Goal: Task Accomplishment & Management: Complete application form

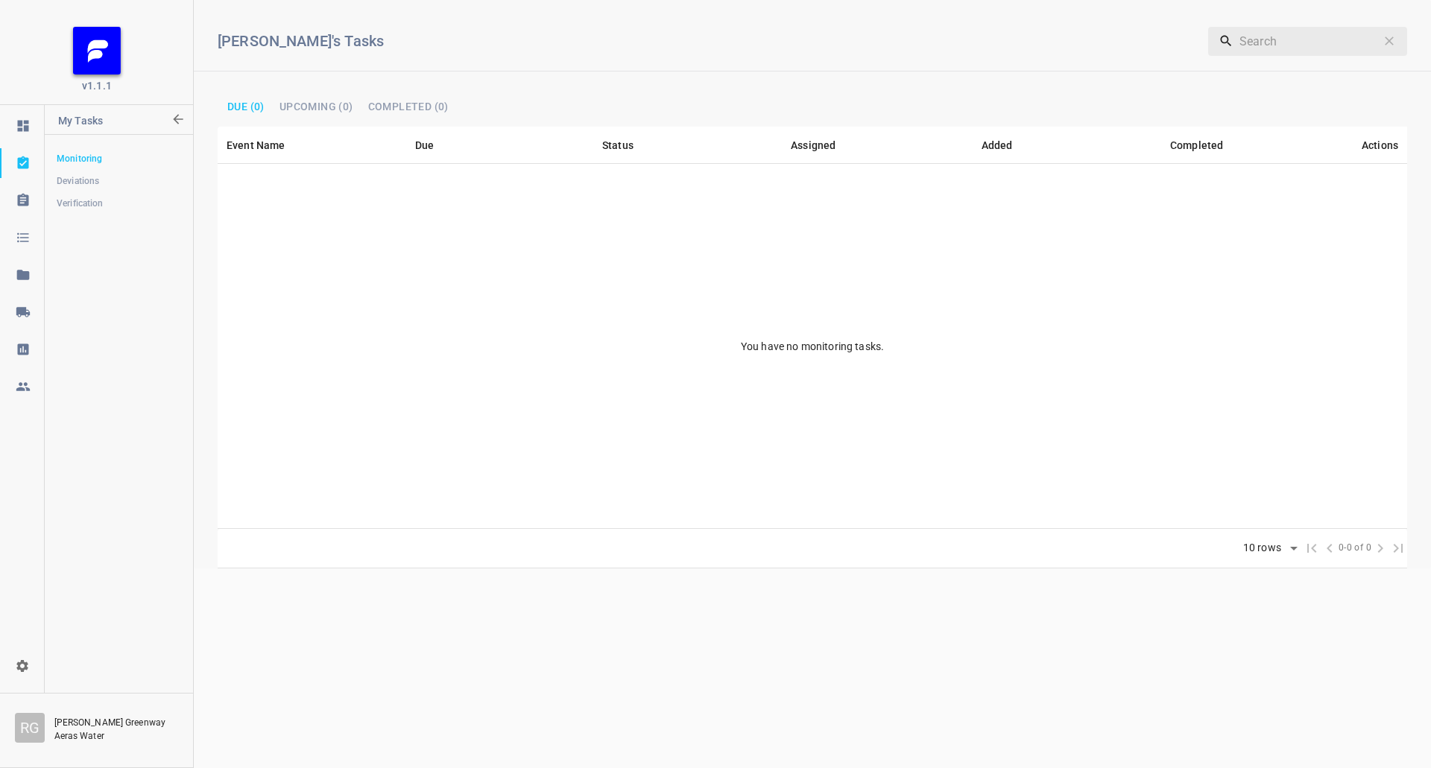
click at [25, 319] on icon at bounding box center [23, 312] width 15 height 15
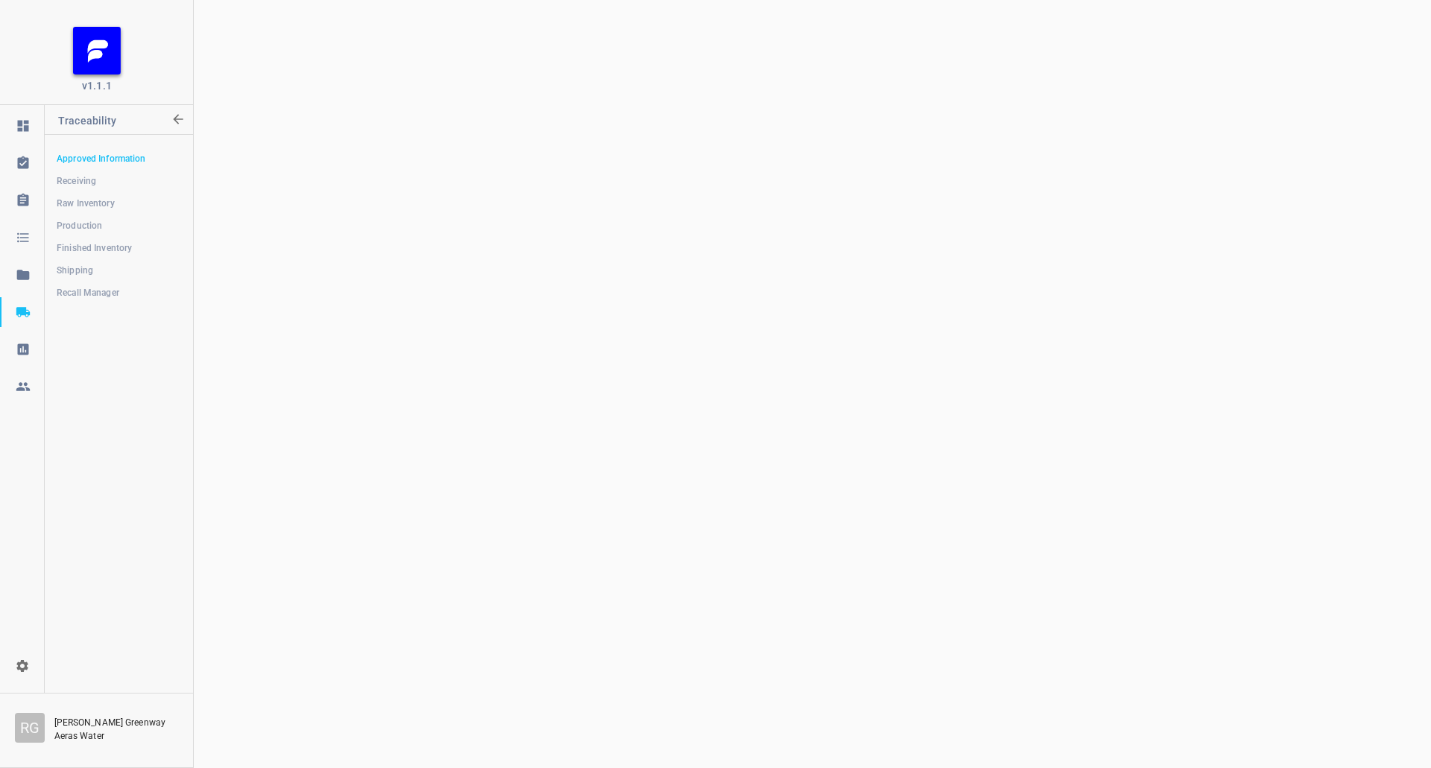
click at [98, 269] on span "Shipping" at bounding box center [119, 270] width 124 height 15
click at [106, 264] on span "Shipping" at bounding box center [119, 270] width 124 height 15
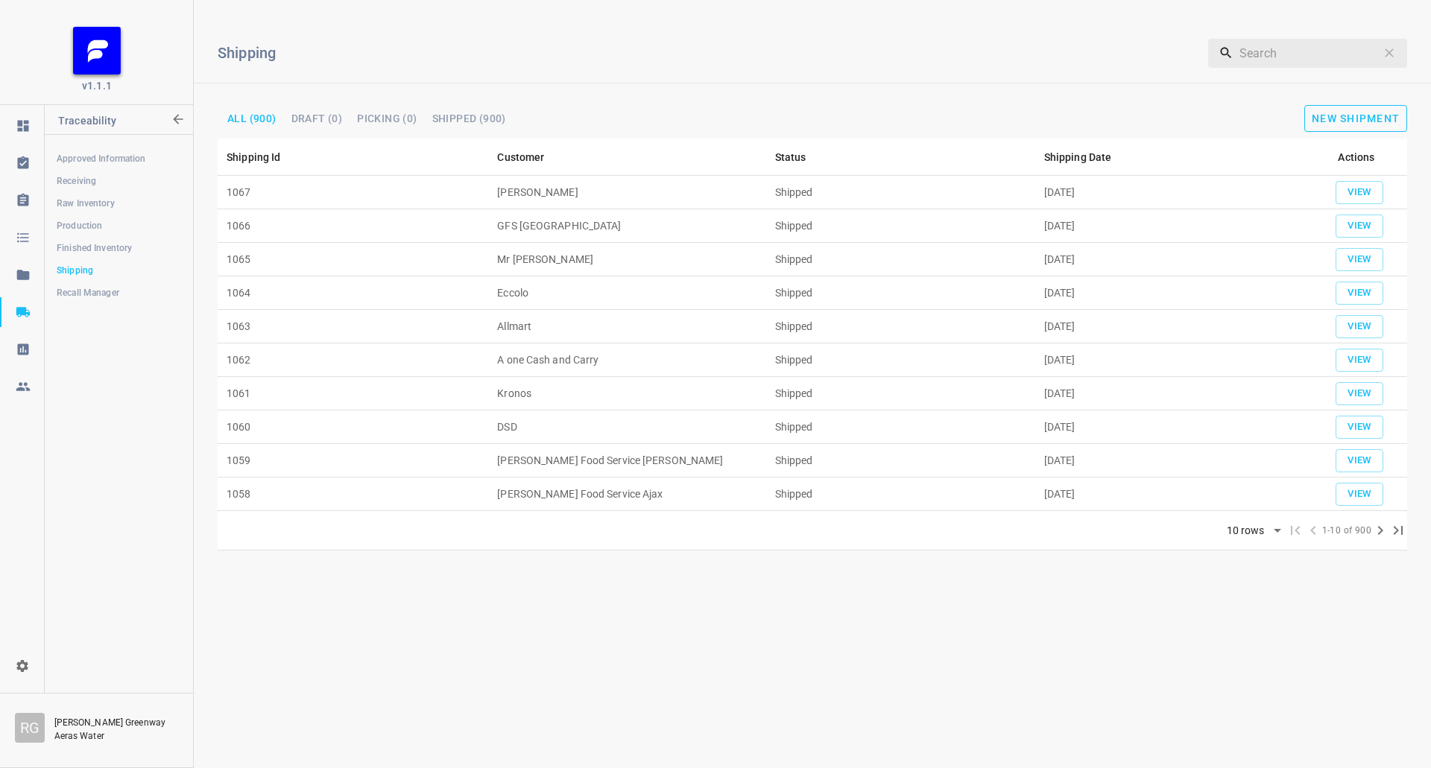
click at [1361, 120] on span "New Shipment" at bounding box center [1356, 119] width 88 height 12
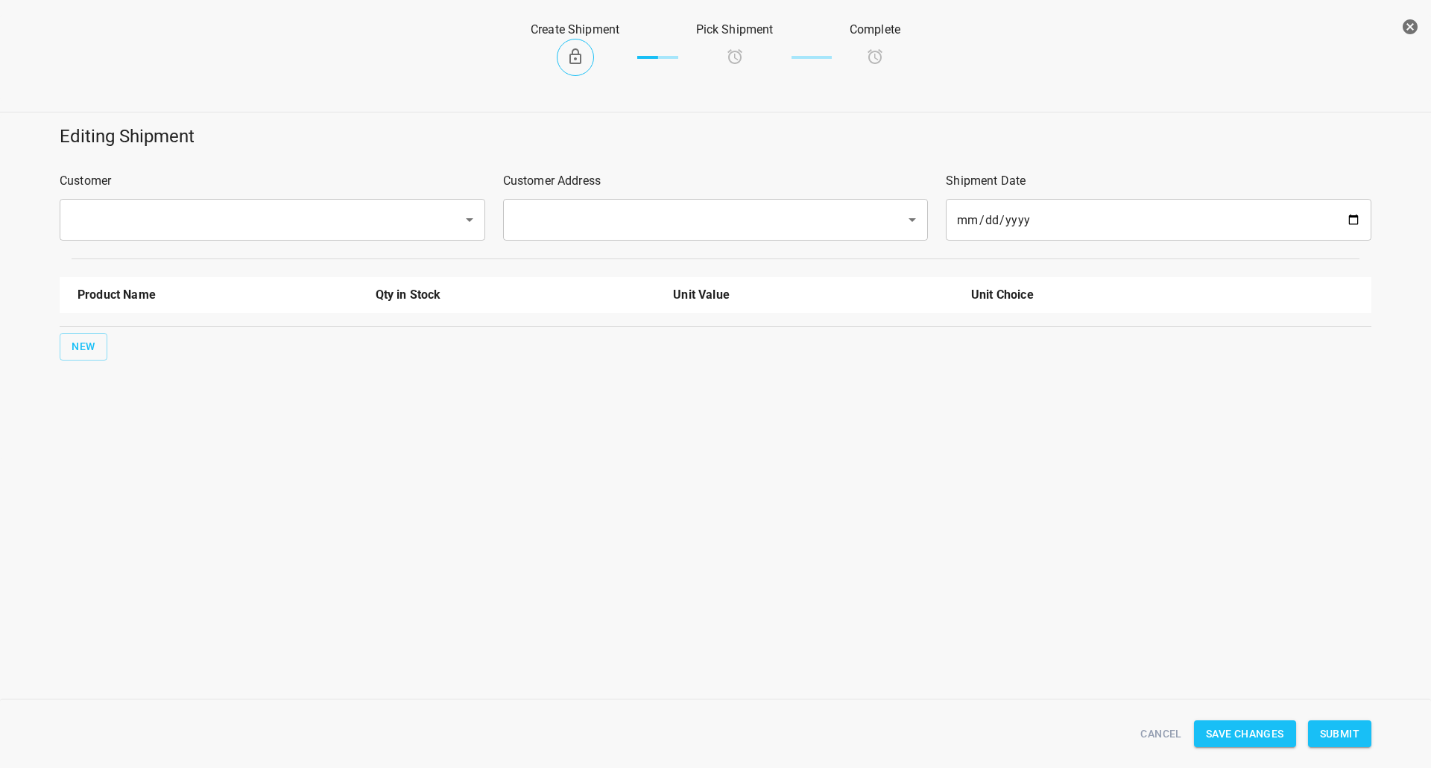
click at [231, 194] on div "Customer ​" at bounding box center [272, 206] width 443 height 86
click at [221, 206] on input "text" at bounding box center [251, 220] width 370 height 28
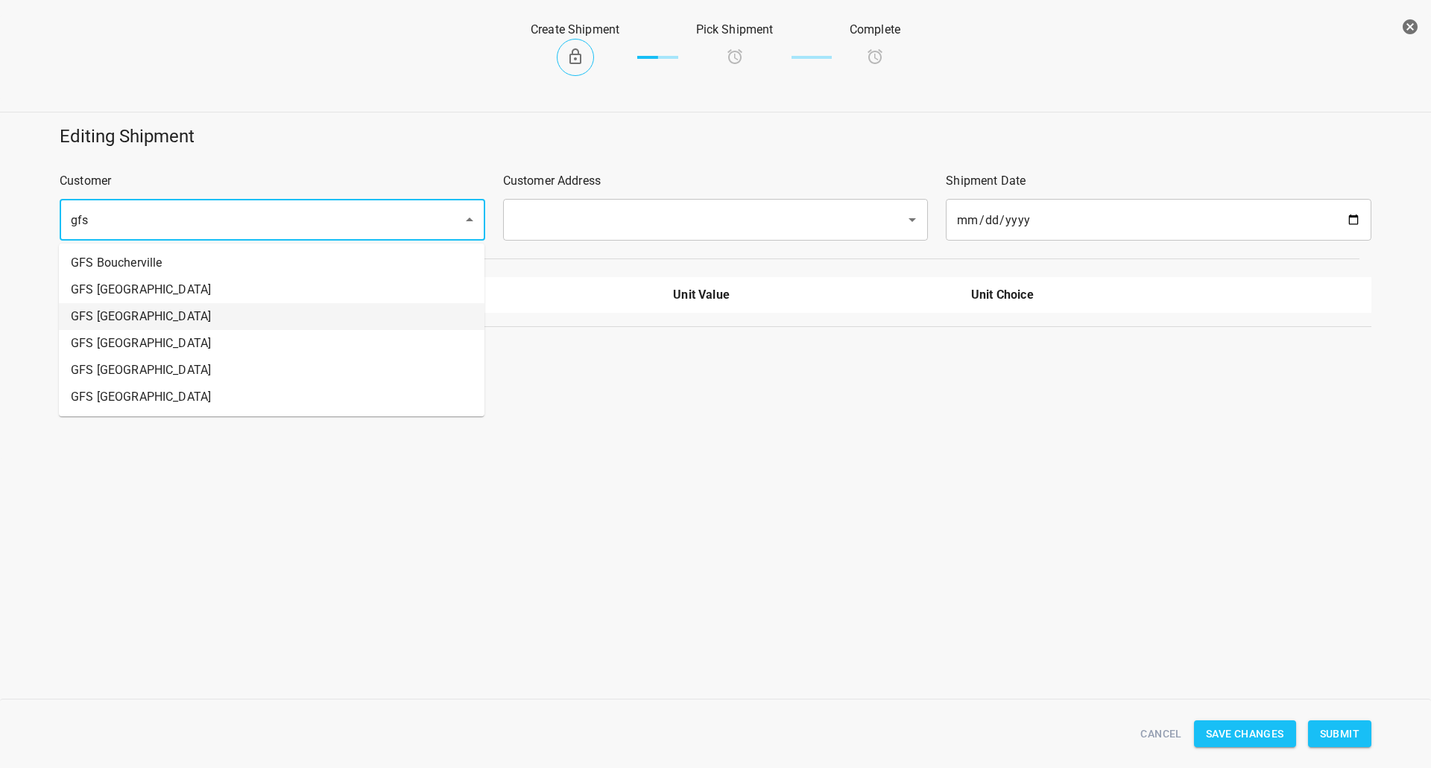
click at [177, 310] on li "GFS [GEOGRAPHIC_DATA]" at bounding box center [272, 316] width 426 height 27
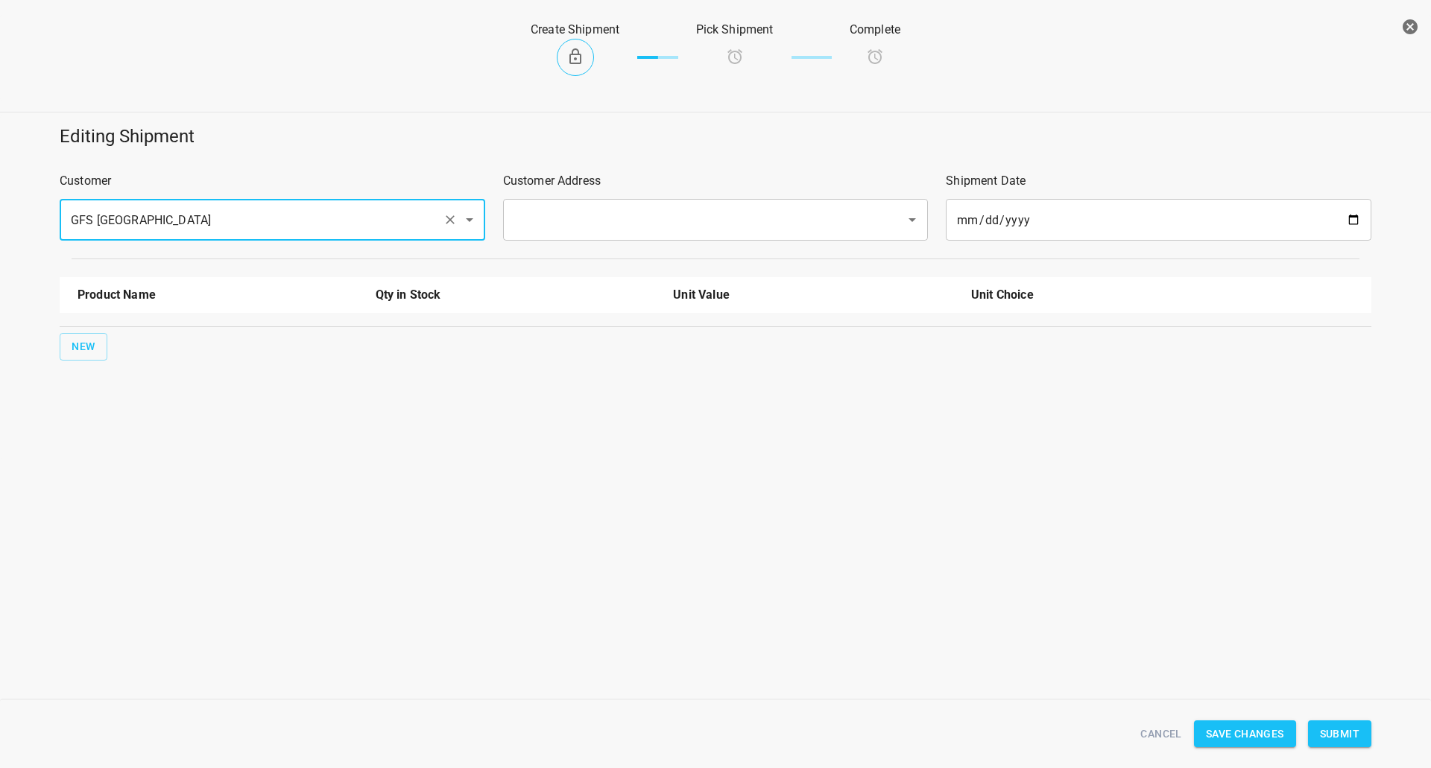
type input "GFS [GEOGRAPHIC_DATA]"
click at [730, 222] on input "text" at bounding box center [695, 220] width 370 height 28
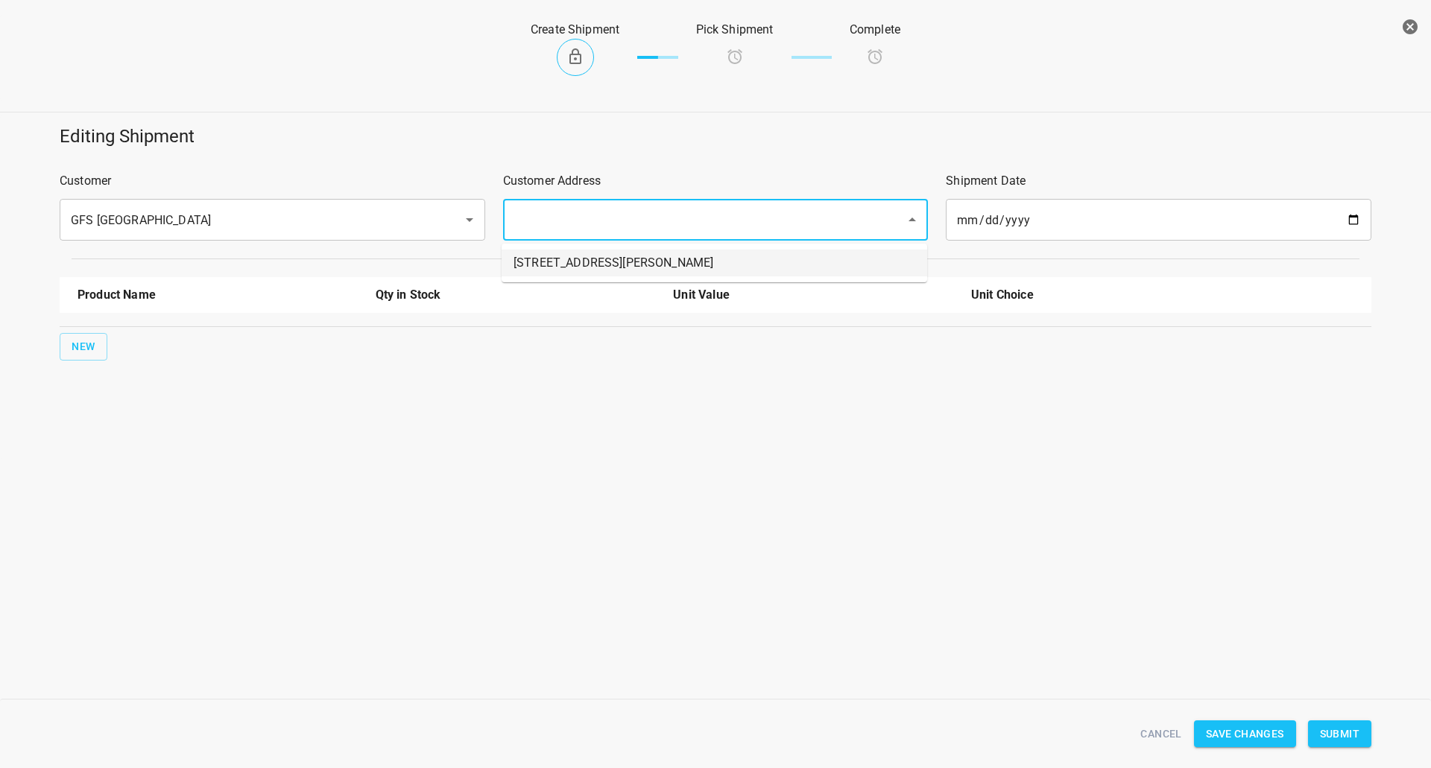
drag, startPoint x: 655, startPoint y: 254, endPoint x: 30, endPoint y: 310, distance: 627.7
click at [653, 256] on li "[STREET_ADDRESS][PERSON_NAME]" at bounding box center [715, 263] width 426 height 27
type input "[STREET_ADDRESS][PERSON_NAME]"
click at [73, 346] on span "New" at bounding box center [84, 347] width 24 height 19
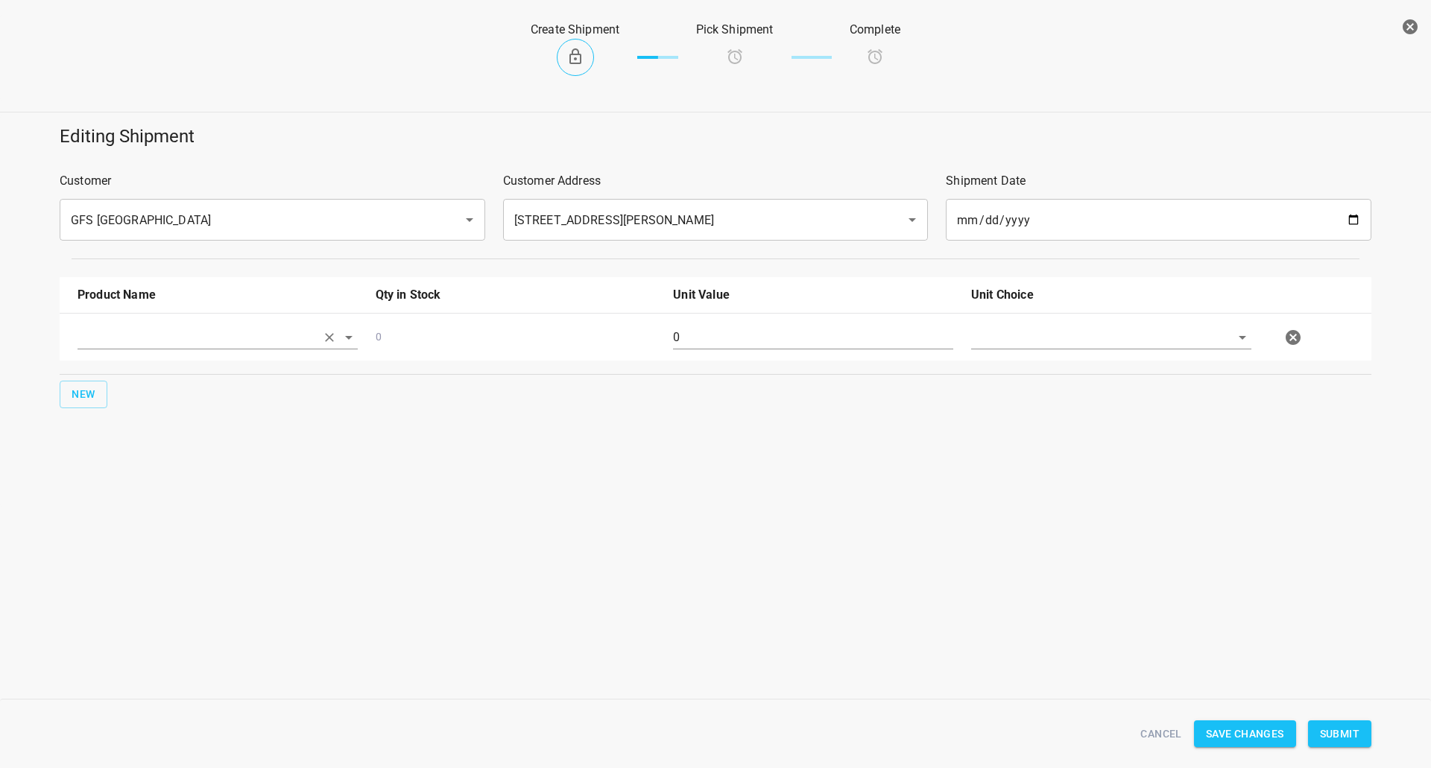
click at [128, 331] on input "text" at bounding box center [196, 337] width 238 height 23
click at [136, 405] on li "330ml Still" at bounding box center [217, 398] width 280 height 27
type input "330ml Still"
click at [80, 400] on span "New" at bounding box center [84, 394] width 24 height 19
click at [142, 392] on input "text" at bounding box center [196, 384] width 238 height 23
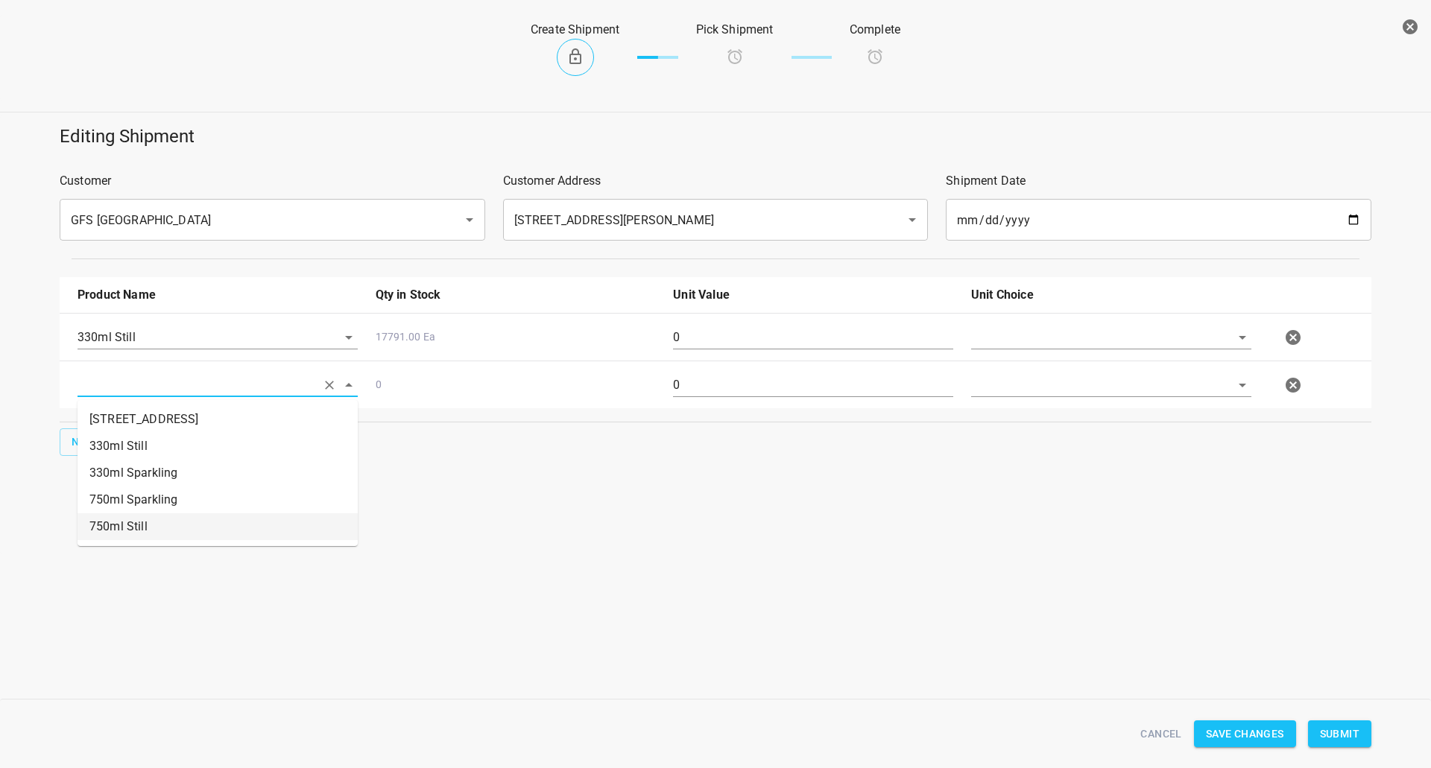
click at [139, 520] on li "750ml Still" at bounding box center [217, 526] width 280 height 27
type input "750ml Still"
drag, startPoint x: 1002, startPoint y: 335, endPoint x: 1010, endPoint y: 346, distance: 13.7
click at [1004, 336] on input "text" at bounding box center [1090, 337] width 238 height 23
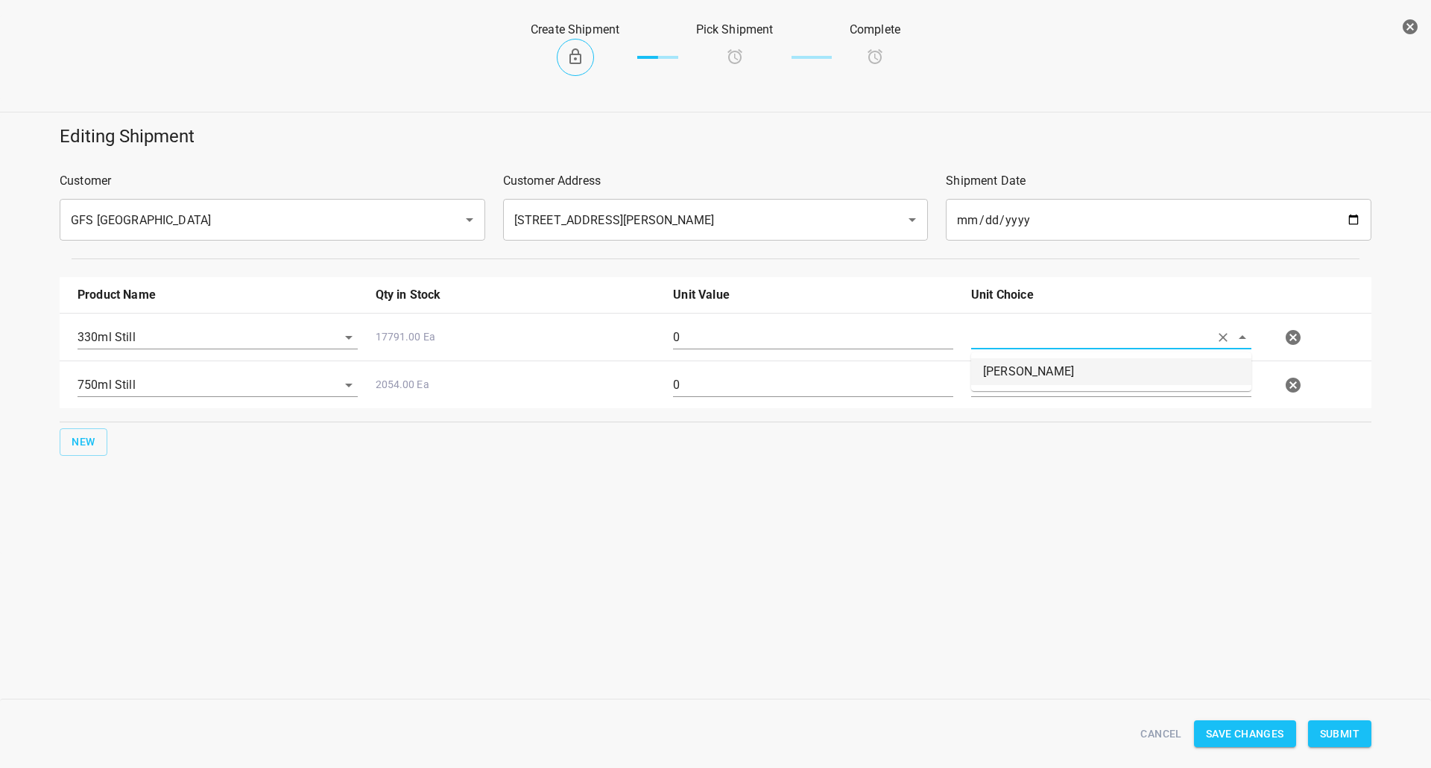
click at [1016, 369] on li "[PERSON_NAME]" at bounding box center [1111, 371] width 280 height 27
type input "[PERSON_NAME]"
click at [1013, 386] on input "text" at bounding box center [1090, 384] width 238 height 23
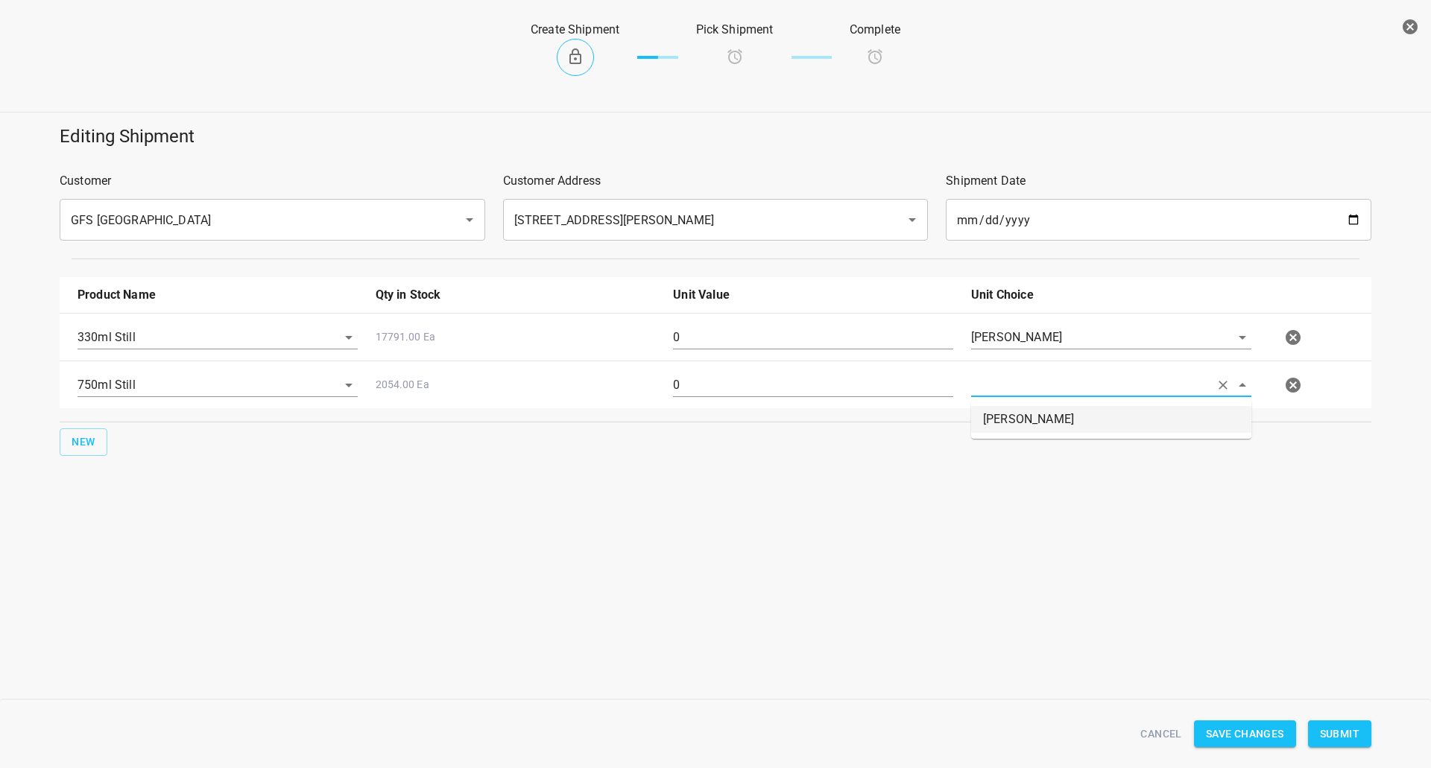
click at [1011, 420] on li "[PERSON_NAME]" at bounding box center [1111, 419] width 280 height 27
type input "[PERSON_NAME]"
click at [717, 338] on input "0" at bounding box center [813, 338] width 280 height 24
type input "882"
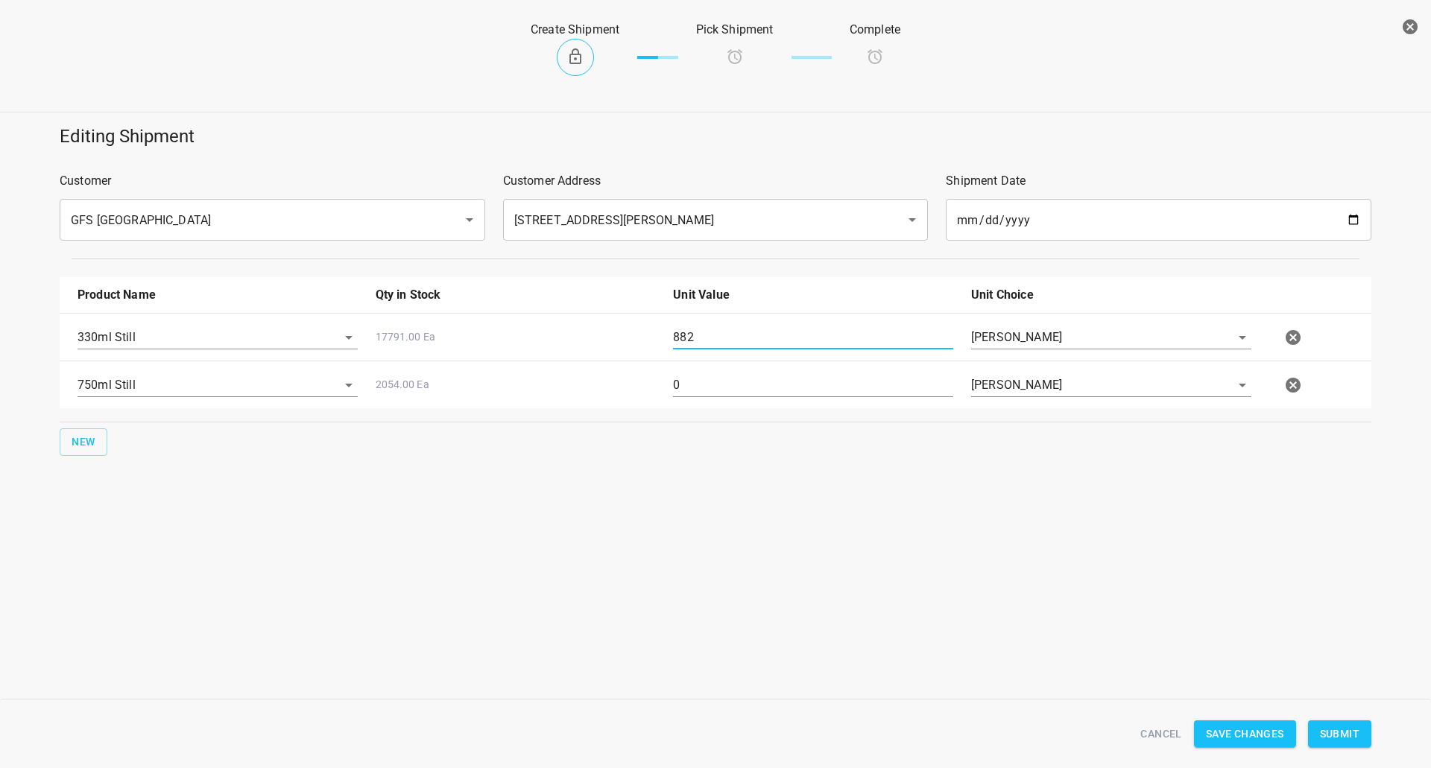
click at [705, 393] on input "0" at bounding box center [813, 385] width 280 height 24
type input "80"
click at [654, 514] on div "Editing Shipment Customer GFS Vancouver ​ Customer Address [STREET_ADDRESS][PER…" at bounding box center [715, 335] width 1431 height 439
click at [1327, 730] on span "Submit" at bounding box center [1339, 734] width 39 height 19
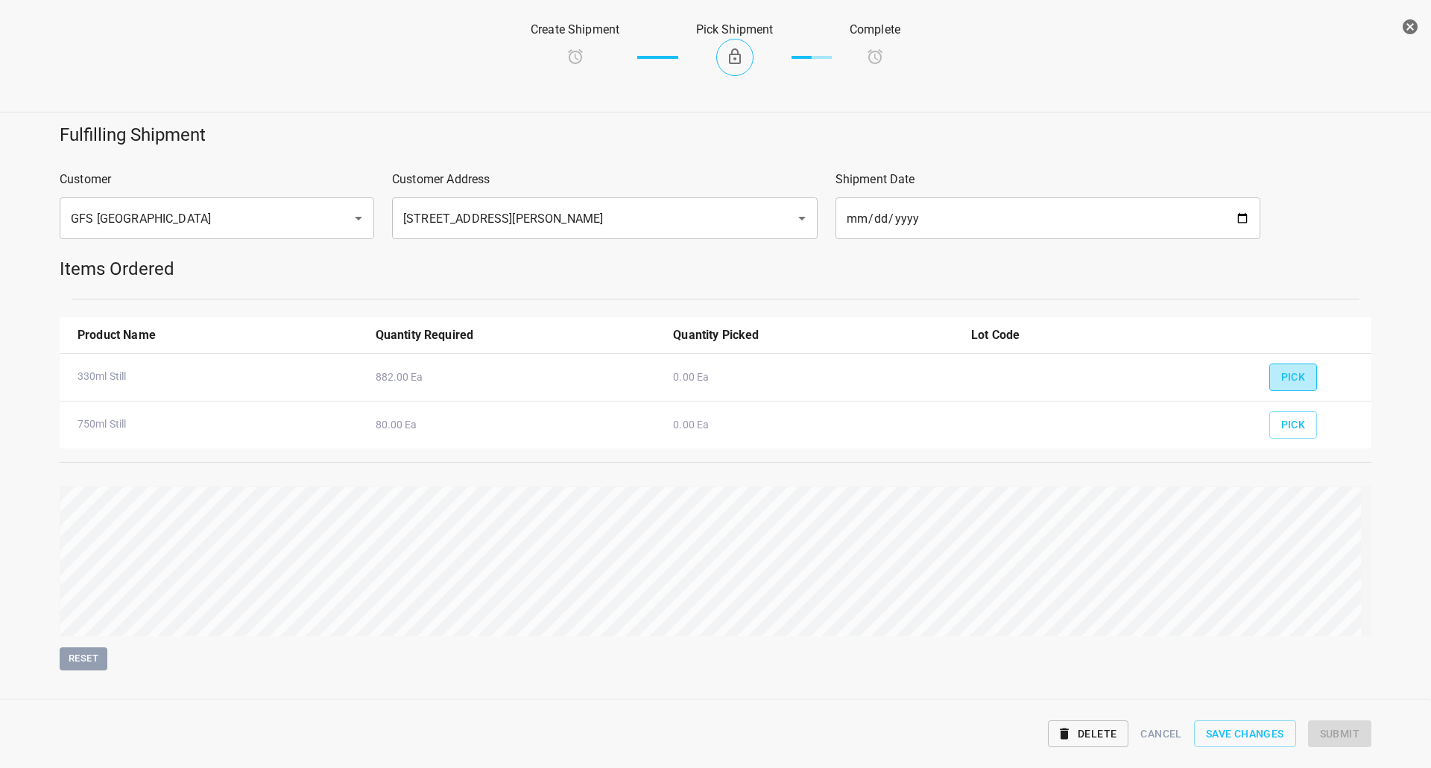
click at [1289, 376] on span "Pick" at bounding box center [1293, 377] width 25 height 19
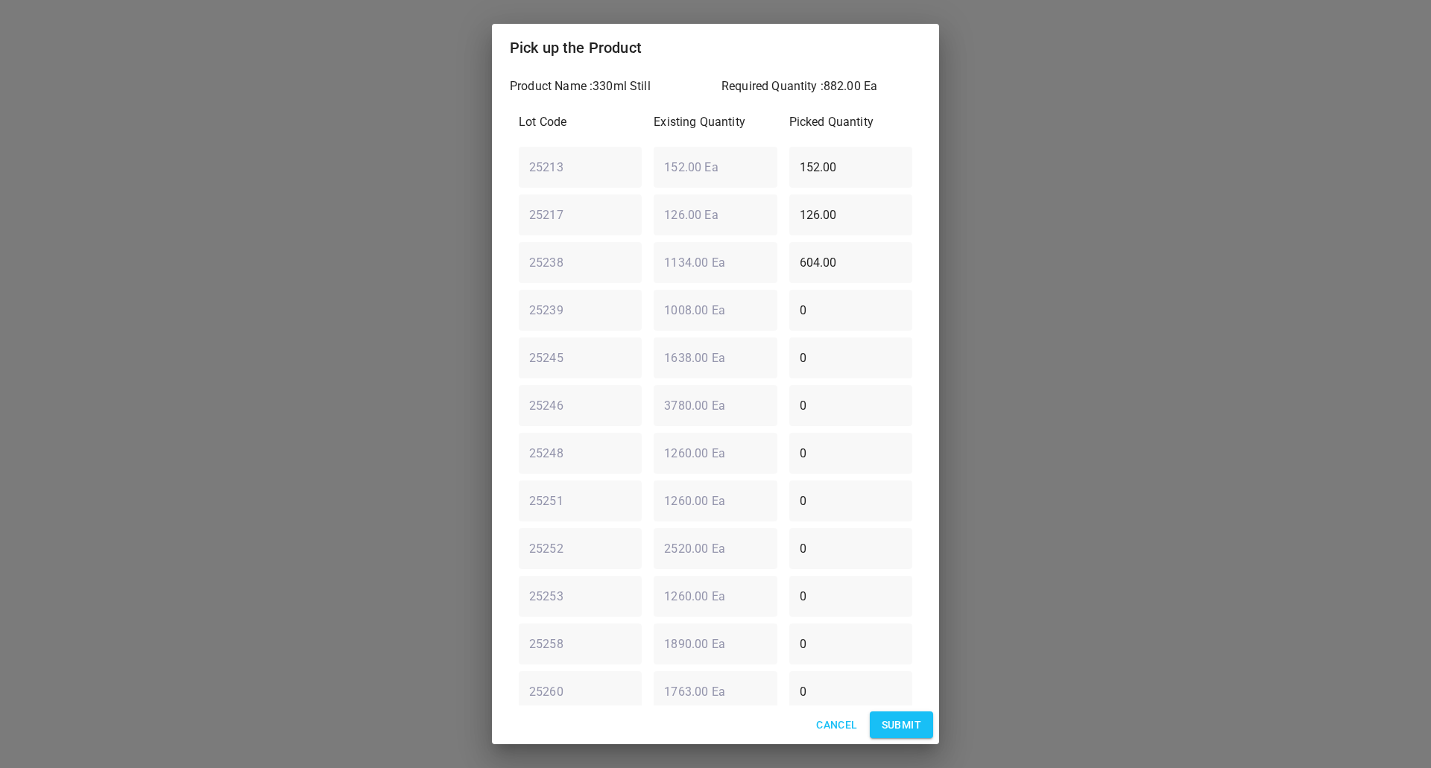
drag, startPoint x: 864, startPoint y: 160, endPoint x: 126, endPoint y: 181, distance: 738.0
click at [126, 181] on div "Pick up the Product Product Name : 330ml Still Required Quantity : 882.00 Ea Lo…" at bounding box center [715, 384] width 1431 height 768
type input "0"
click at [665, 252] on div "Lot Code Existing Quantity Picked Quantity 25213 ​ 152.00 Ea ​ 0 ​ 25217 ​ 126.…" at bounding box center [715, 429] width 411 height 650
type input "0"
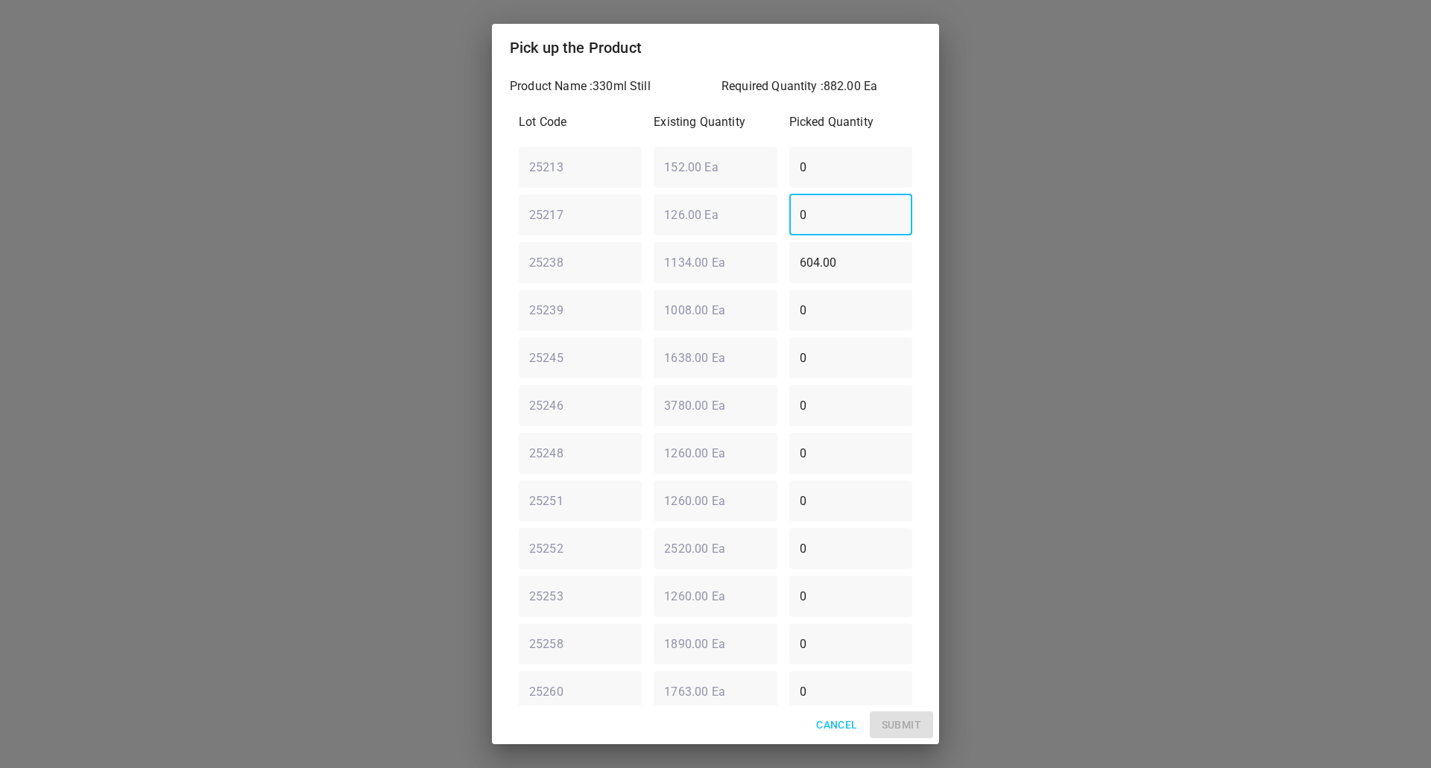
click at [650, 264] on div "25238 ​ 1134.00 Ea ​ 604.00 ​" at bounding box center [715, 262] width 405 height 54
type input "0"
drag, startPoint x: 433, startPoint y: 365, endPoint x: 154, endPoint y: 349, distance: 279.1
click at [190, 356] on div "Pick up the Product Product Name : 330ml Still Required Quantity : 882.00 Ea Lo…" at bounding box center [715, 384] width 1431 height 768
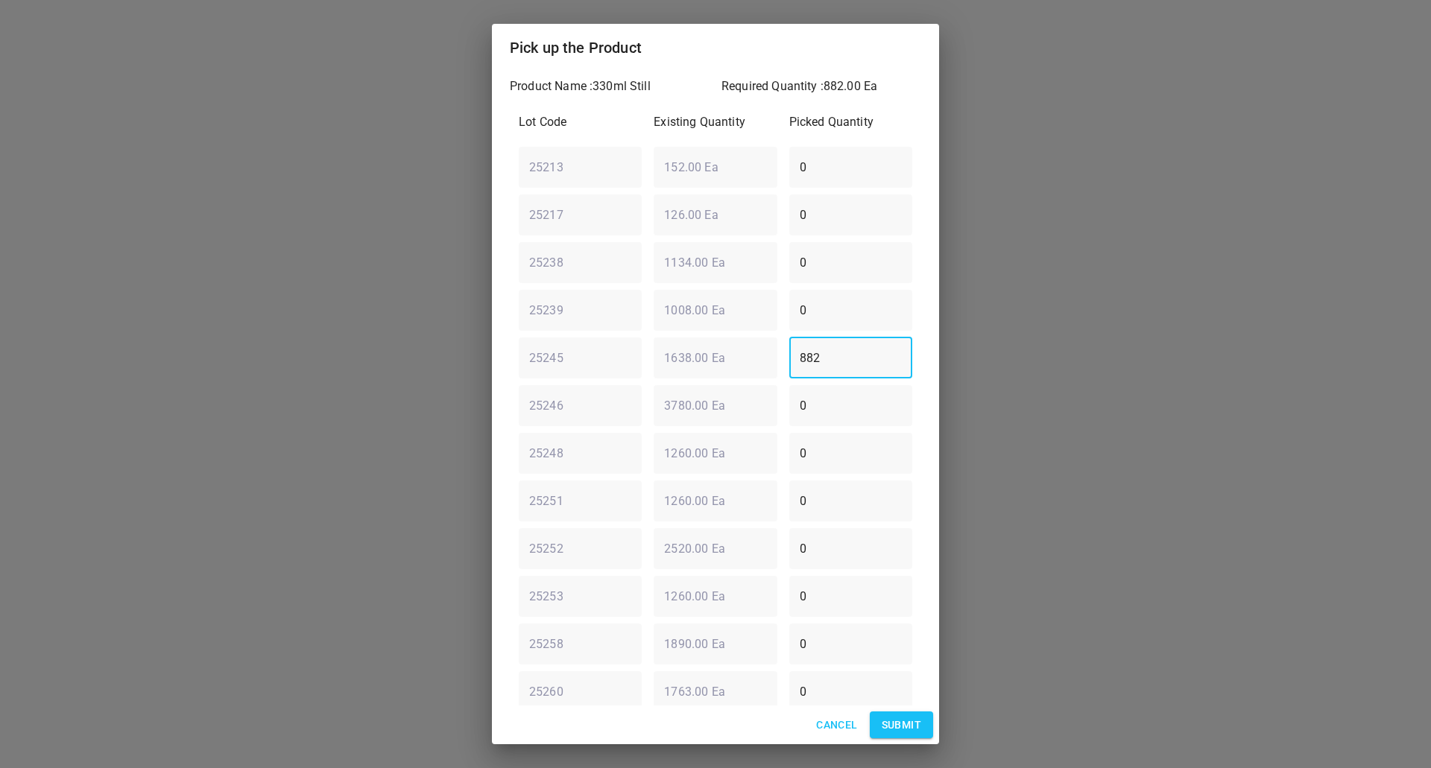
type input "882"
click at [893, 727] on span "Submit" at bounding box center [901, 725] width 39 height 19
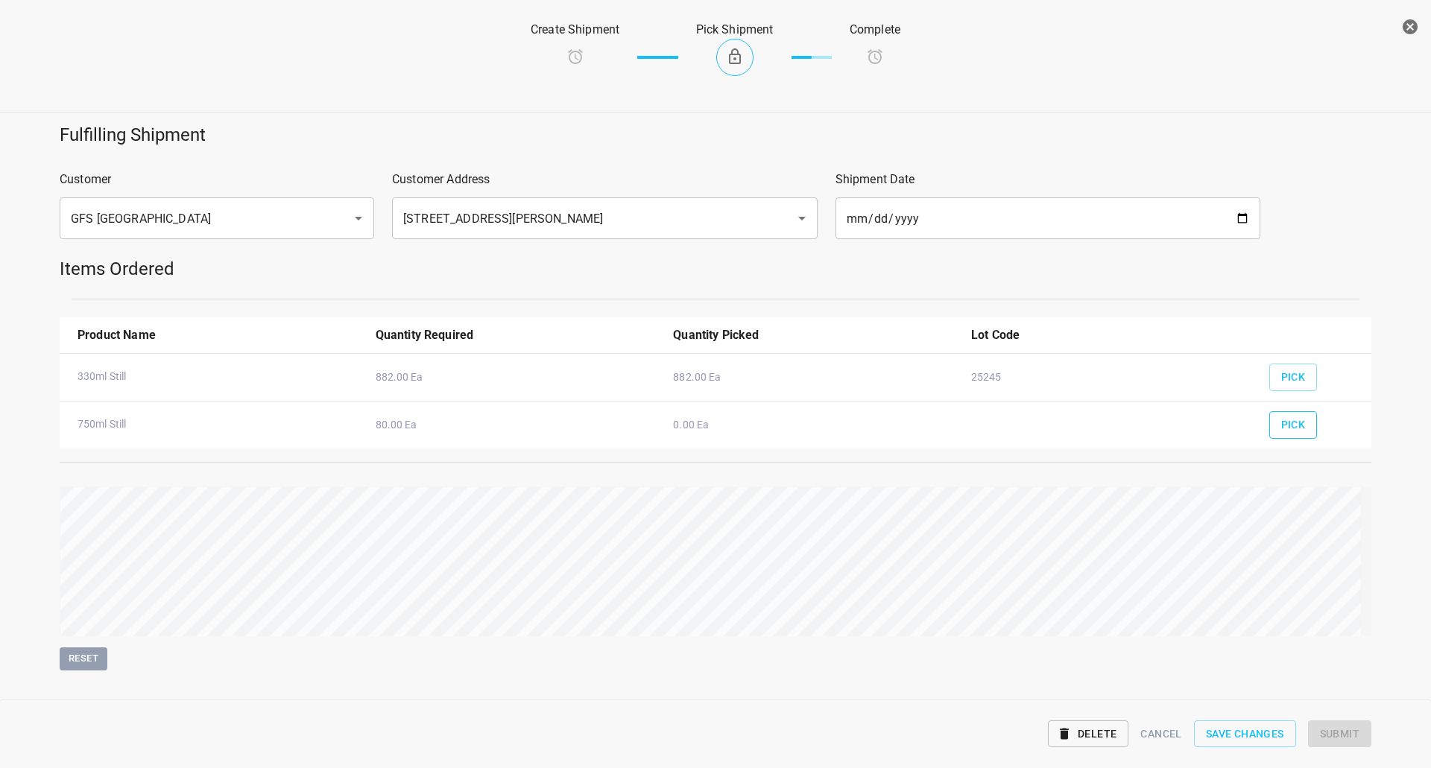
click at [1281, 429] on span "Pick" at bounding box center [1293, 425] width 25 height 19
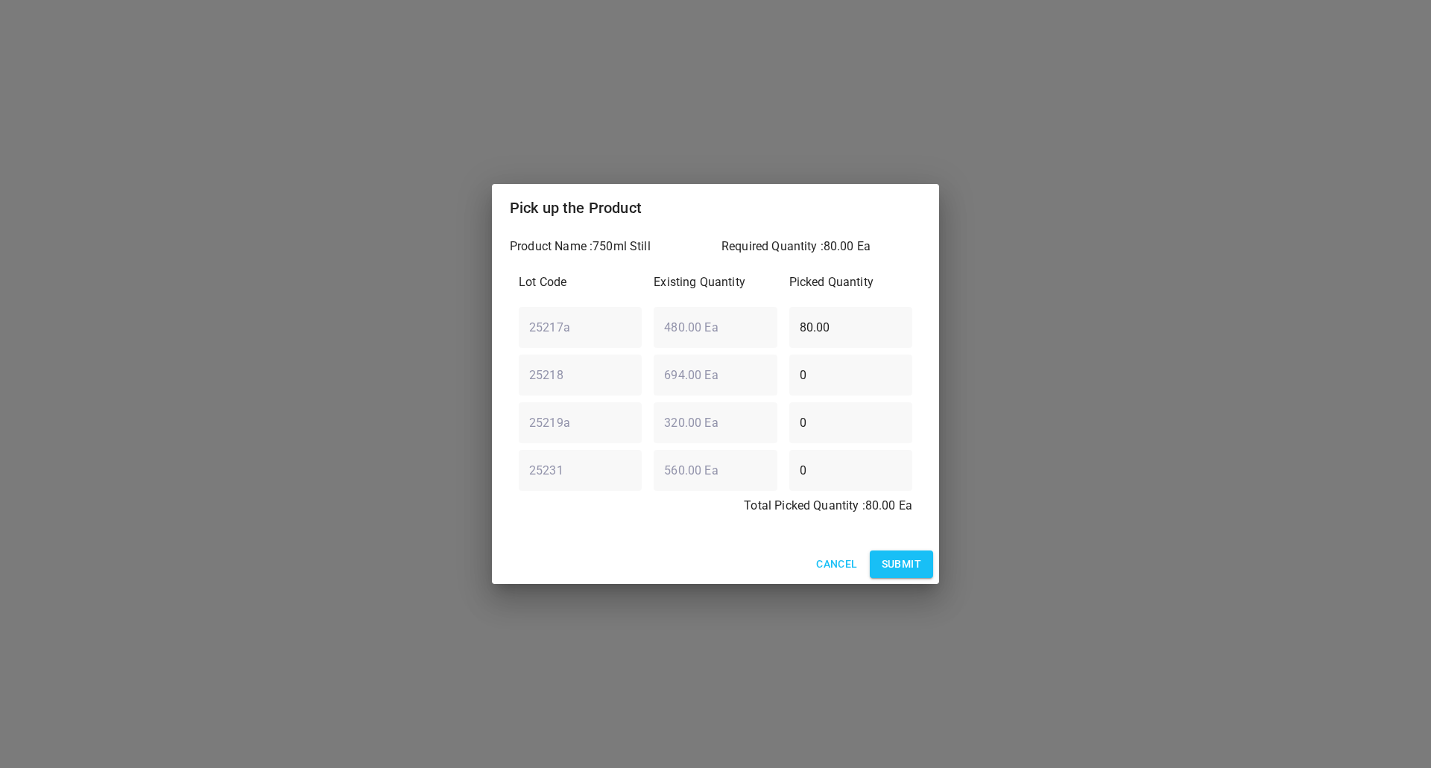
click at [713, 333] on div "25217a ​ 480.00 Ea ​ 80.00 ​" at bounding box center [715, 327] width 405 height 54
type input "0"
drag, startPoint x: 873, startPoint y: 479, endPoint x: 483, endPoint y: 502, distance: 391.2
click at [497, 504] on div "Product Name : 750ml Still Required Quantity : 80.00 Ea Lot Code Existing Quant…" at bounding box center [715, 388] width 447 height 313
type input "80"
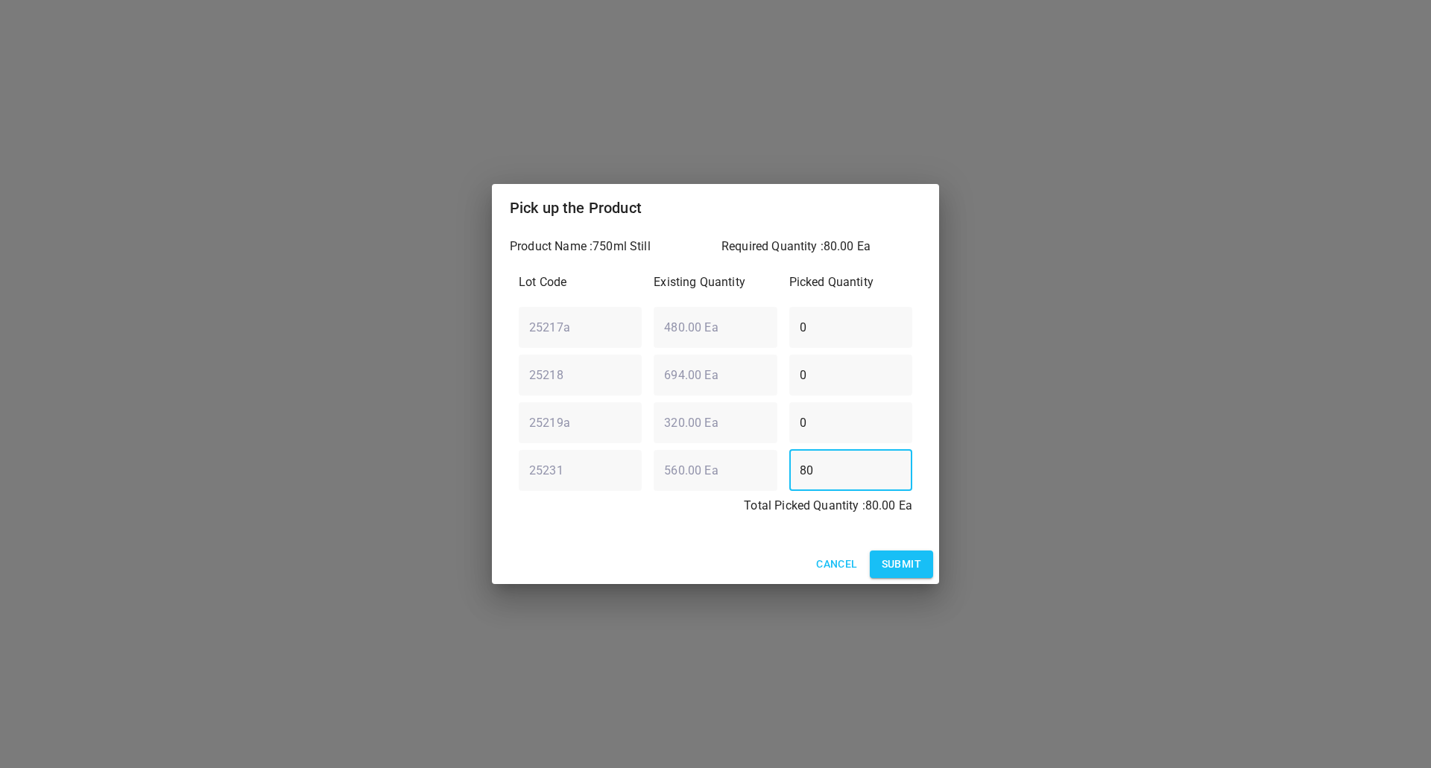
click at [721, 546] on div "Cancel Submit" at bounding box center [715, 564] width 447 height 39
click at [893, 563] on span "Submit" at bounding box center [901, 564] width 39 height 19
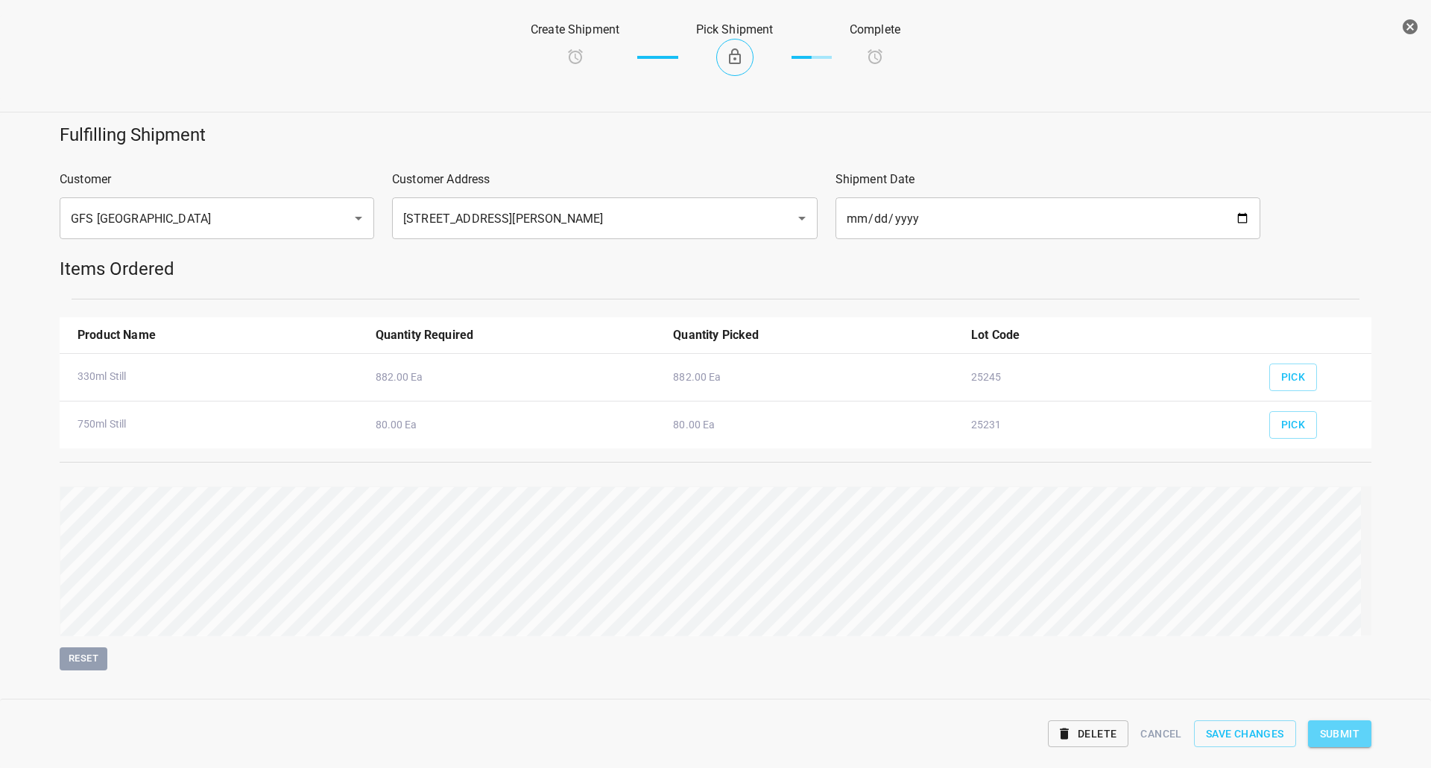
click at [1344, 730] on span "Submit" at bounding box center [1339, 734] width 39 height 19
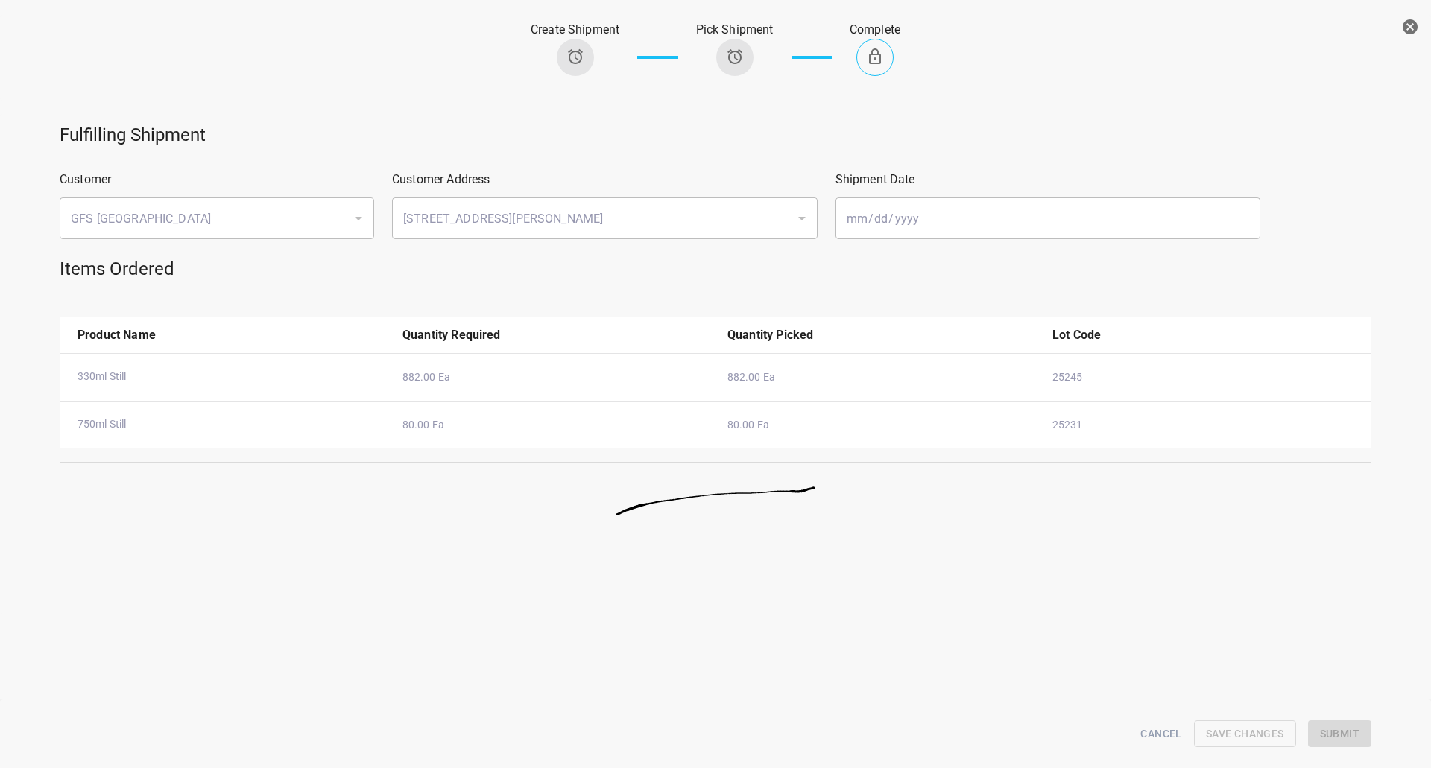
click at [1424, 23] on button "button" at bounding box center [1410, 27] width 30 height 30
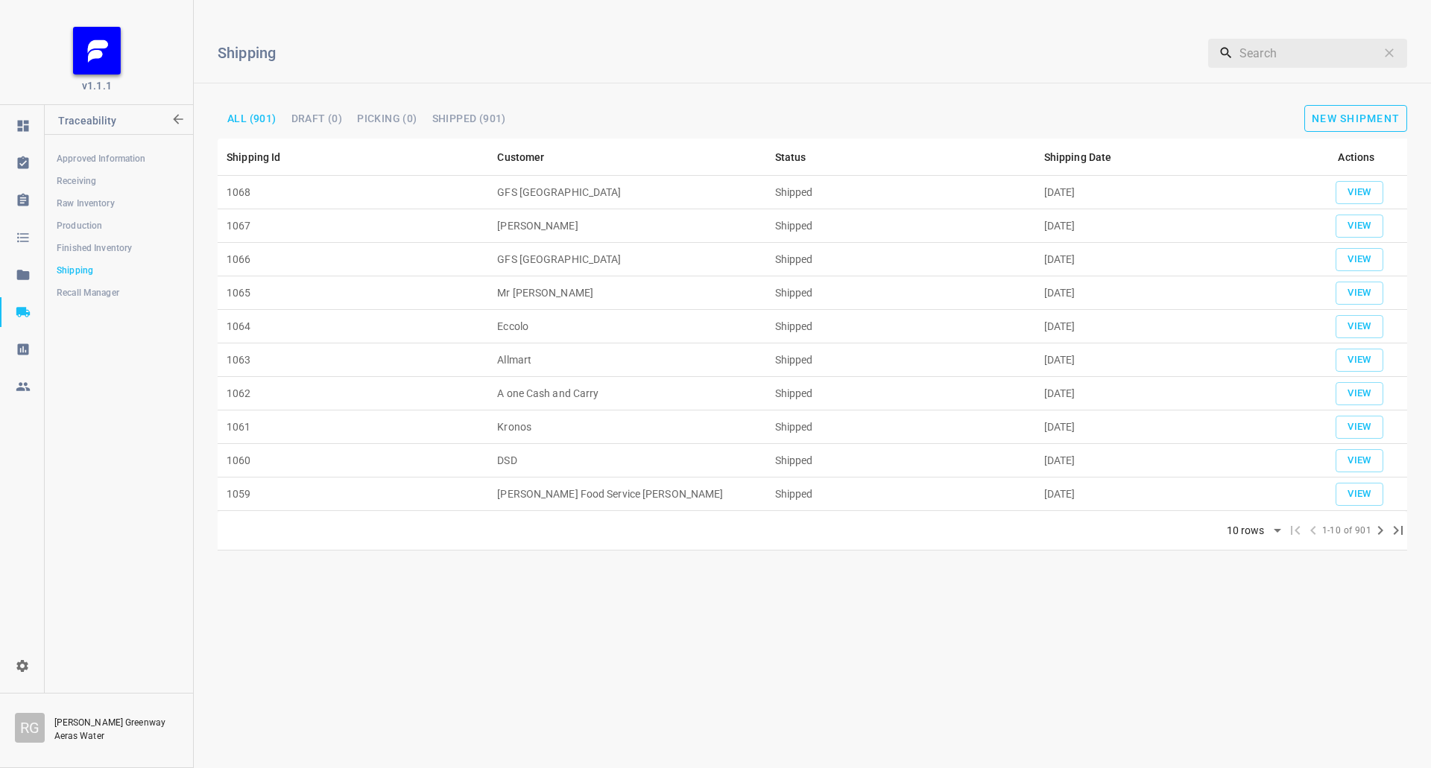
click at [1348, 113] on span "New Shipment" at bounding box center [1356, 119] width 88 height 12
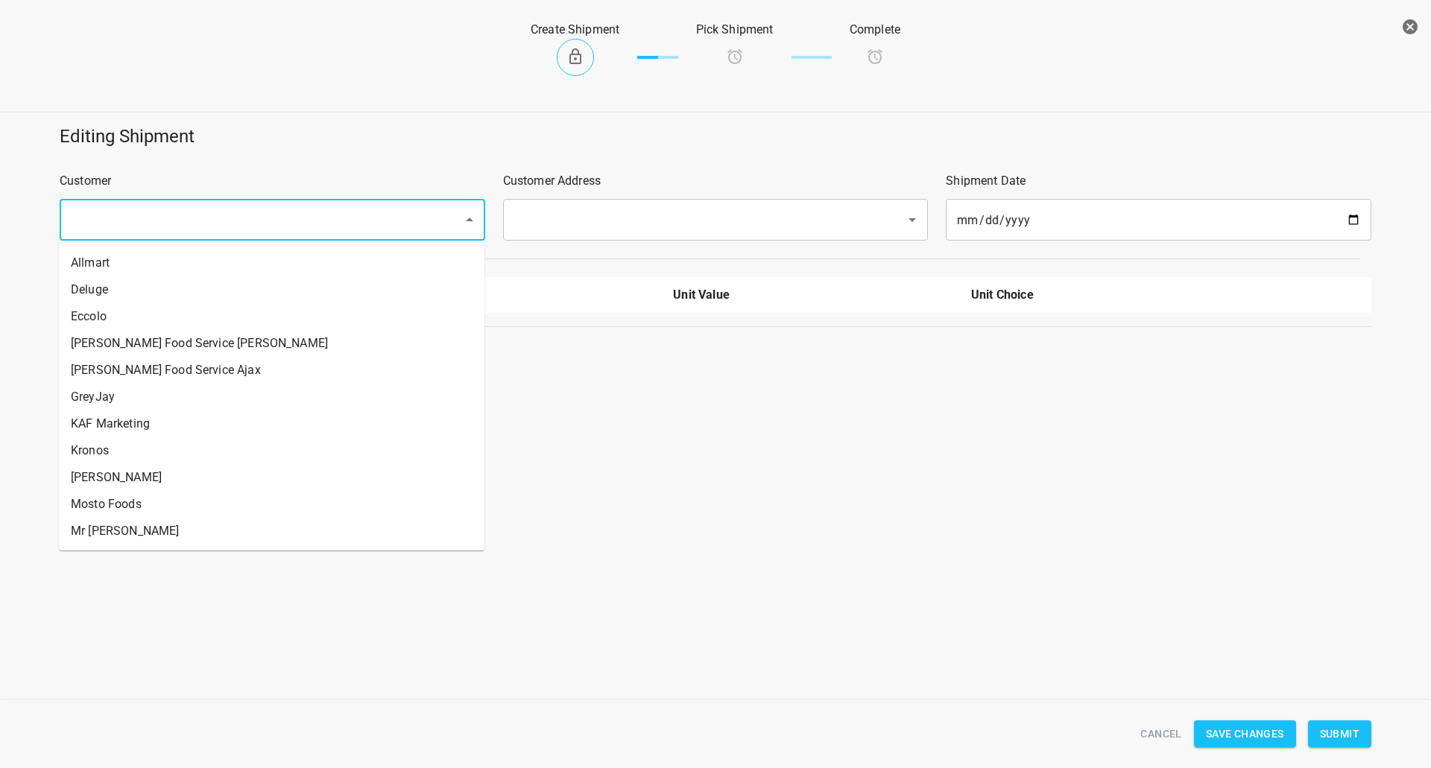
click at [333, 205] on div "​" at bounding box center [273, 220] width 426 height 42
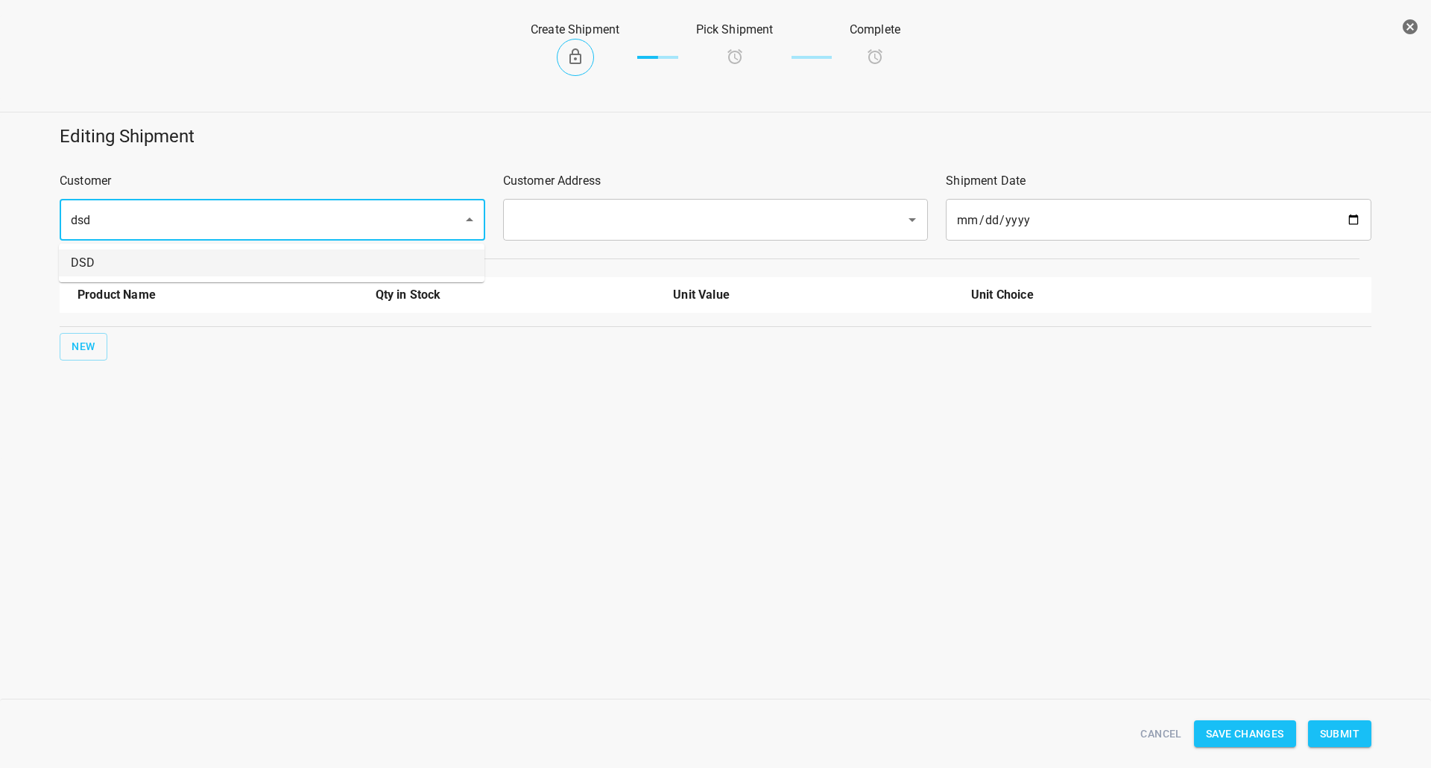
click at [276, 250] on li "DSD" at bounding box center [272, 263] width 426 height 27
type input "DSD"
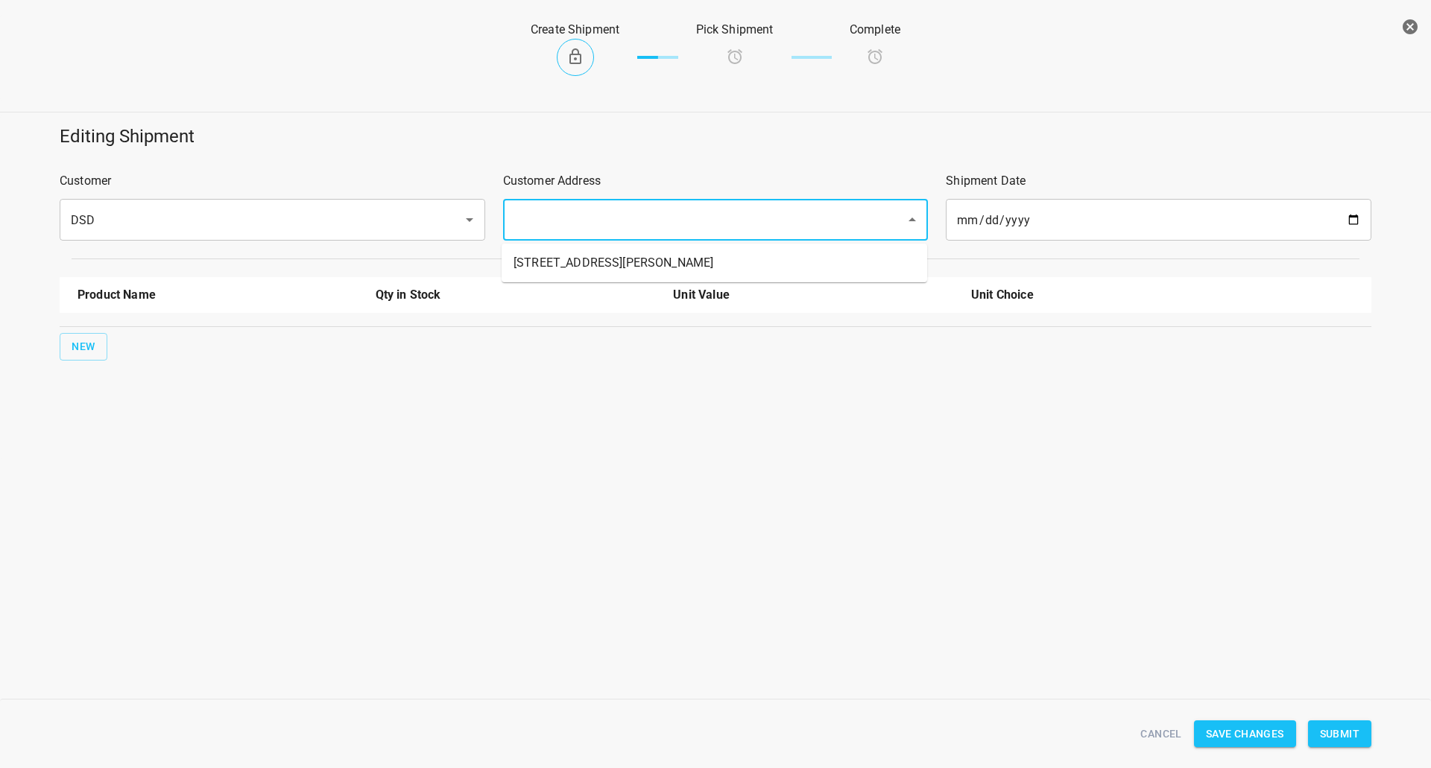
click at [554, 232] on input "text" at bounding box center [695, 220] width 370 height 28
click at [542, 270] on li "45 Hollinger Rd Toronto M4B 3G4" at bounding box center [715, 263] width 426 height 27
type input "45 Hollinger Rd Toronto M4B 3G4"
click at [74, 358] on button "New" at bounding box center [84, 347] width 48 height 28
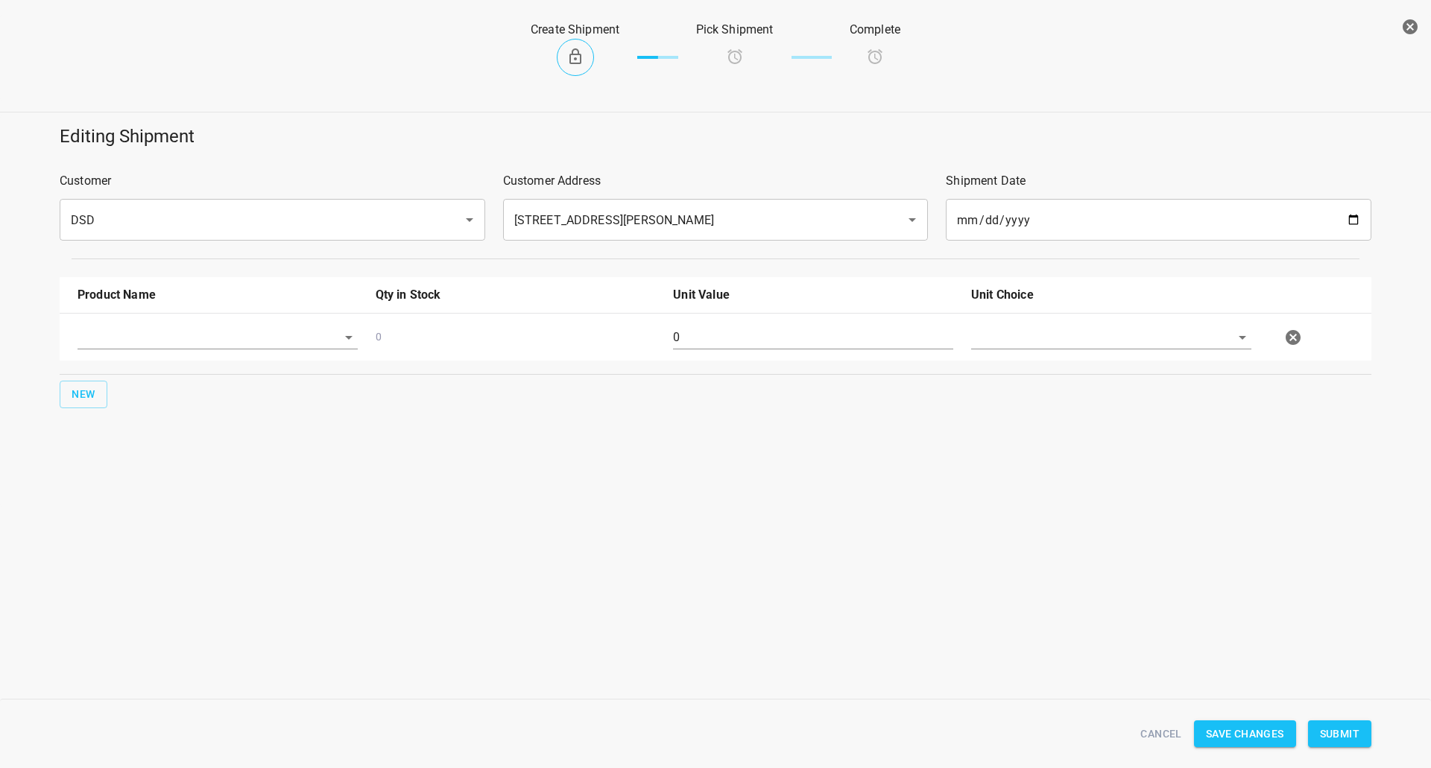
click at [130, 323] on div at bounding box center [218, 344] width 298 height 54
click at [151, 340] on input "text" at bounding box center [196, 337] width 238 height 23
click at [125, 399] on li "330ml Still" at bounding box center [217, 398] width 280 height 27
type input "330ml Still"
click at [90, 395] on span "New" at bounding box center [84, 394] width 24 height 19
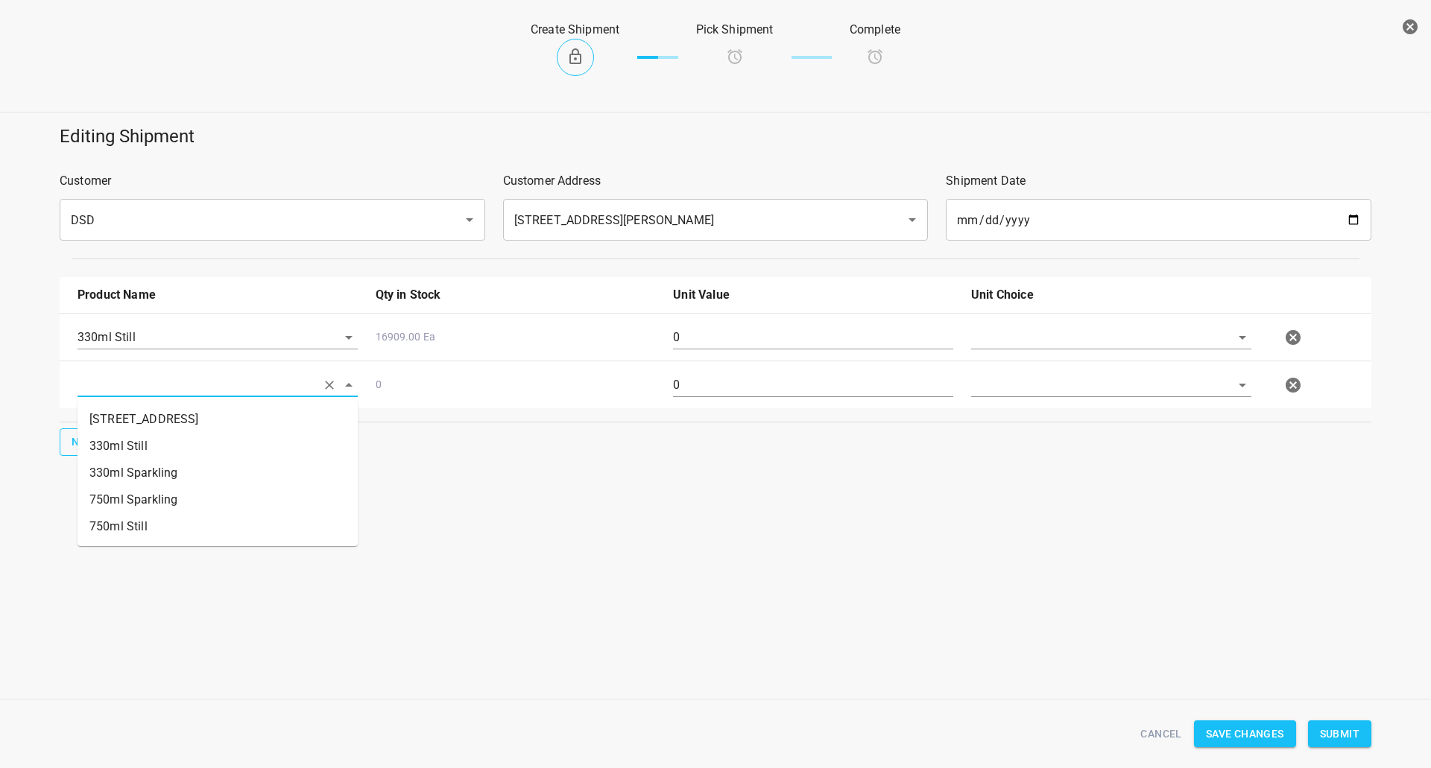
click at [132, 383] on input "text" at bounding box center [196, 384] width 238 height 23
click at [128, 476] on li "330ml Sparkling" at bounding box center [217, 473] width 280 height 27
type input "330ml Sparkling"
click at [99, 449] on button "New" at bounding box center [84, 442] width 48 height 28
click at [137, 436] on input "text" at bounding box center [196, 432] width 238 height 23
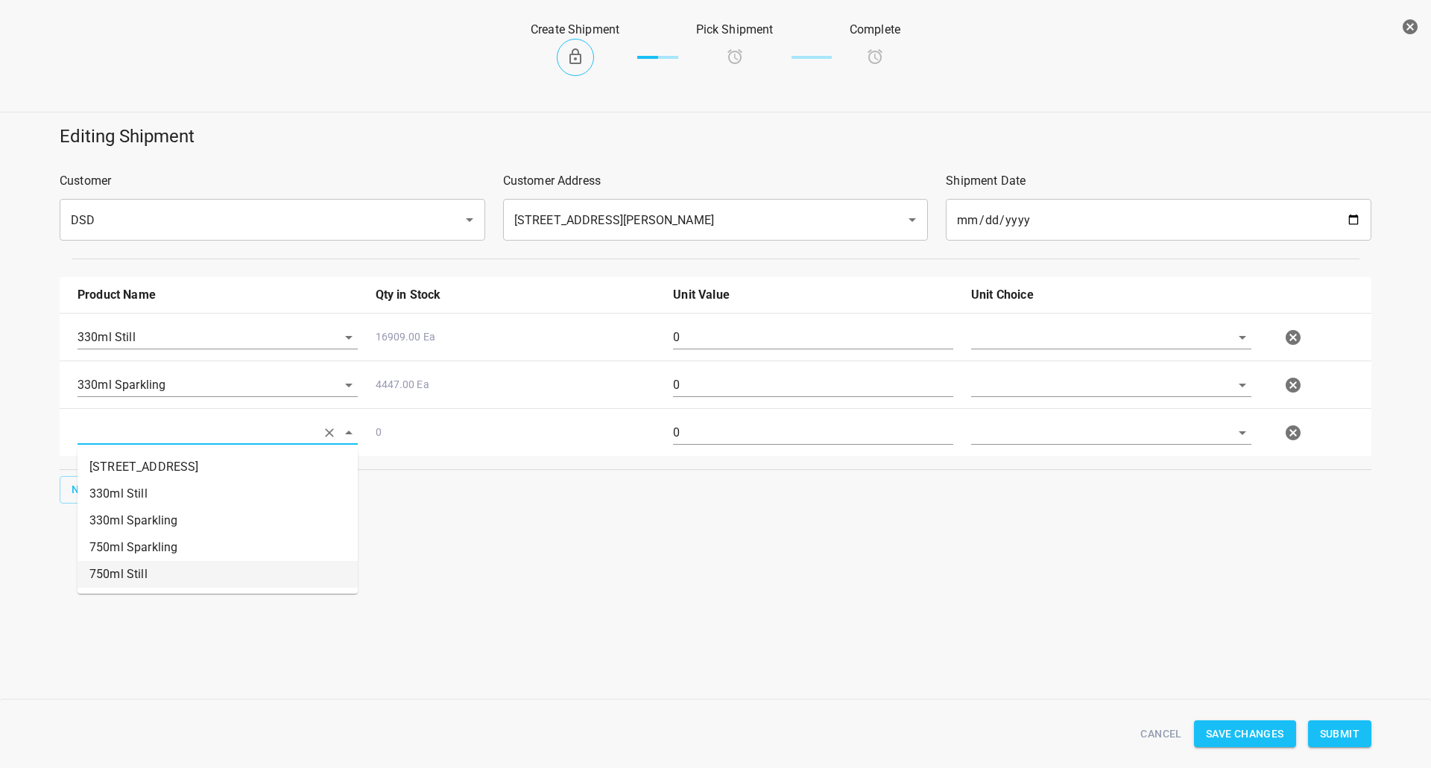
click at [128, 575] on li "750ml Still" at bounding box center [217, 574] width 280 height 27
type input "750ml Still"
click at [91, 504] on div "New" at bounding box center [715, 490] width 1317 height 34
click at [164, 491] on div "New" at bounding box center [715, 490] width 1317 height 34
click at [83, 499] on button "New" at bounding box center [84, 490] width 48 height 28
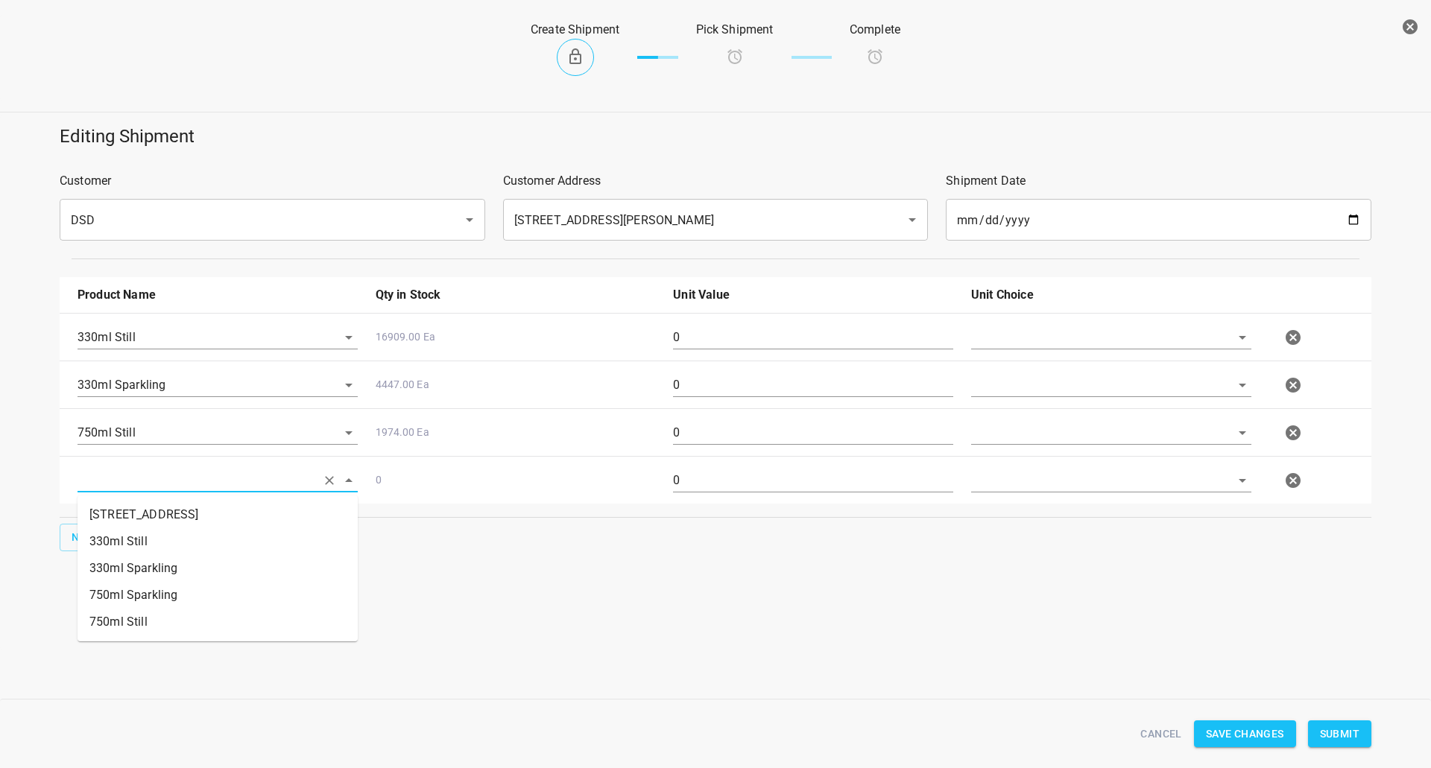
click at [165, 490] on input "text" at bounding box center [196, 480] width 238 height 23
click at [157, 586] on li "750ml Sparkling" at bounding box center [217, 595] width 280 height 27
type input "750ml Sparkling"
click at [1032, 338] on input "text" at bounding box center [1090, 337] width 238 height 23
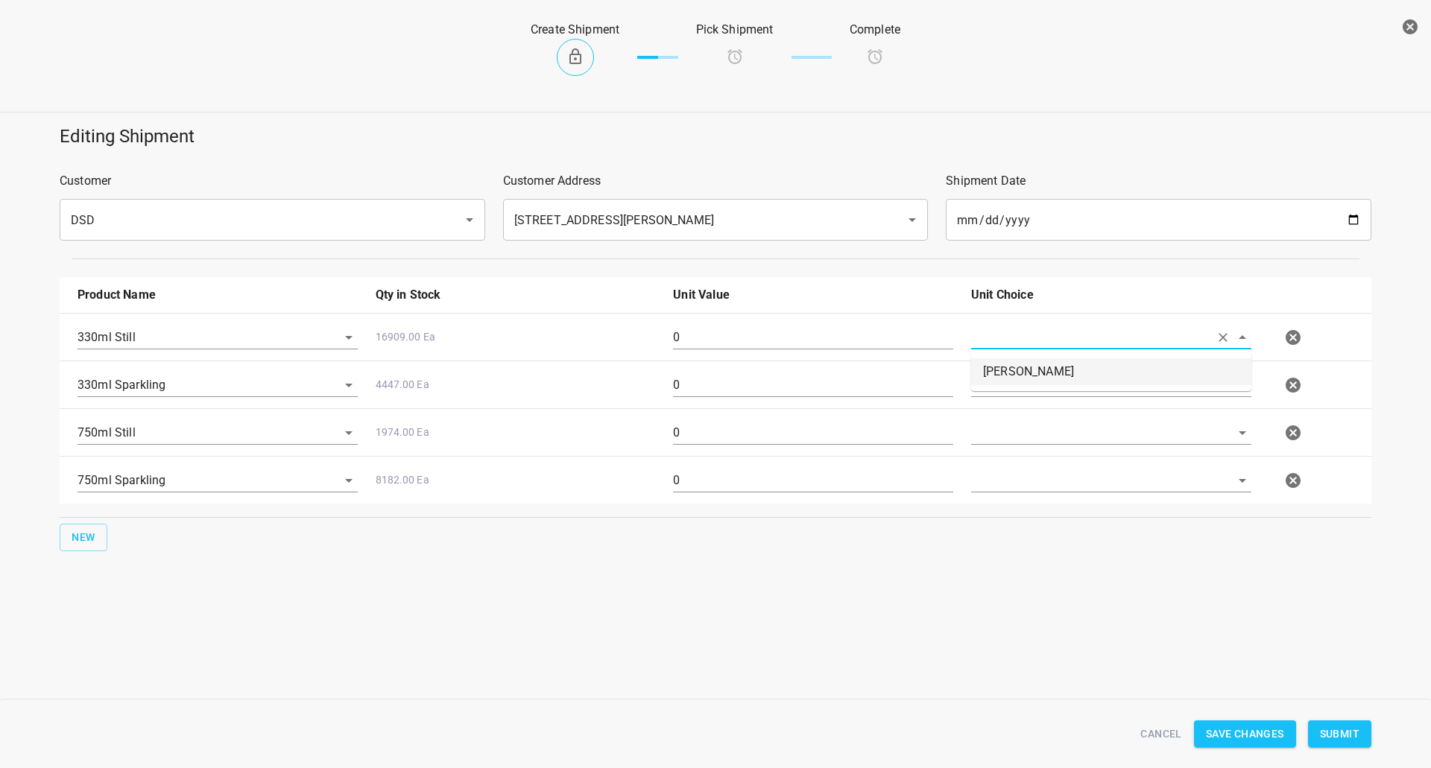
click at [1025, 380] on li "[PERSON_NAME]" at bounding box center [1111, 371] width 280 height 27
type input "[PERSON_NAME]"
click at [1025, 382] on input "text" at bounding box center [1090, 384] width 238 height 23
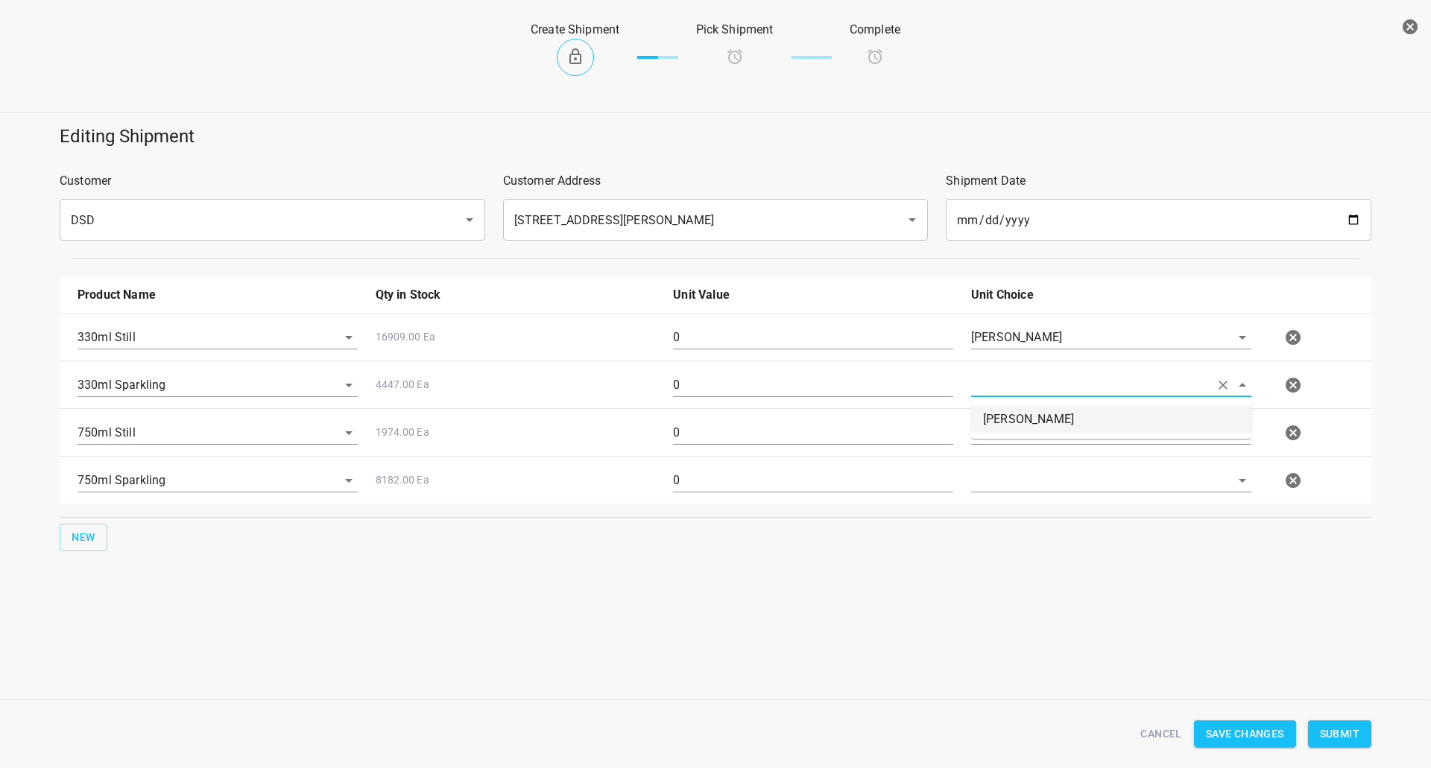
click at [1047, 418] on li "[PERSON_NAME]" at bounding box center [1111, 419] width 280 height 27
type input "[PERSON_NAME]"
click at [1033, 468] on div at bounding box center [1111, 487] width 298 height 54
drag, startPoint x: 1042, startPoint y: 414, endPoint x: 1040, endPoint y: 443, distance: 29.8
click at [1040, 417] on div at bounding box center [1111, 439] width 298 height 54
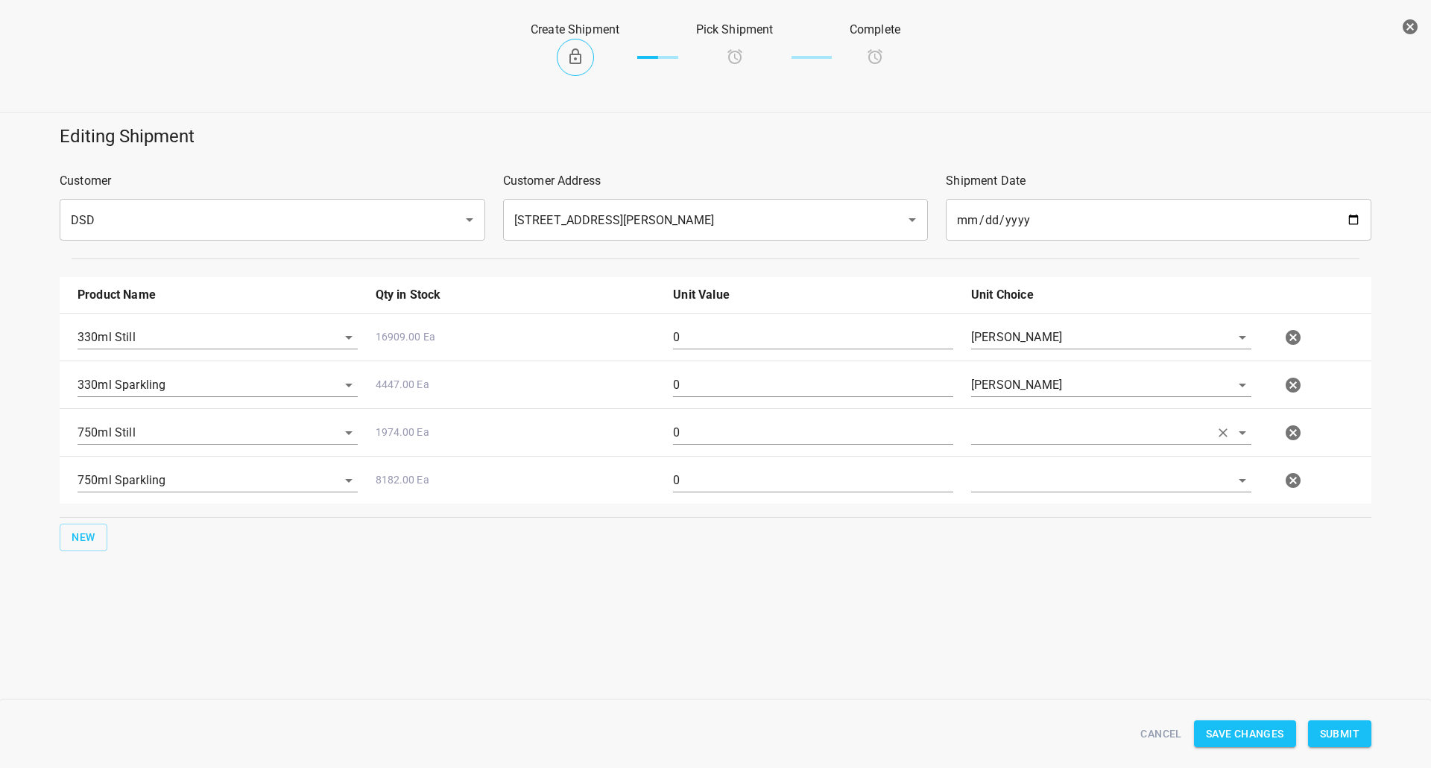
click at [1048, 436] on input "text" at bounding box center [1090, 432] width 238 height 23
click at [1043, 481] on ul "[PERSON_NAME]" at bounding box center [1111, 467] width 280 height 39
click at [1042, 480] on li "[PERSON_NAME]" at bounding box center [1111, 467] width 280 height 27
type input "[PERSON_NAME]"
click at [1040, 456] on div "750ml Sparkling 8182.00 Ea 0" at bounding box center [719, 481] width 1300 height 66
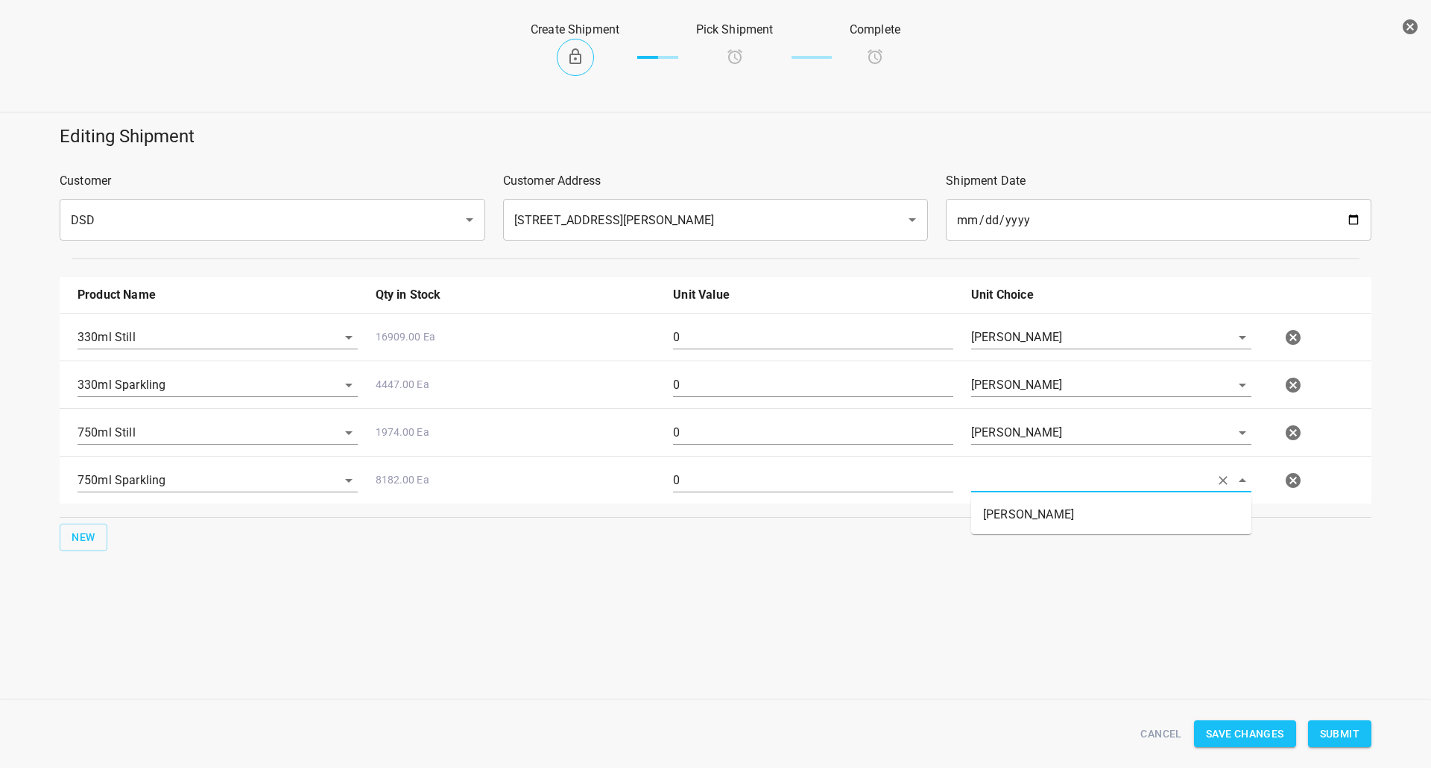
click at [1031, 486] on input "text" at bounding box center [1090, 480] width 238 height 23
click at [1028, 527] on li "[PERSON_NAME]" at bounding box center [1111, 515] width 280 height 27
type input "[PERSON_NAME]"
click at [829, 343] on input "0" at bounding box center [813, 338] width 280 height 24
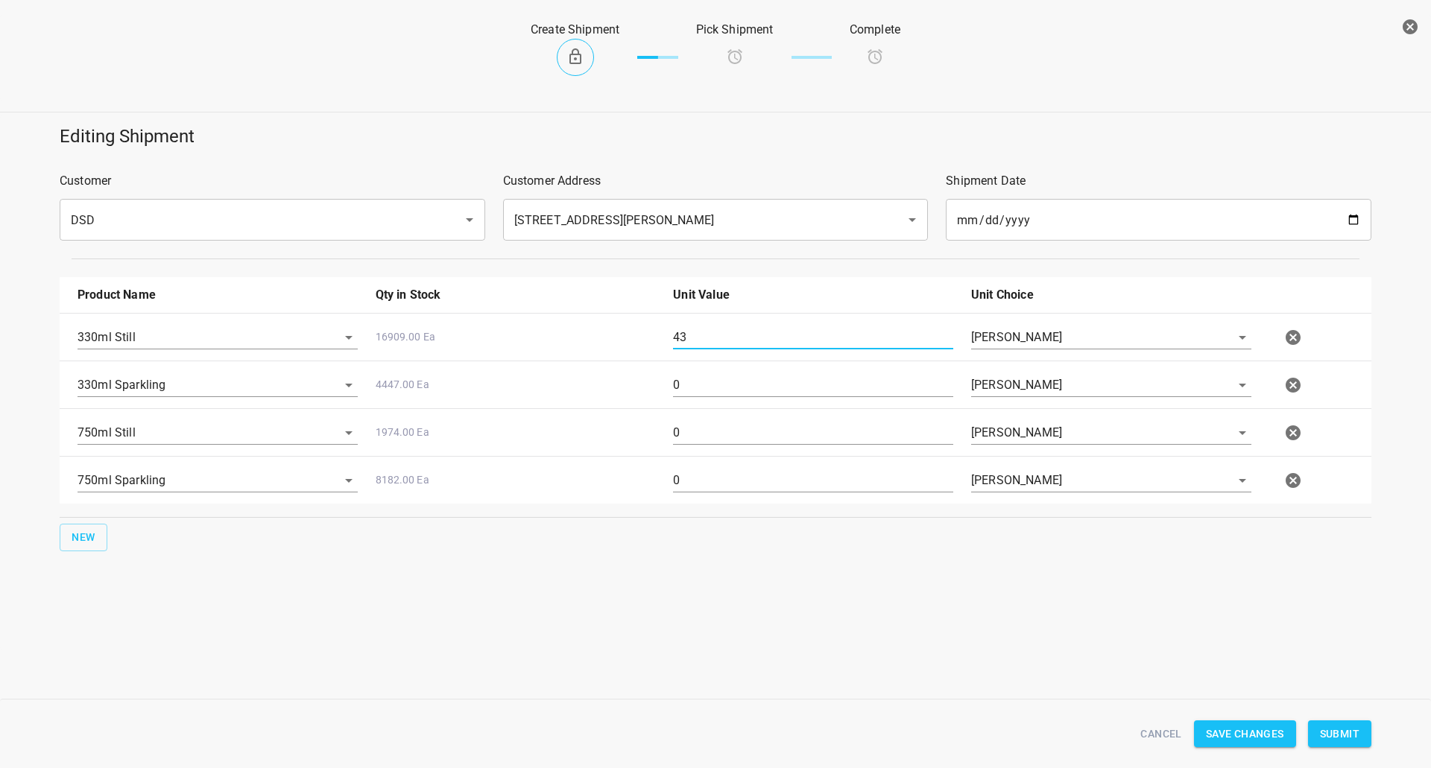
type input "43"
click at [709, 382] on input "0" at bounding box center [813, 385] width 280 height 24
type input "40"
click at [712, 414] on div "0" at bounding box center [813, 439] width 298 height 54
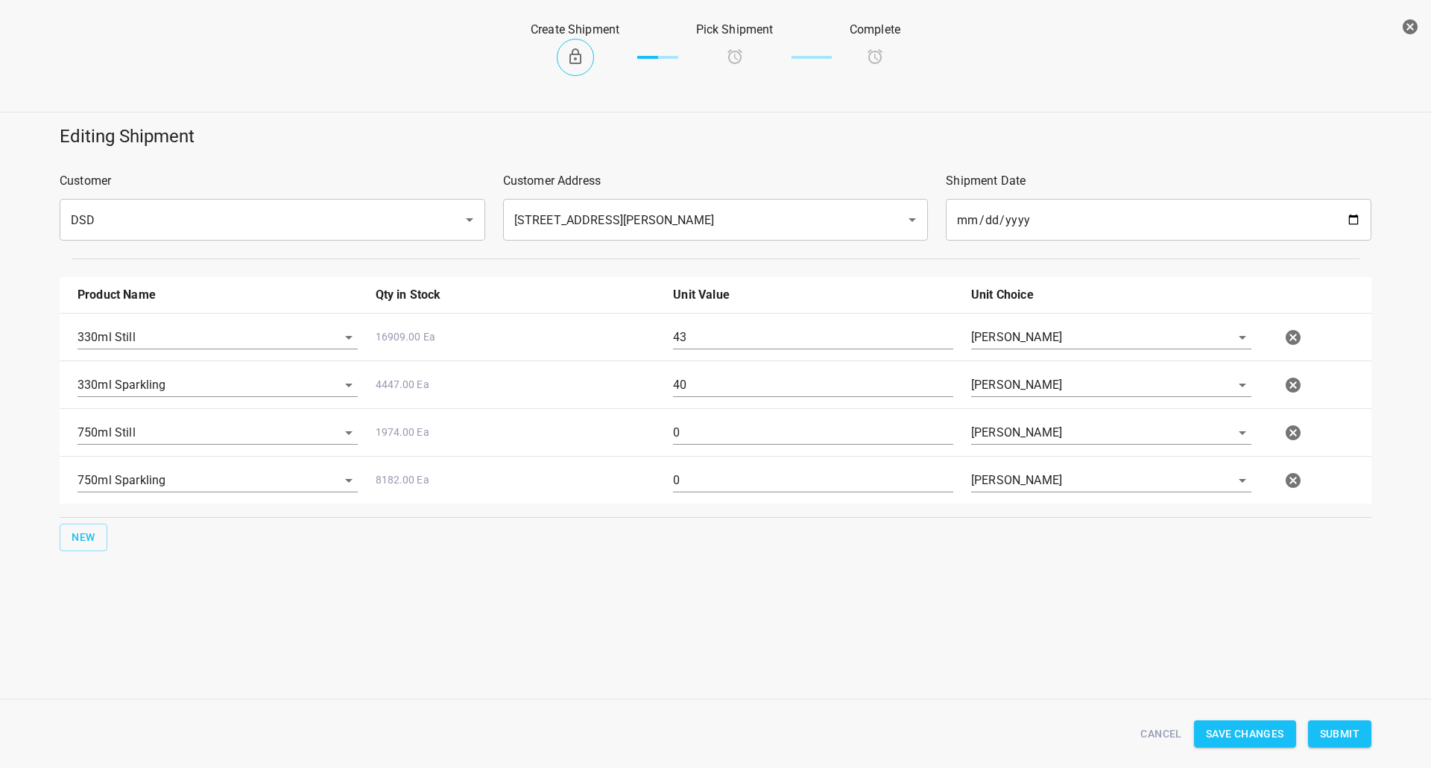
click at [728, 428] on input "0" at bounding box center [813, 433] width 280 height 24
type input "21"
click at [703, 489] on input "0" at bounding box center [813, 481] width 280 height 24
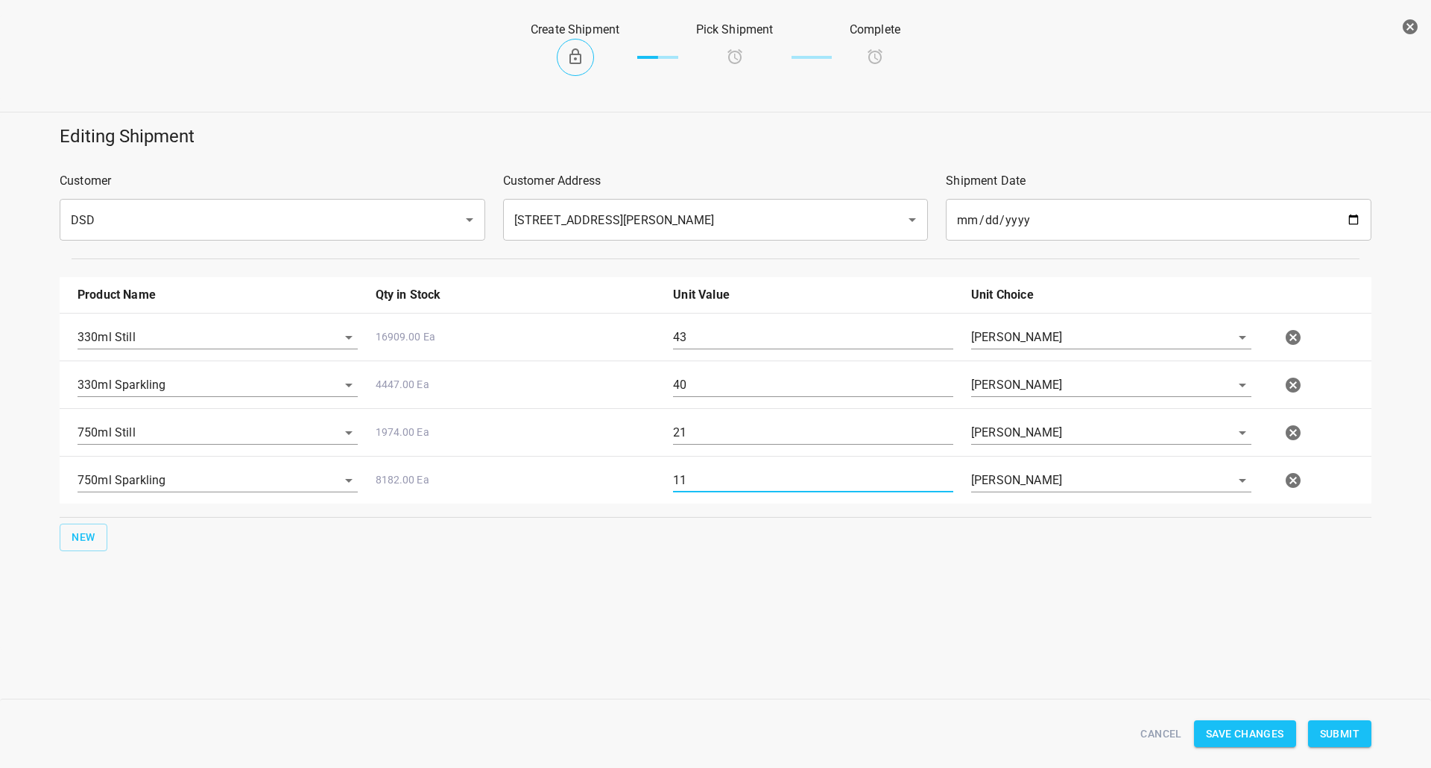
type input "11"
click at [1331, 730] on span "Submit" at bounding box center [1339, 734] width 39 height 19
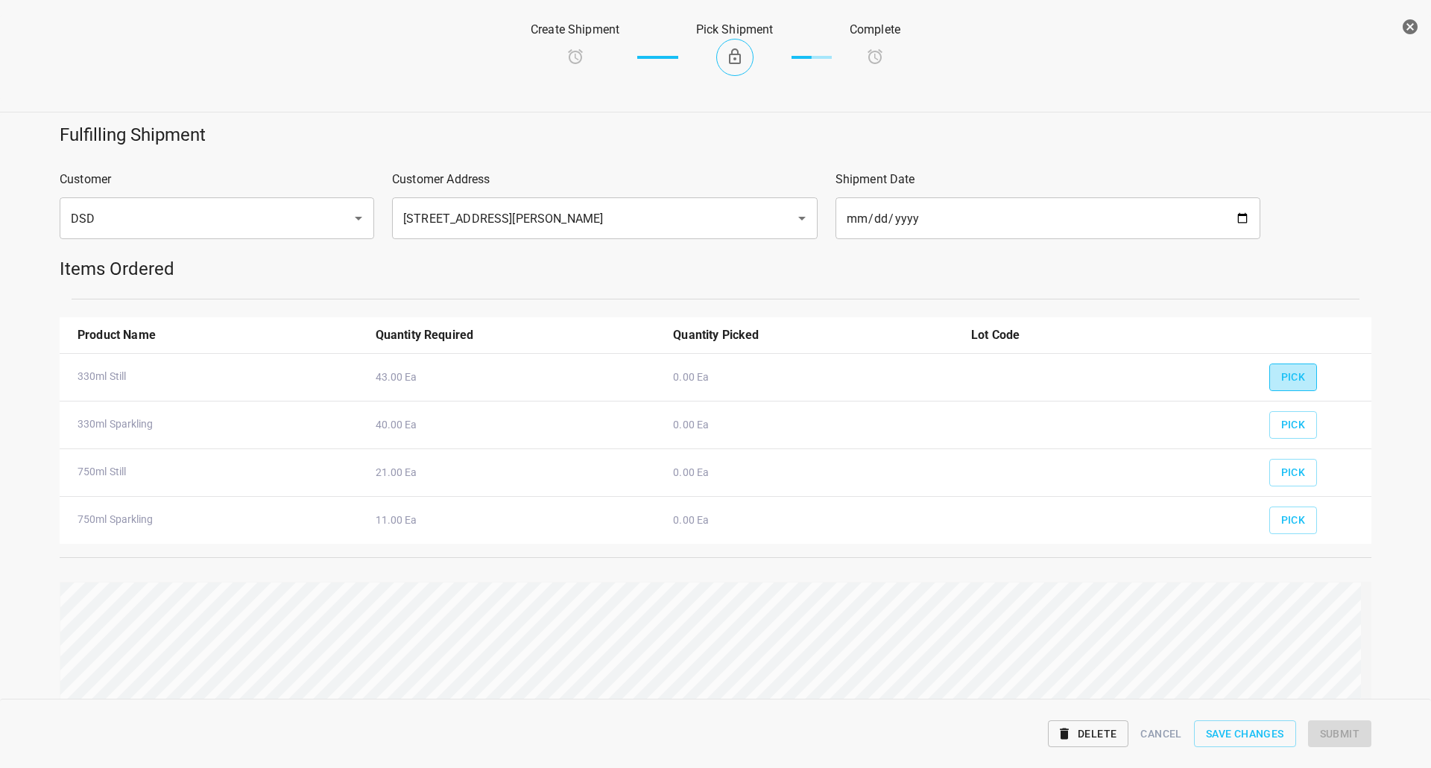
click at [1282, 377] on span "Pick" at bounding box center [1293, 377] width 25 height 19
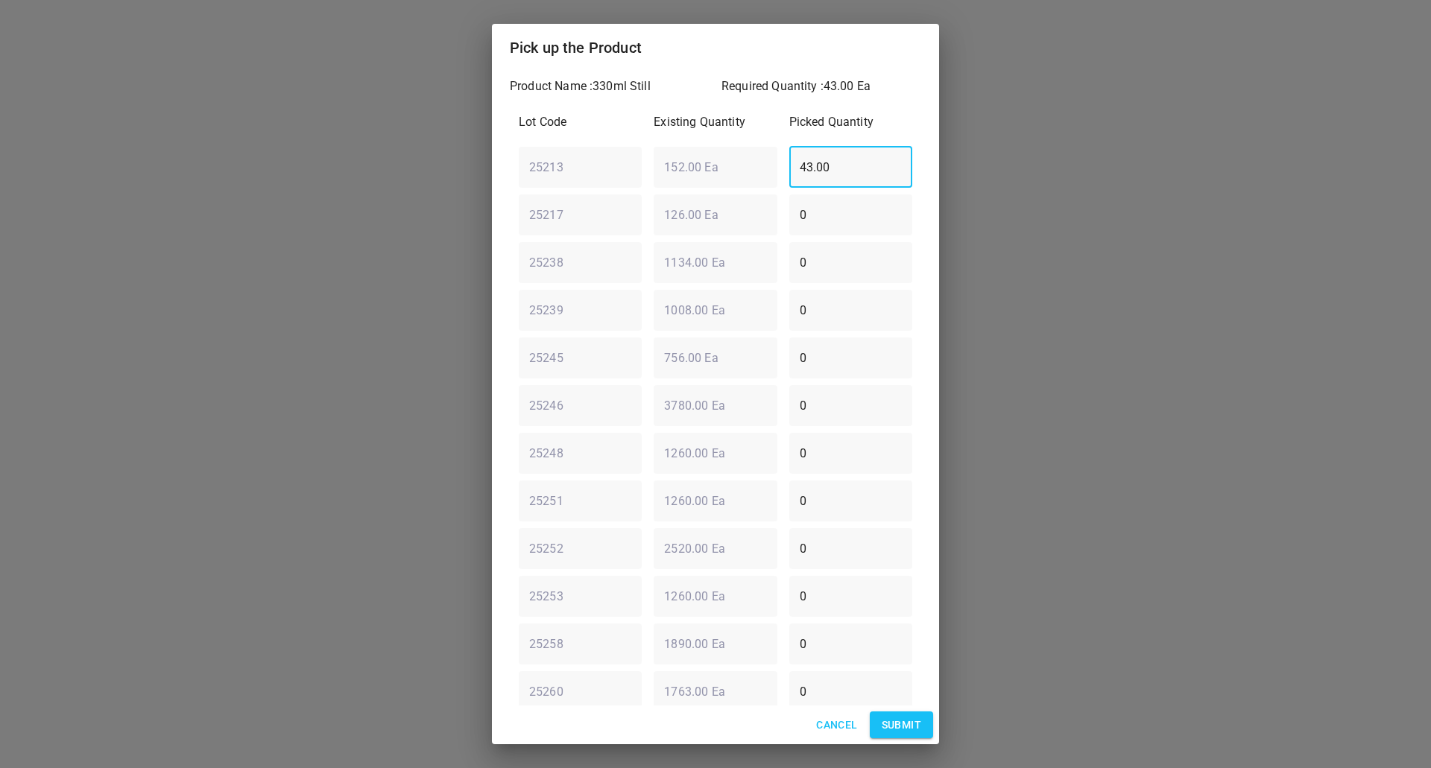
click at [855, 164] on input "43.00" at bounding box center [850, 167] width 123 height 42
type input "0"
click at [833, 690] on input "0" at bounding box center [850, 692] width 123 height 42
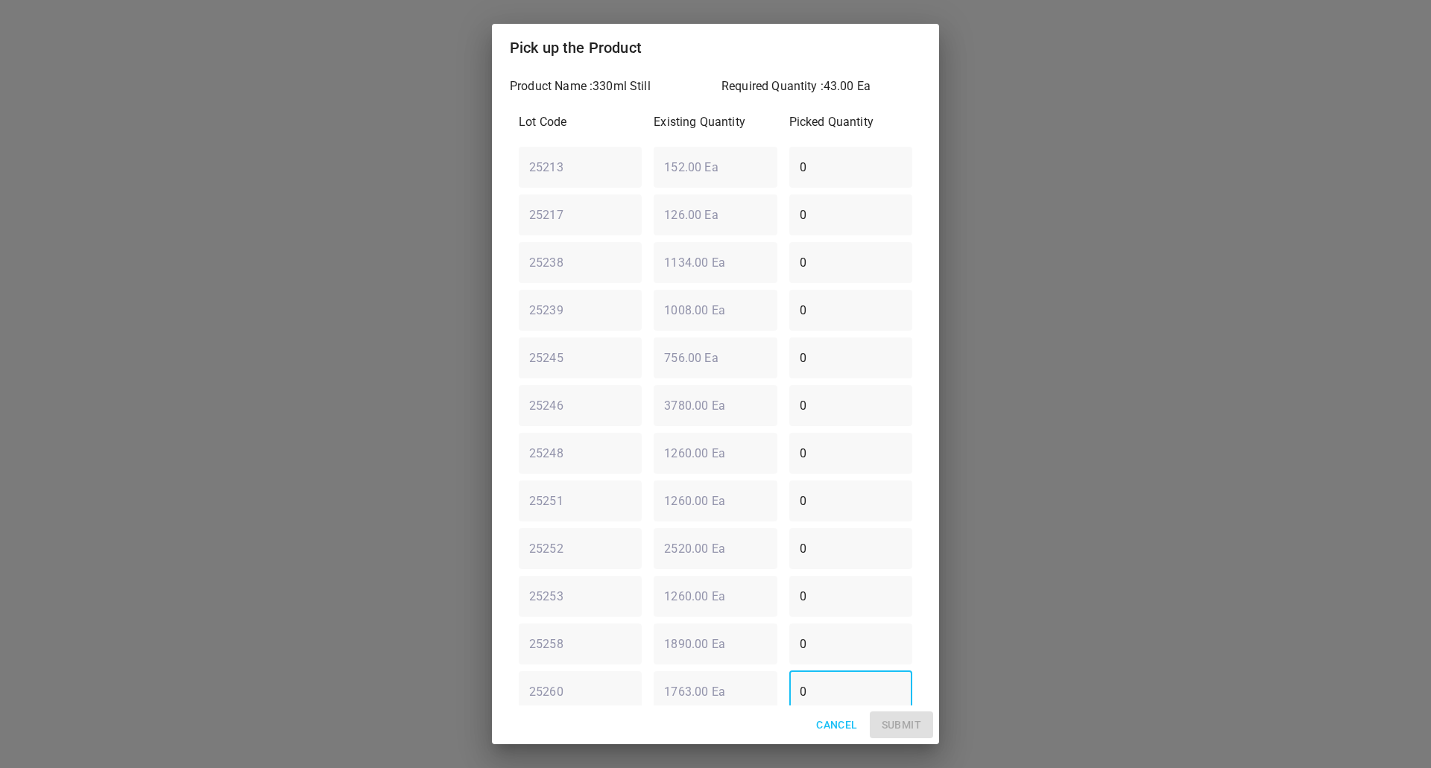
click at [833, 690] on input "0" at bounding box center [850, 692] width 123 height 42
type input "16"
click at [629, 179] on div "25213 ​ 152.00 Ea ​ 0 ​" at bounding box center [715, 167] width 405 height 54
type input "26"
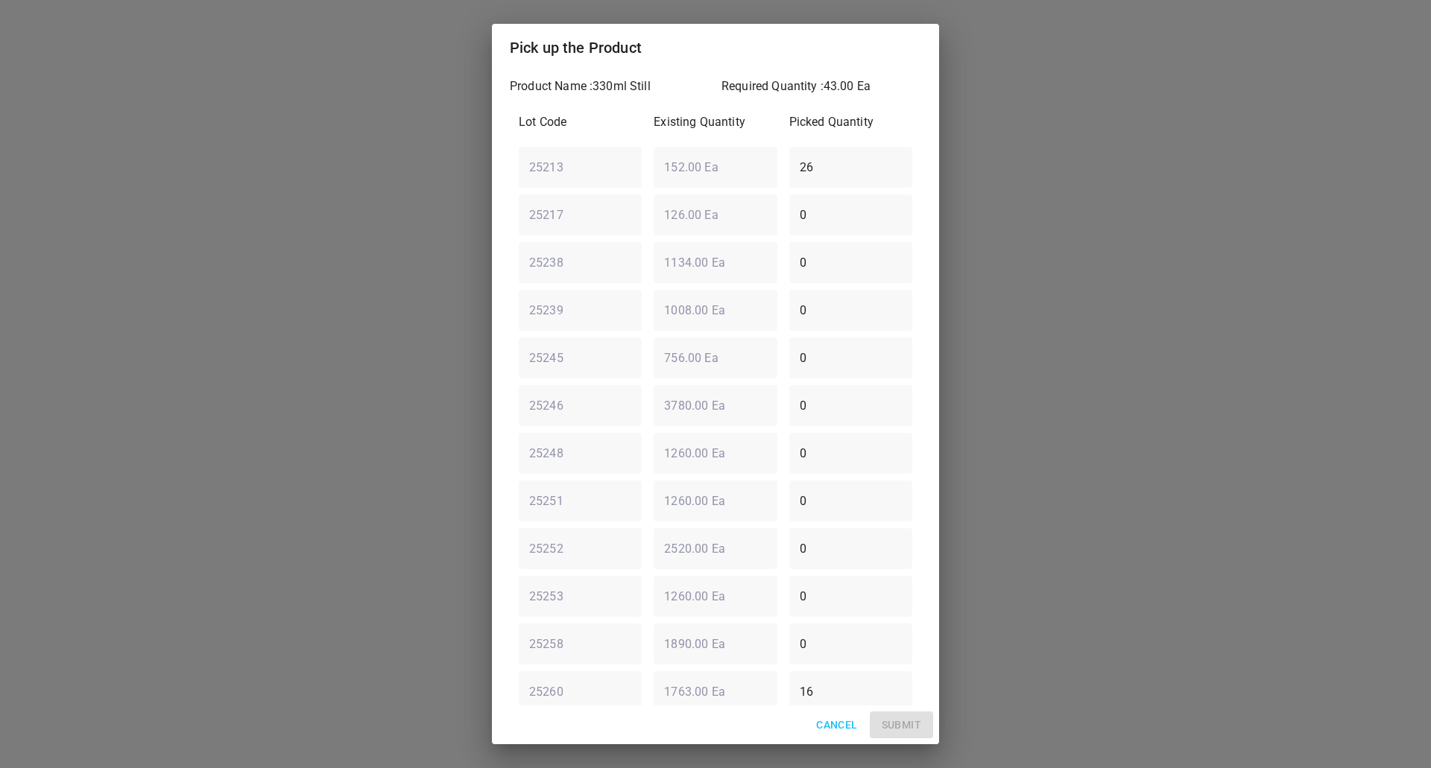
click at [829, 63] on div "Pick up the Product" at bounding box center [715, 48] width 447 height 48
click at [677, 642] on div "25258 ​ 1890.00 Ea ​ 0 ​" at bounding box center [715, 644] width 405 height 54
type input "1"
click at [910, 724] on span "Submit" at bounding box center [901, 725] width 39 height 19
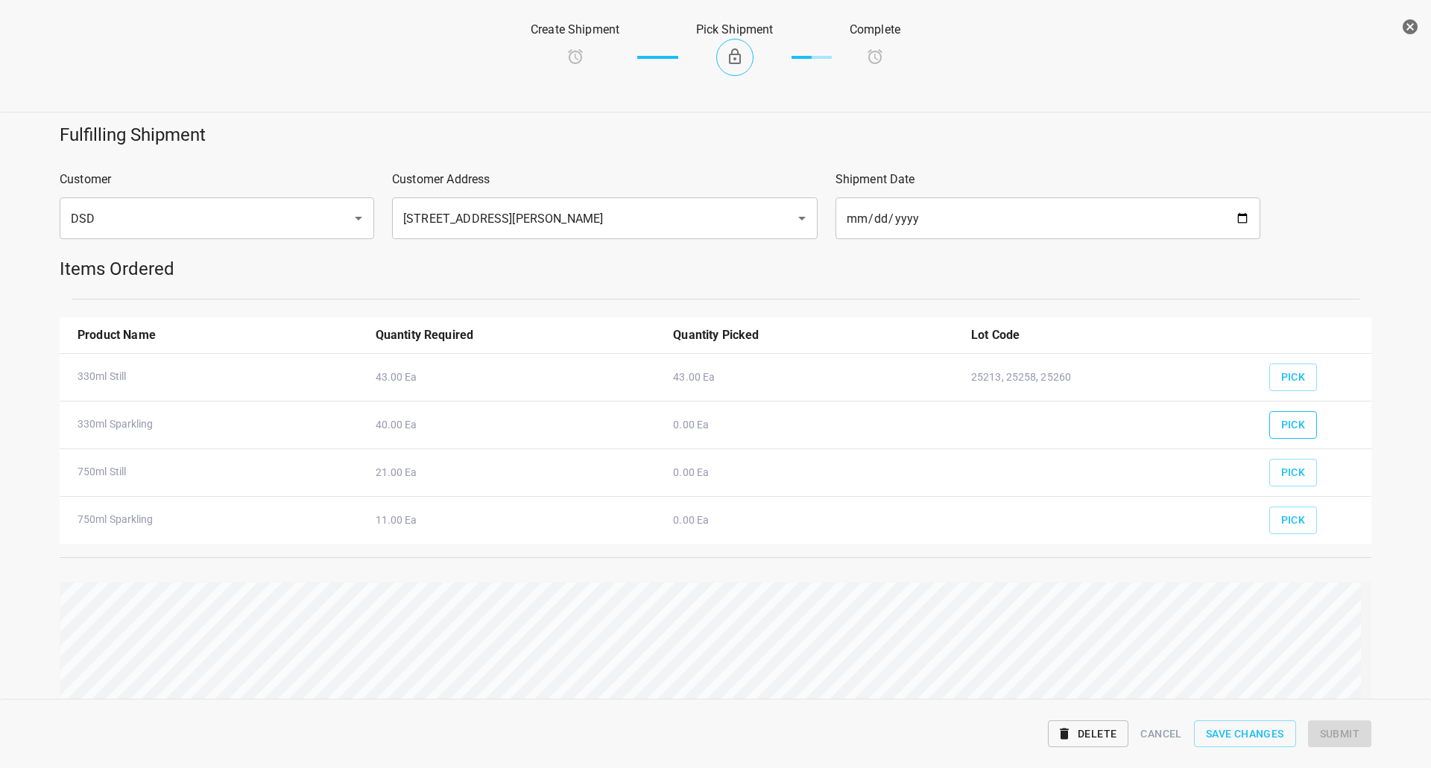
click at [1281, 433] on span "Pick" at bounding box center [1293, 425] width 25 height 19
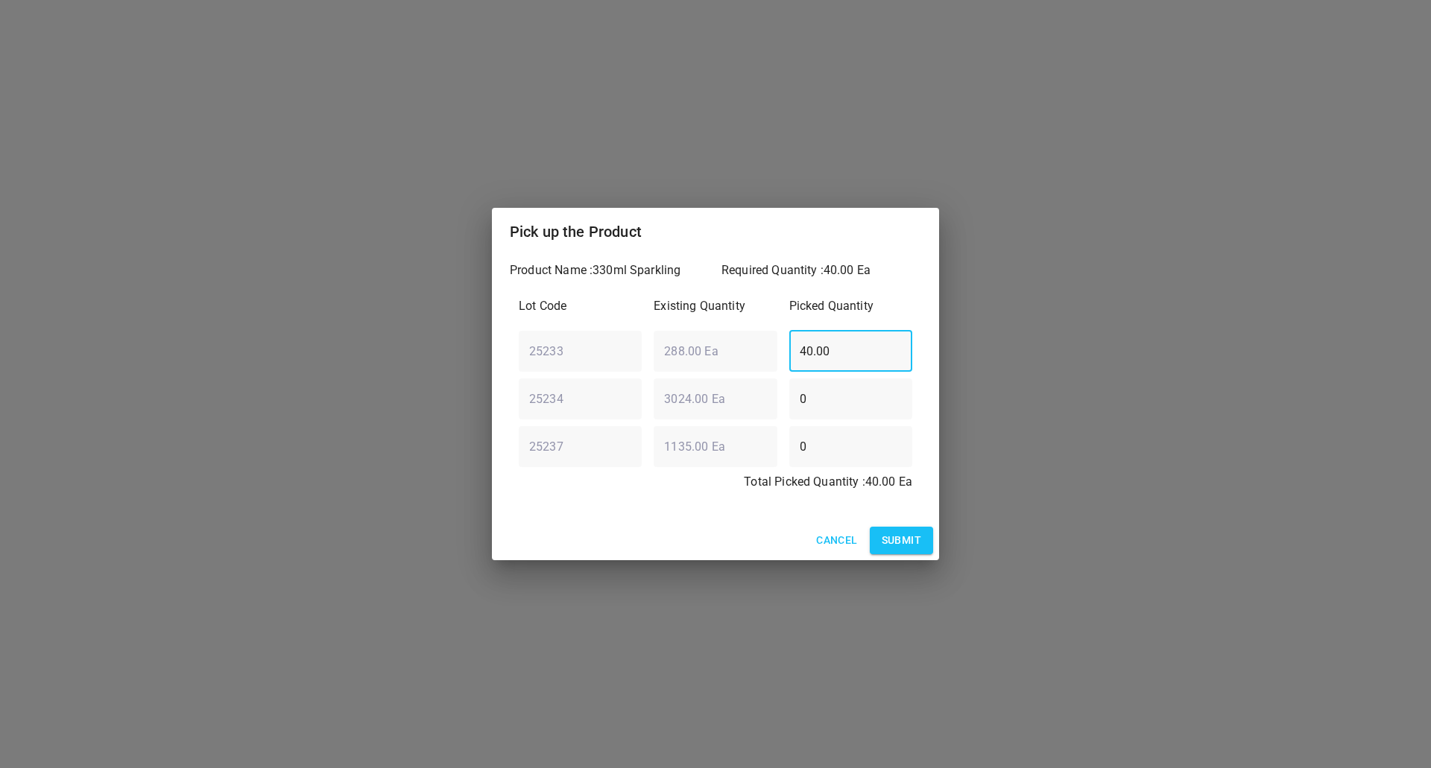
click at [636, 355] on div "25233 ​ 288.00 Ea ​ 40.00 ​" at bounding box center [715, 351] width 405 height 54
type input "30"
click at [763, 457] on div "25237 ​ 1135.00 Ea ​ 0 ​" at bounding box center [715, 447] width 405 height 54
type input "1"
click at [855, 402] on input "0" at bounding box center [850, 399] width 123 height 42
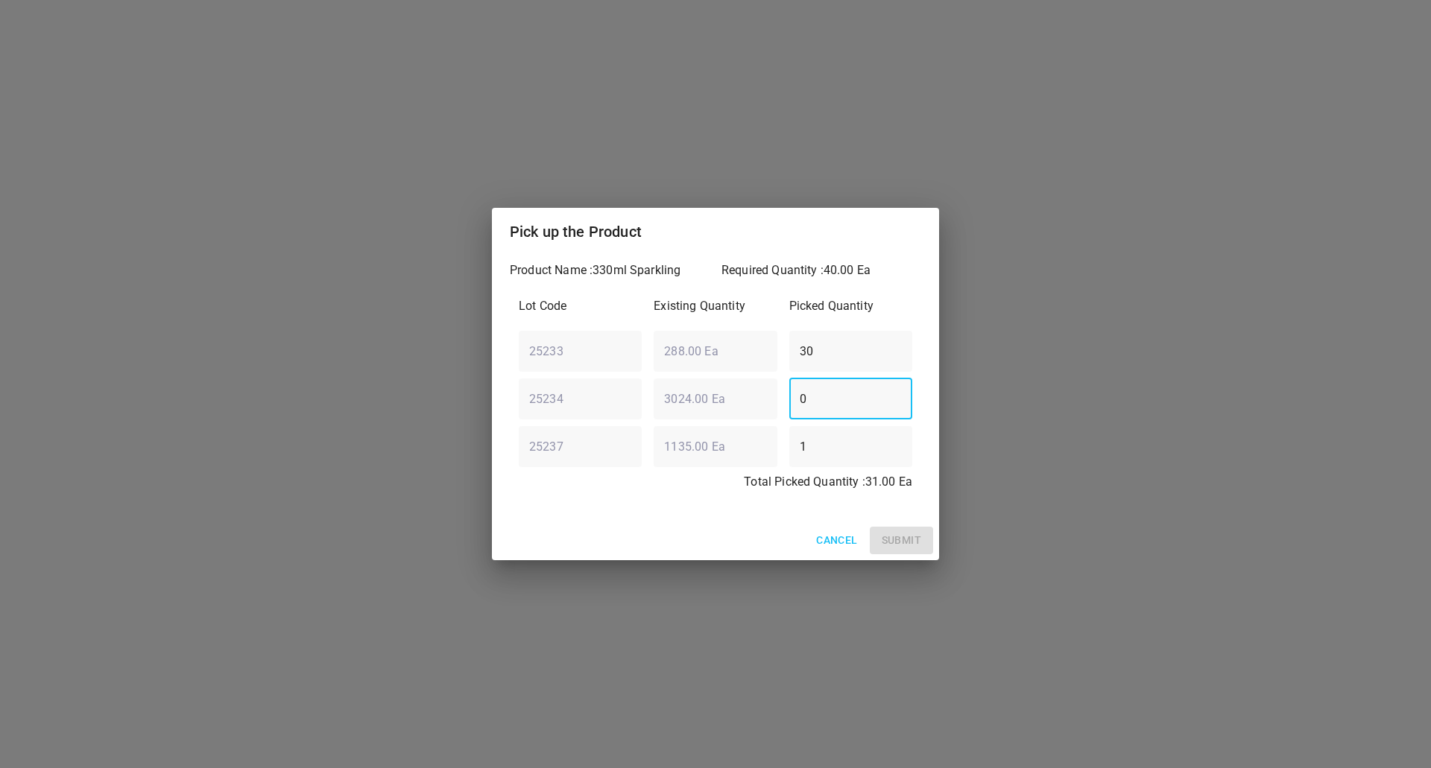
click at [855, 402] on input "0" at bounding box center [850, 399] width 123 height 42
type input "9"
click at [911, 534] on span "Submit" at bounding box center [901, 540] width 39 height 19
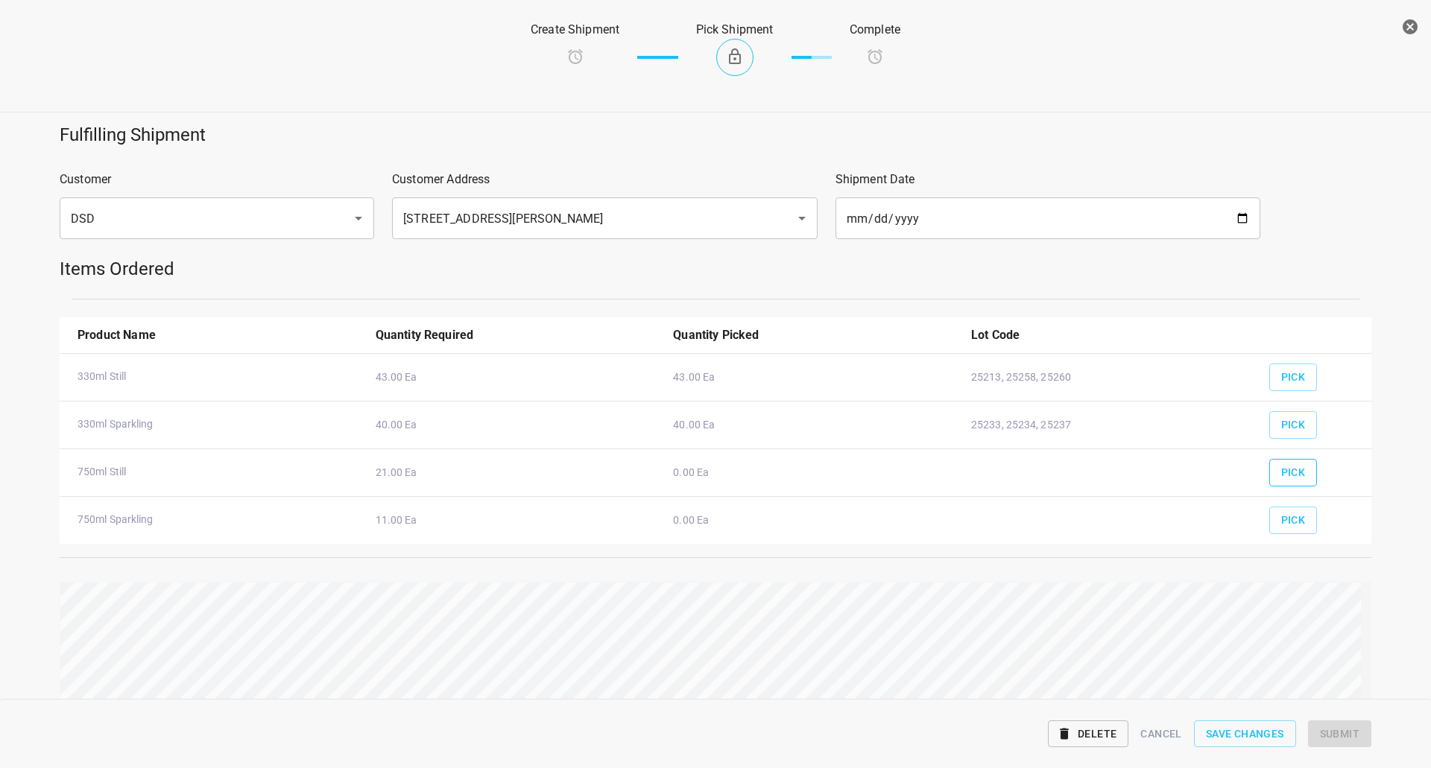
click at [1295, 478] on button "Pick" at bounding box center [1293, 473] width 48 height 28
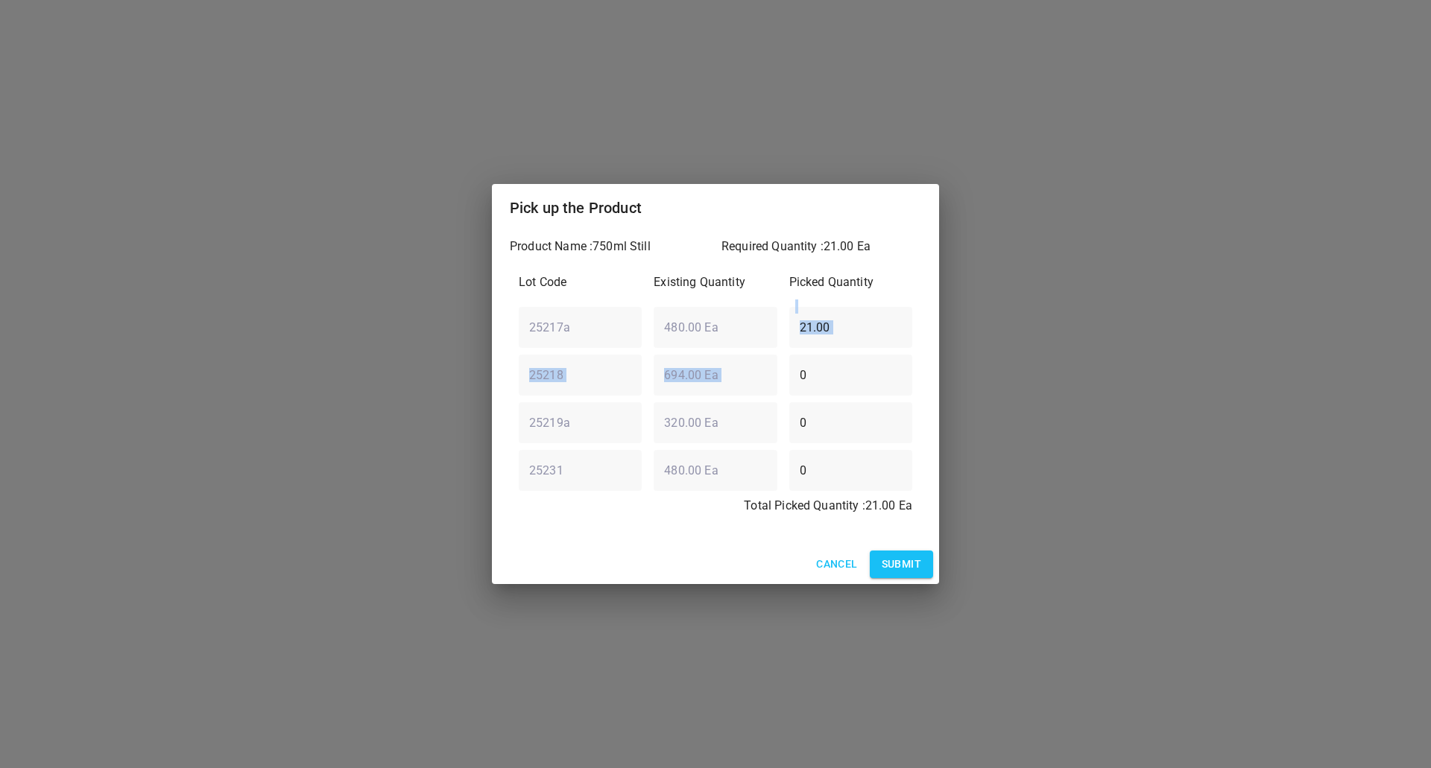
click at [826, 347] on div "Lot Code Existing Quantity Picked Quantity 25217a ​ 480.00 Ea ​ 21.00 ​ 25218 ​…" at bounding box center [715, 399] width 411 height 268
drag, startPoint x: 847, startPoint y: 326, endPoint x: 496, endPoint y: 368, distance: 353.5
click at [499, 367] on div "Product Name : 750ml Still Required Quantity : 21.00 Ea Lot Code Existing Quant…" at bounding box center [715, 388] width 447 height 313
type input "0"
drag, startPoint x: 852, startPoint y: 387, endPoint x: 405, endPoint y: 385, distance: 446.4
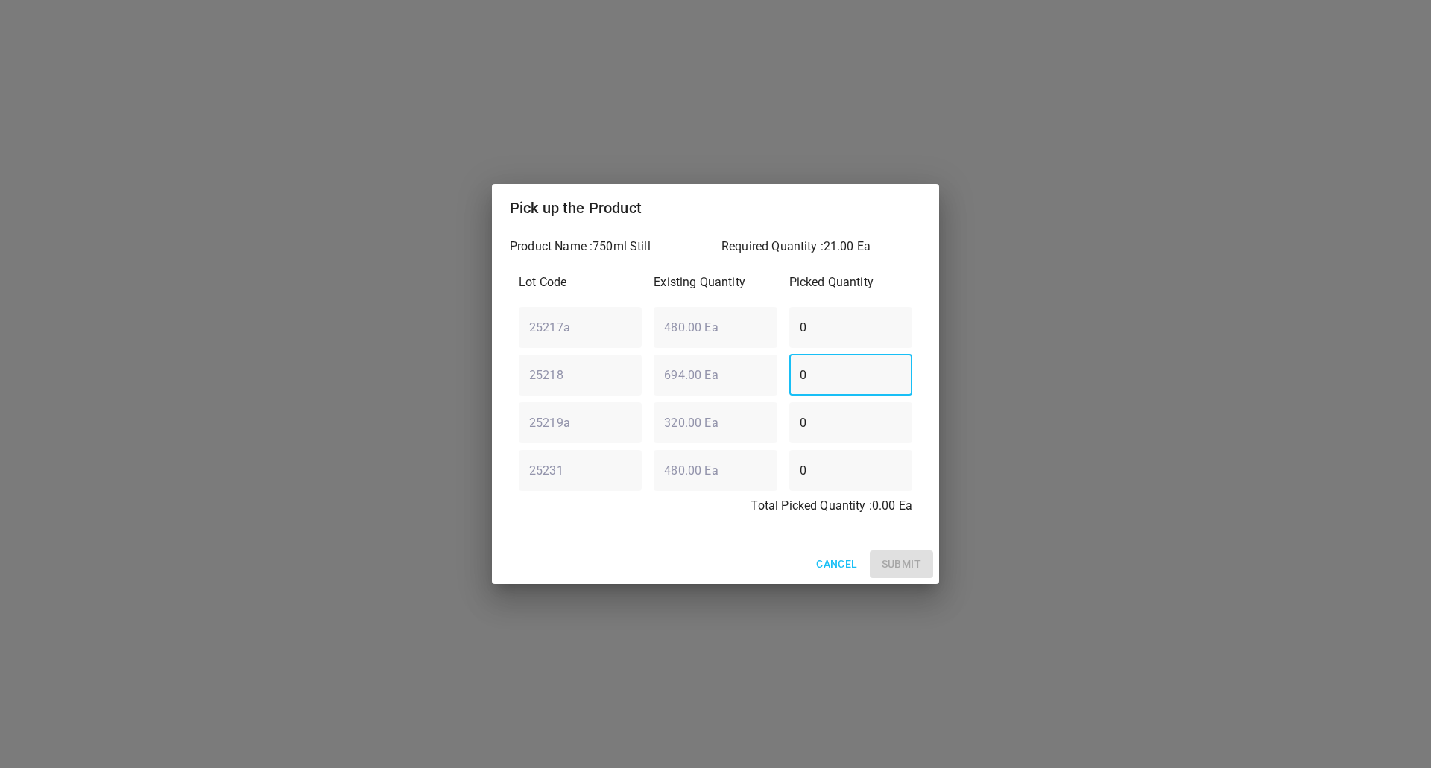
click at [427, 385] on div "Pick up the Product Product Name : 750ml Still Required Quantity : 21.00 Ea Lot…" at bounding box center [715, 384] width 1431 height 768
type input "21"
click at [910, 566] on span "Submit" at bounding box center [901, 564] width 39 height 19
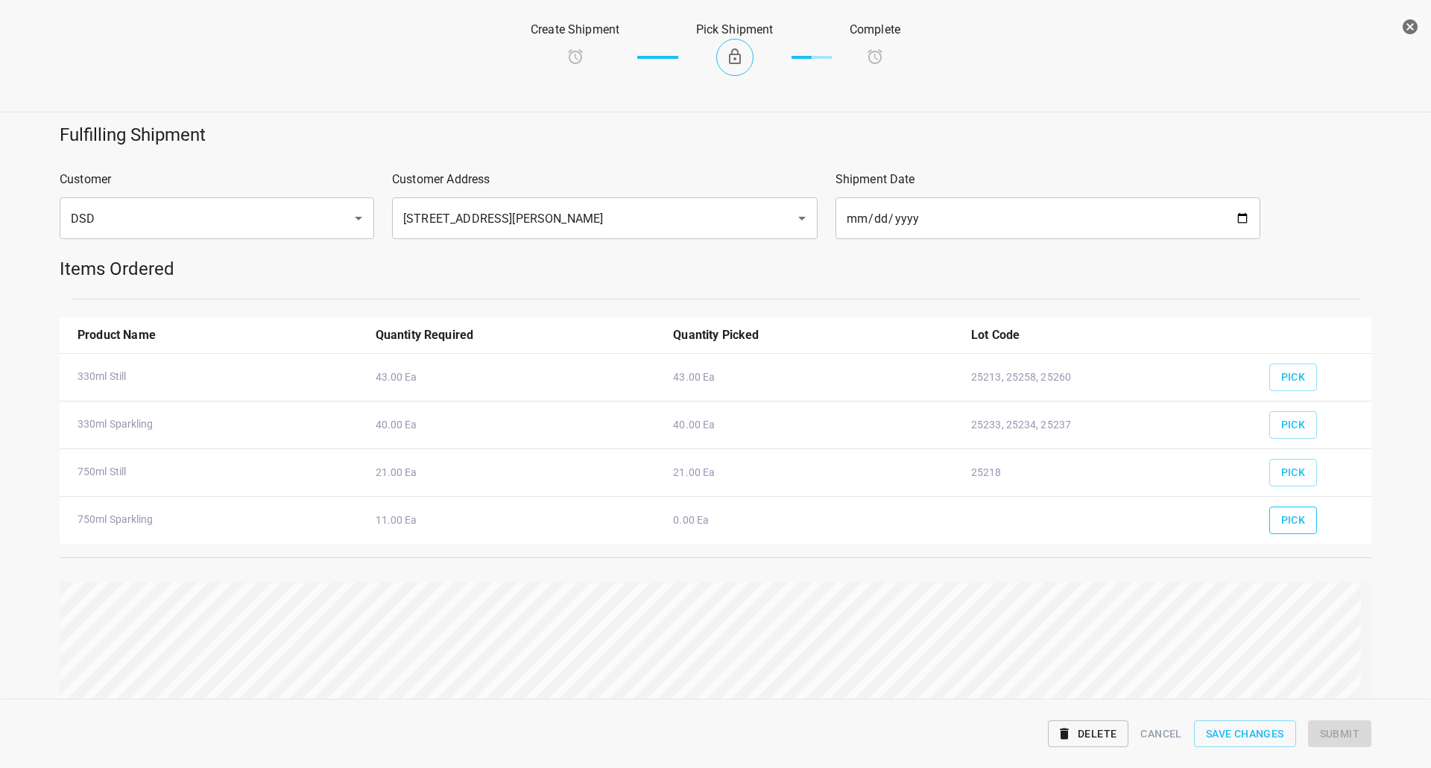
click at [1281, 525] on span "Pick" at bounding box center [1293, 520] width 25 height 19
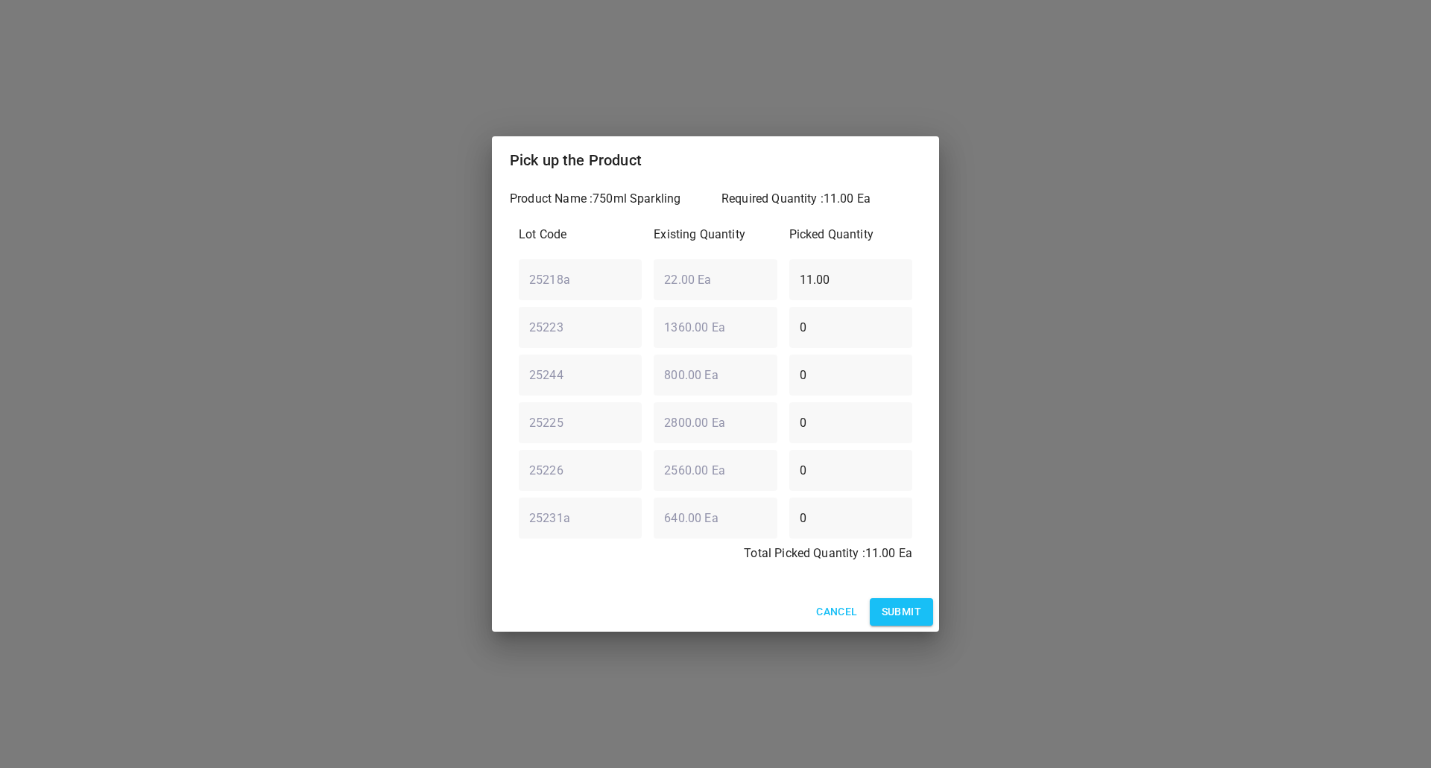
click at [902, 616] on span "Submit" at bounding box center [901, 612] width 39 height 19
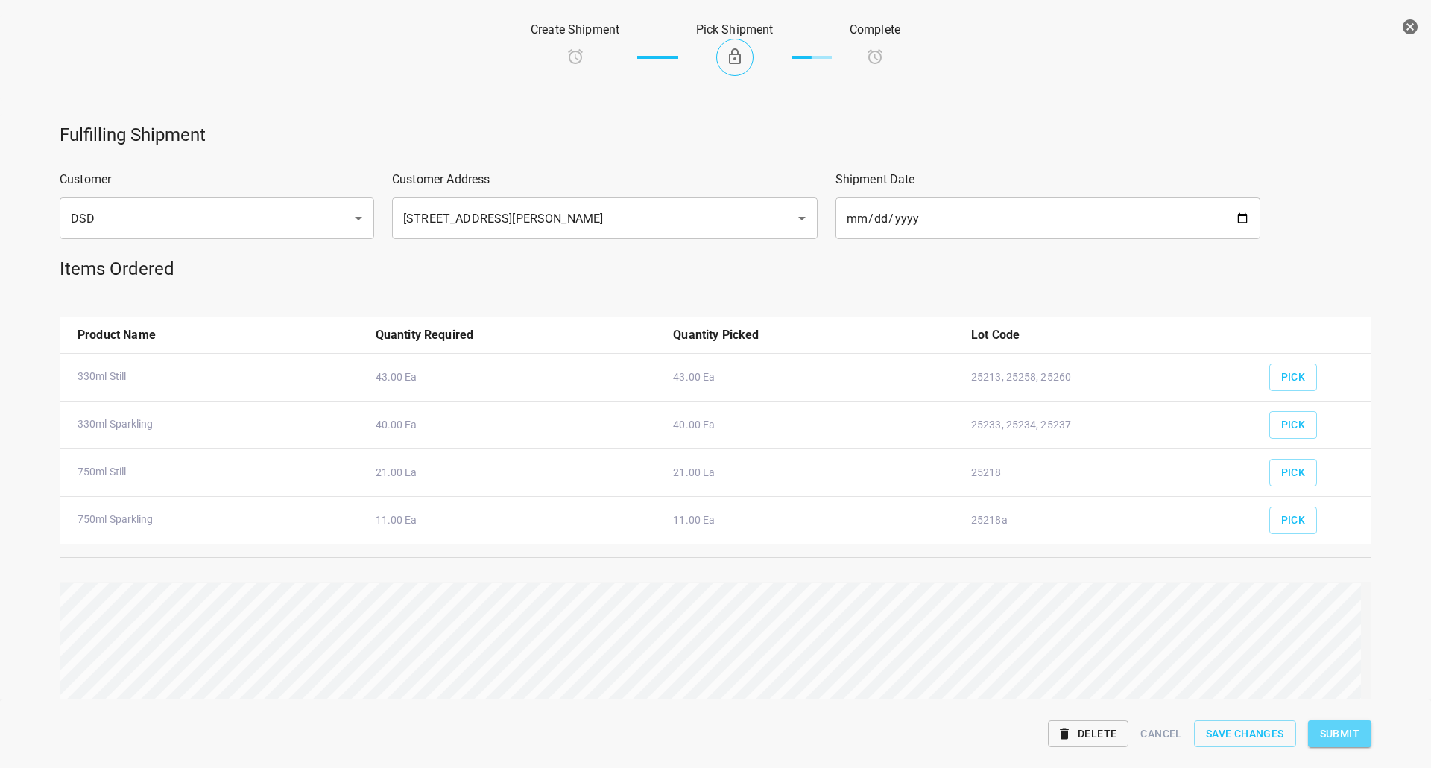
click at [1335, 729] on span "Submit" at bounding box center [1339, 734] width 39 height 19
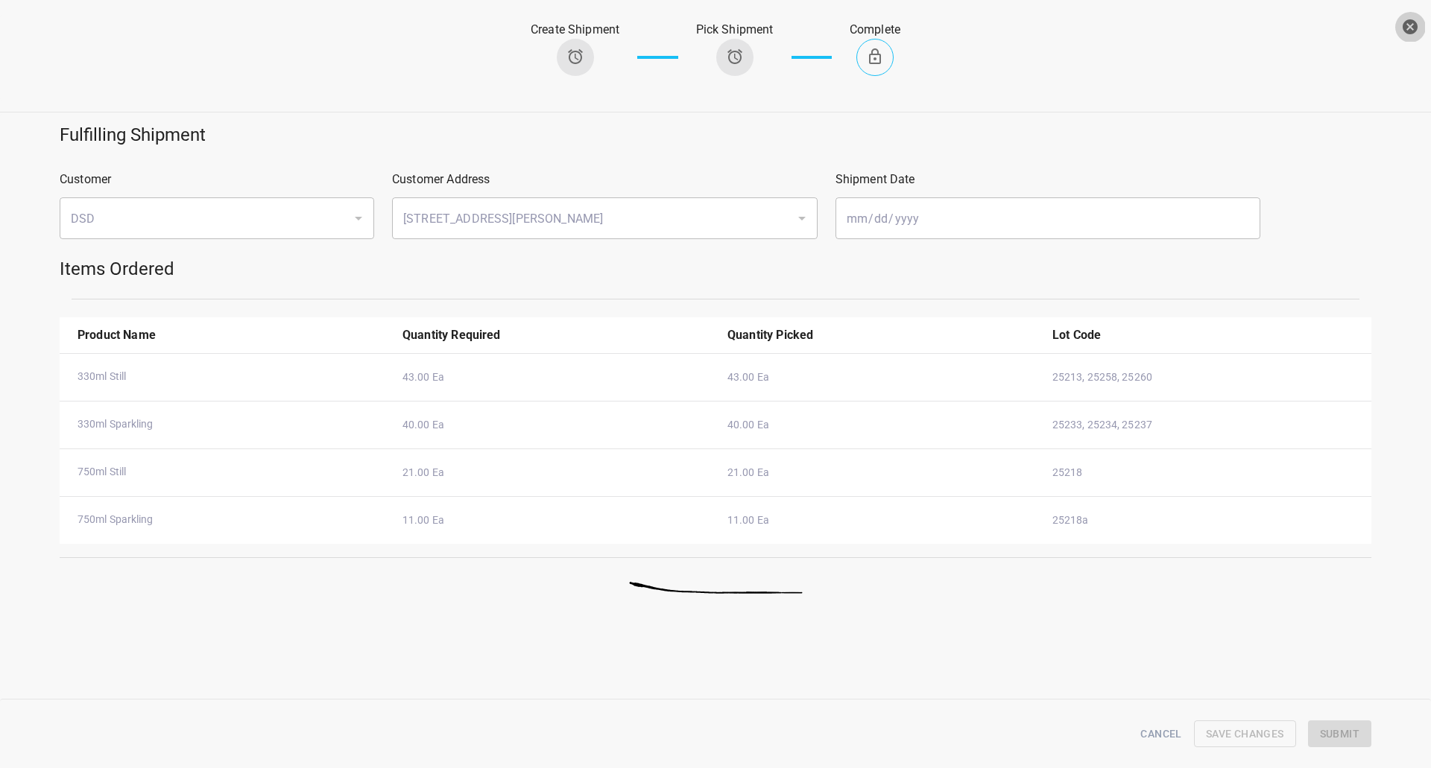
click at [1409, 22] on icon "button" at bounding box center [1409, 26] width 15 height 15
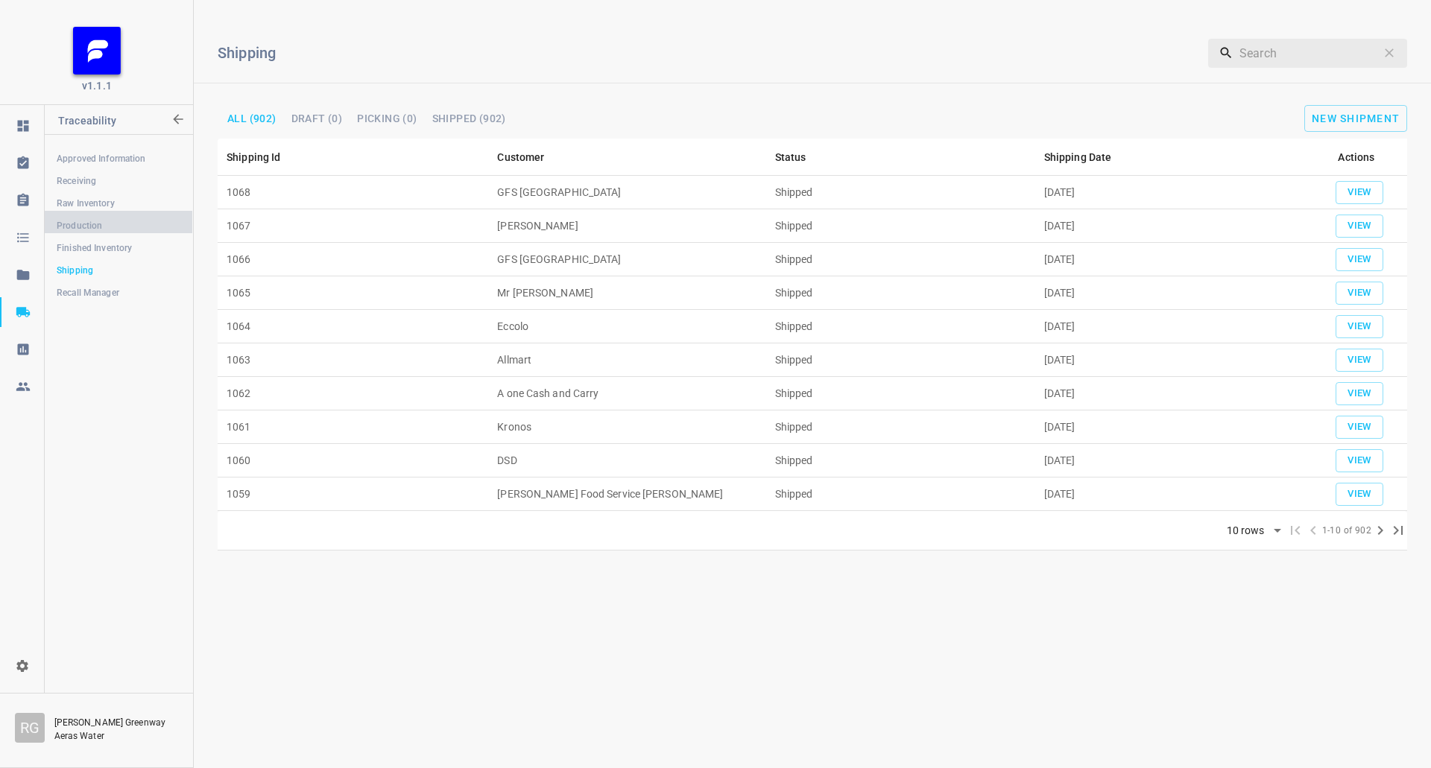
click at [119, 232] on span "Production" at bounding box center [119, 225] width 124 height 15
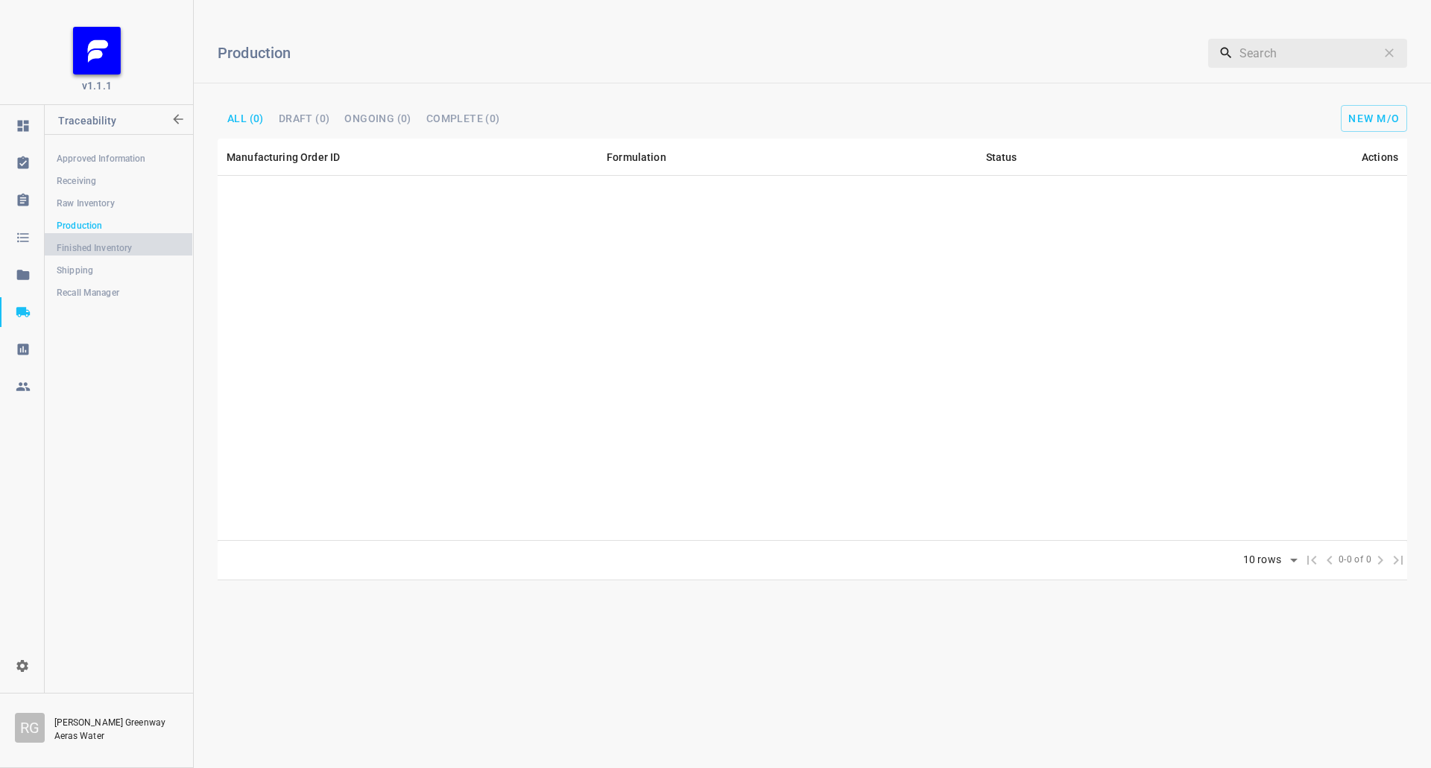
click at [118, 243] on span "Finished Inventory" at bounding box center [119, 248] width 124 height 15
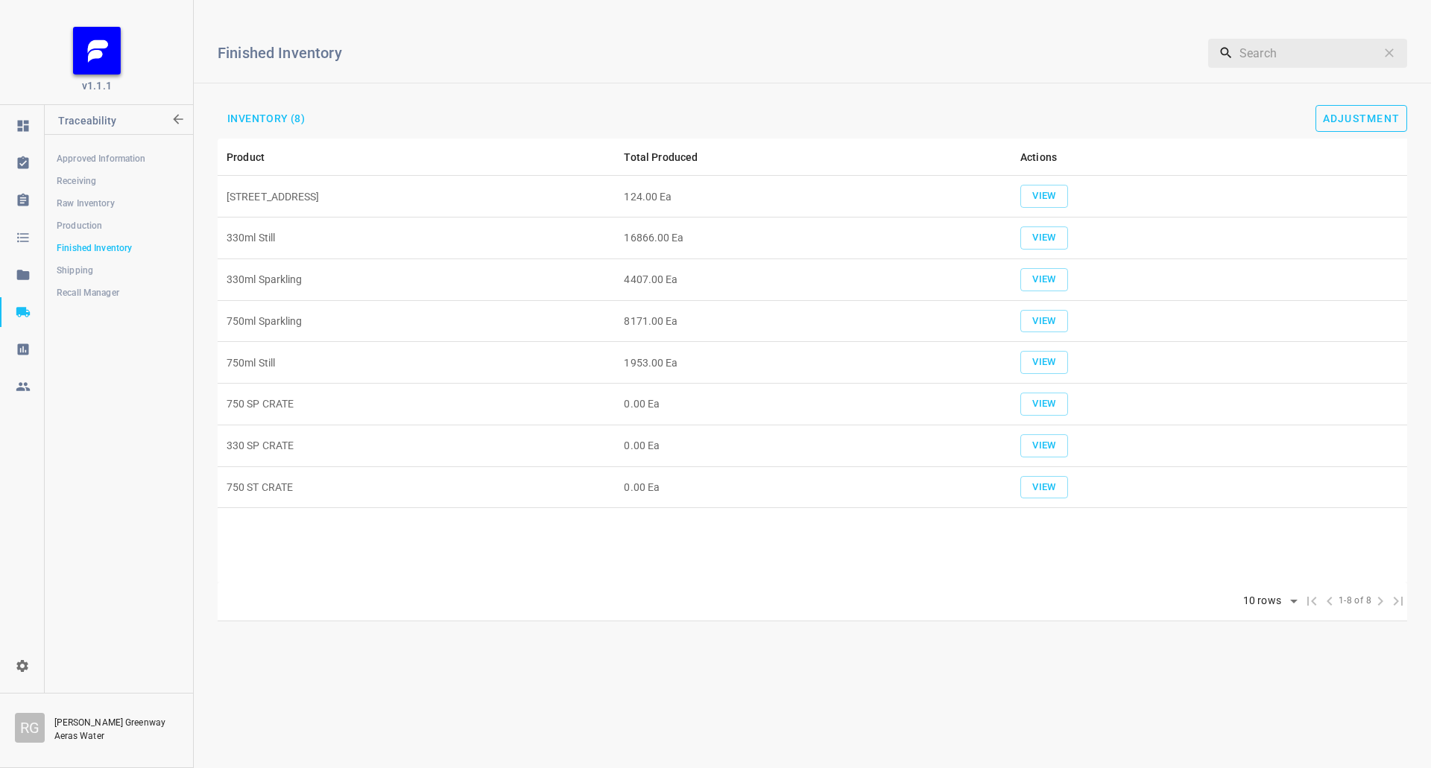
click at [1343, 116] on span "Adjustment" at bounding box center [1361, 119] width 77 height 12
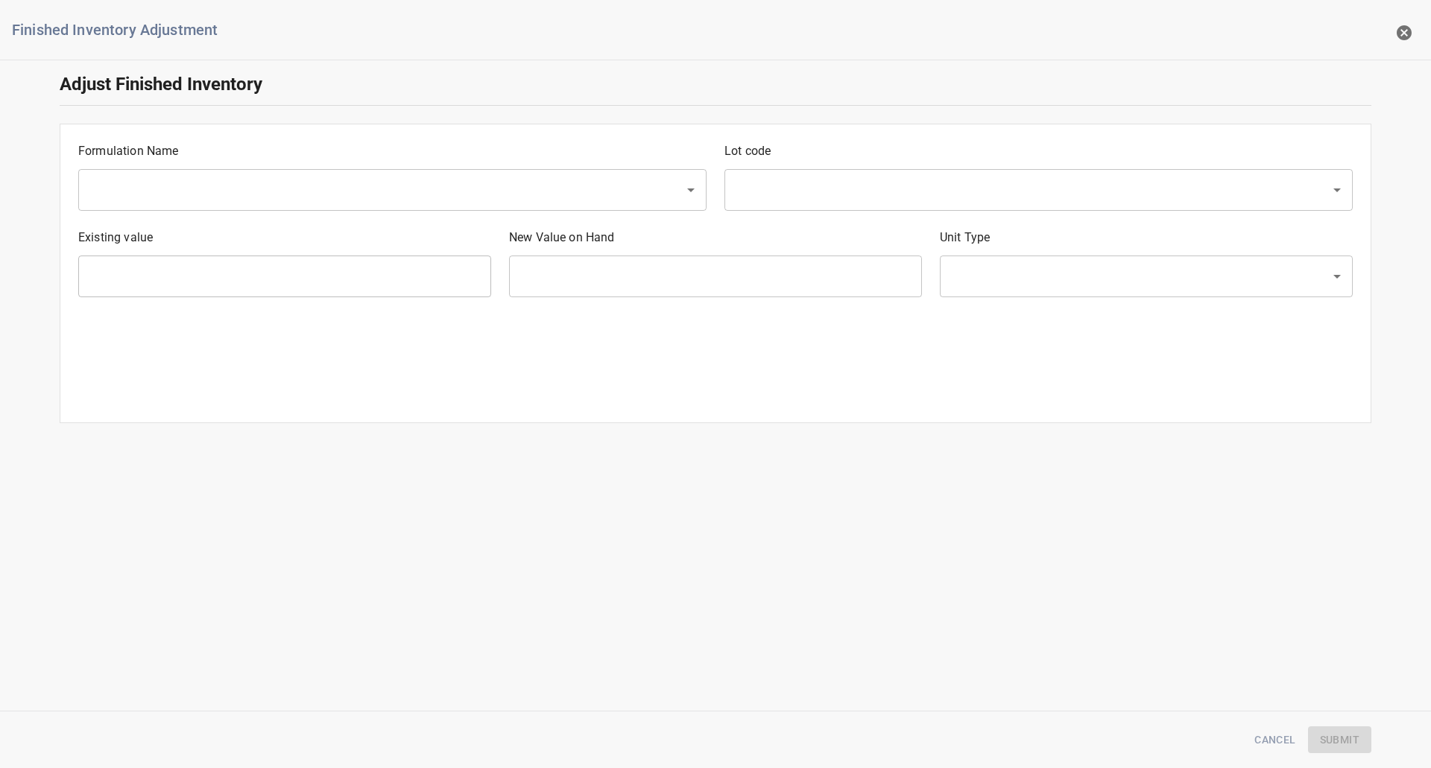
click at [230, 190] on input "text" at bounding box center [371, 190] width 573 height 28
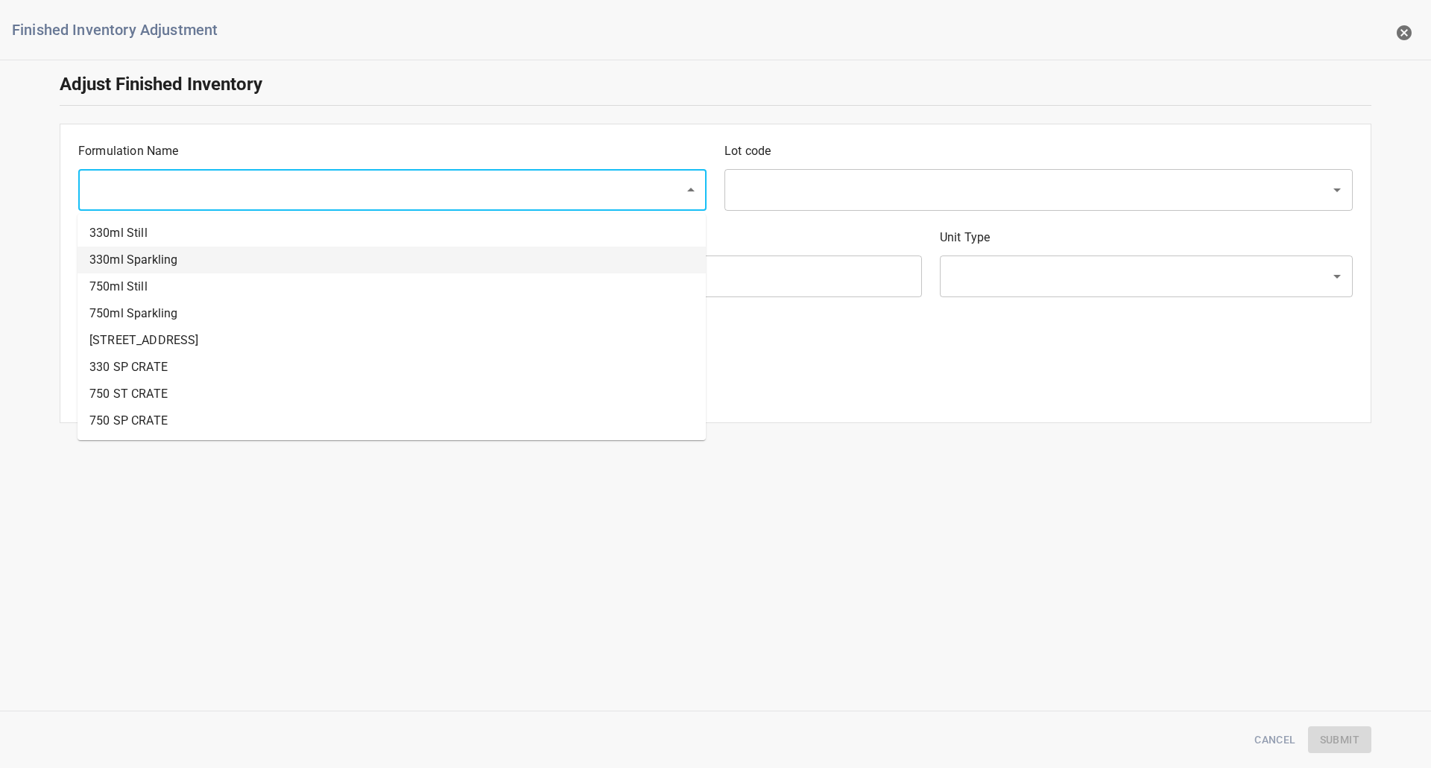
click at [191, 259] on li "330ml Sparkling" at bounding box center [391, 260] width 628 height 27
type input "330ml Sparkling"
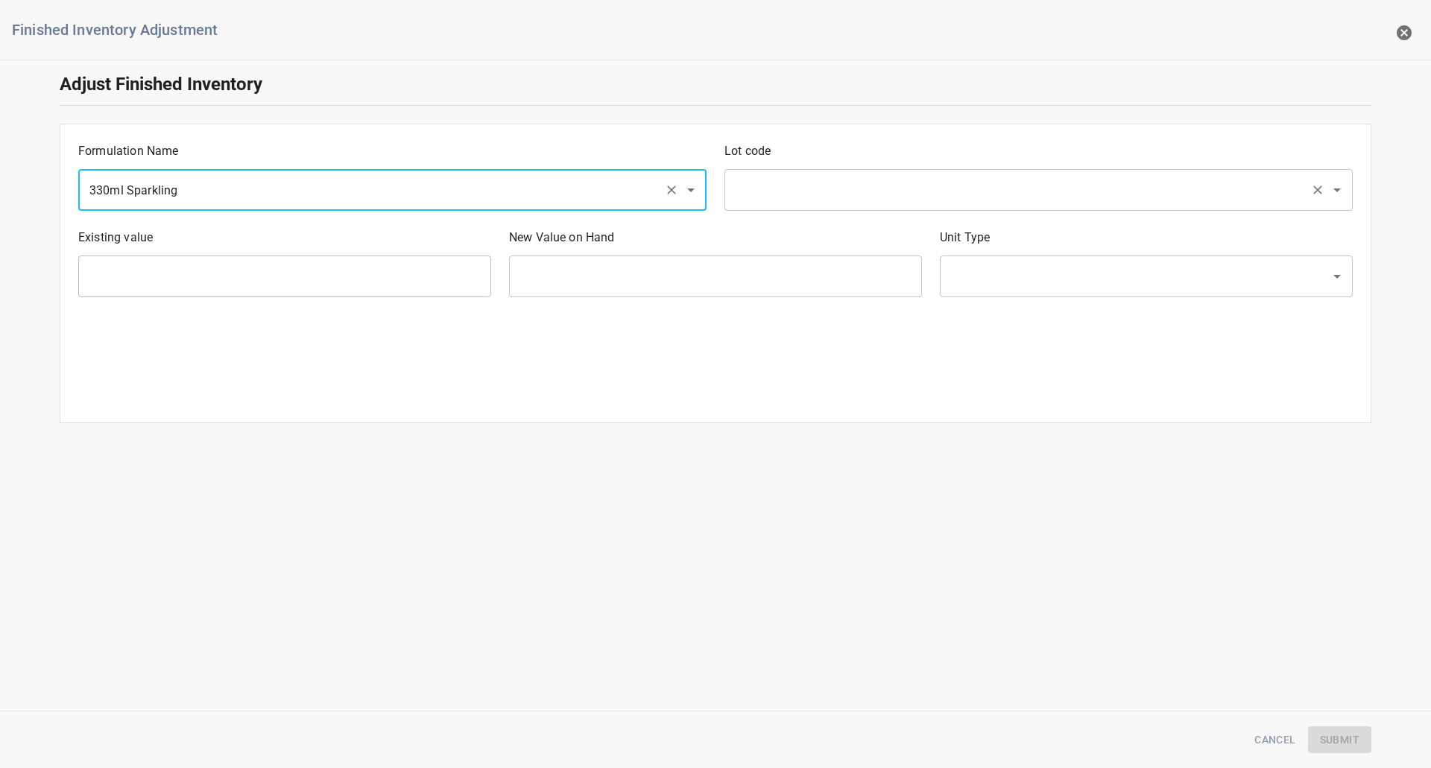
click at [789, 185] on input "text" at bounding box center [1017, 190] width 573 height 28
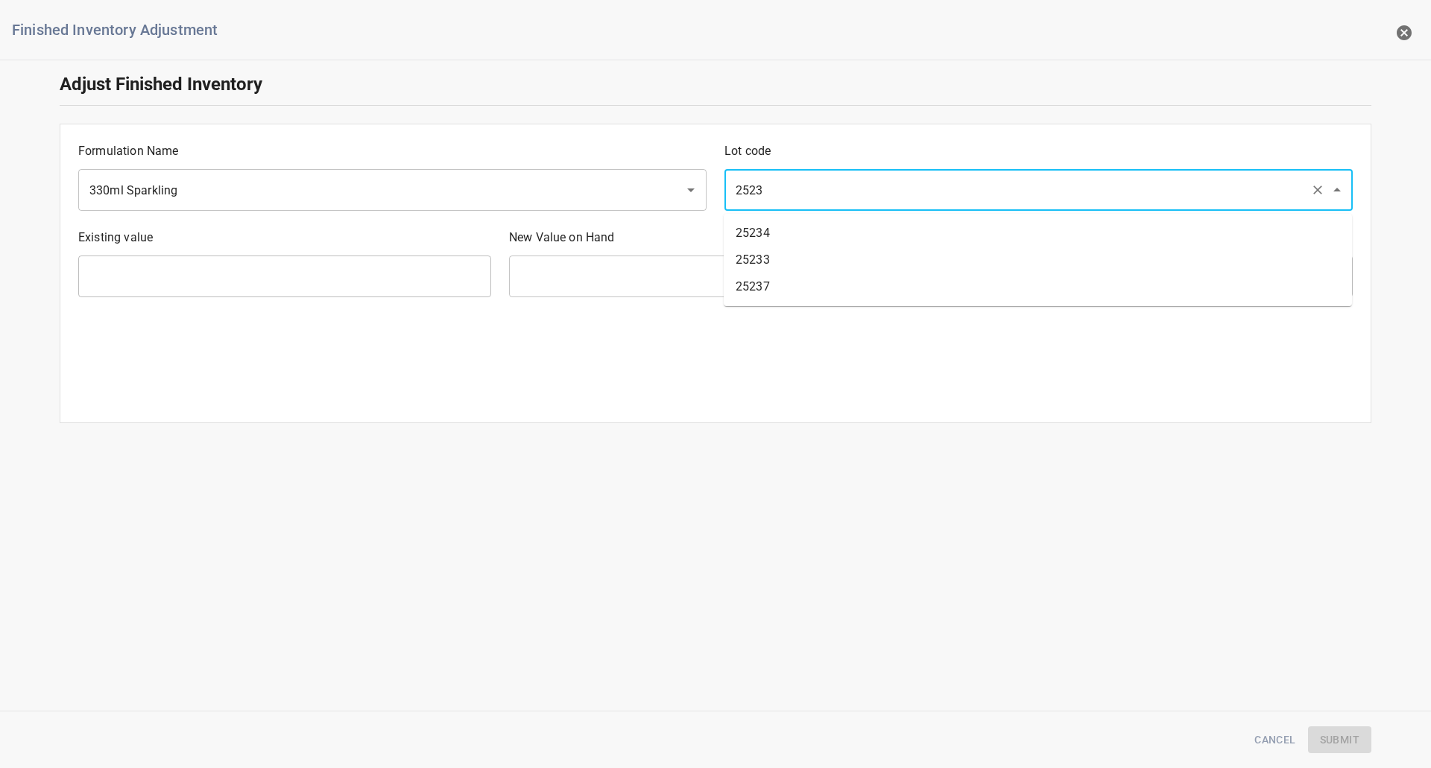
type input "25234"
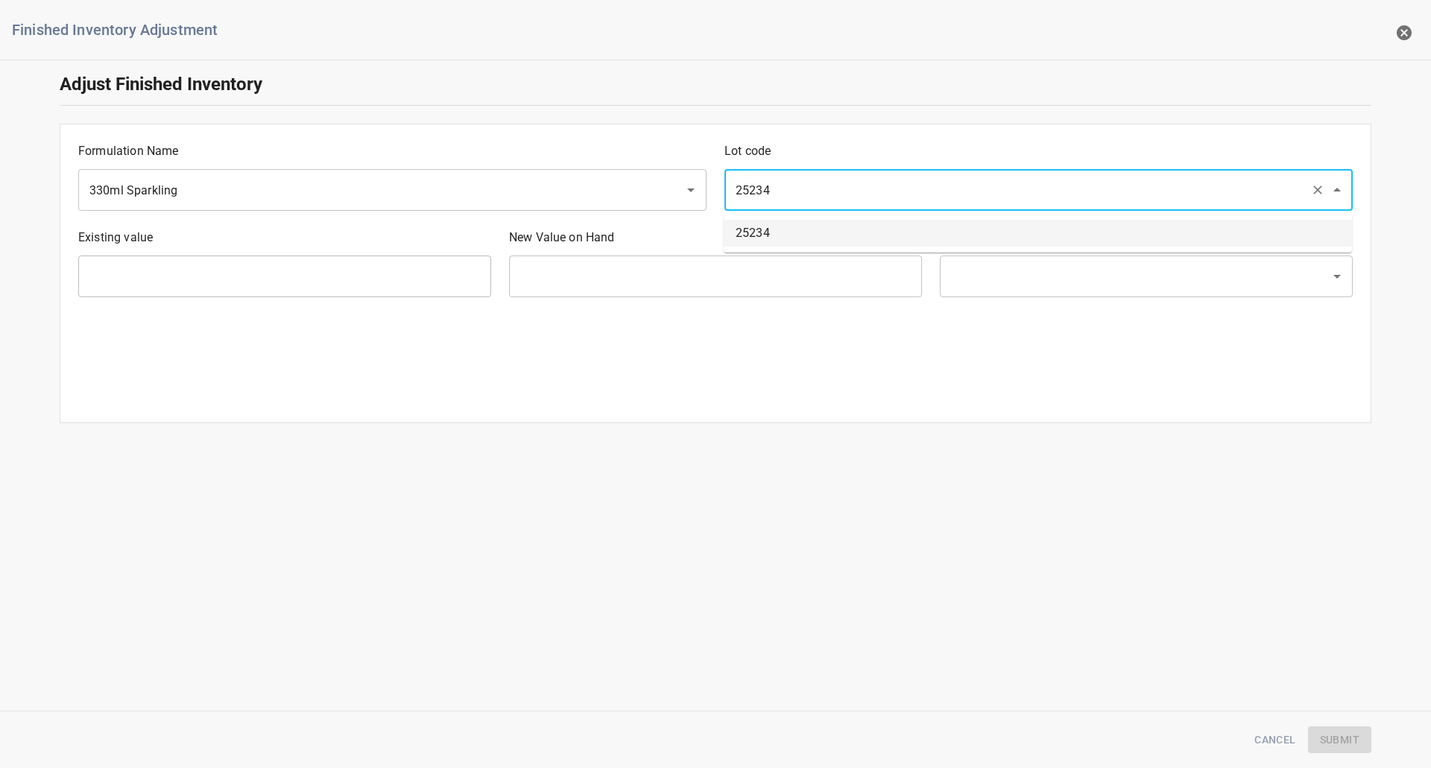
click at [795, 242] on li "25234" at bounding box center [1038, 233] width 628 height 27
type input "3015 Ea"
type input "[PERSON_NAME]"
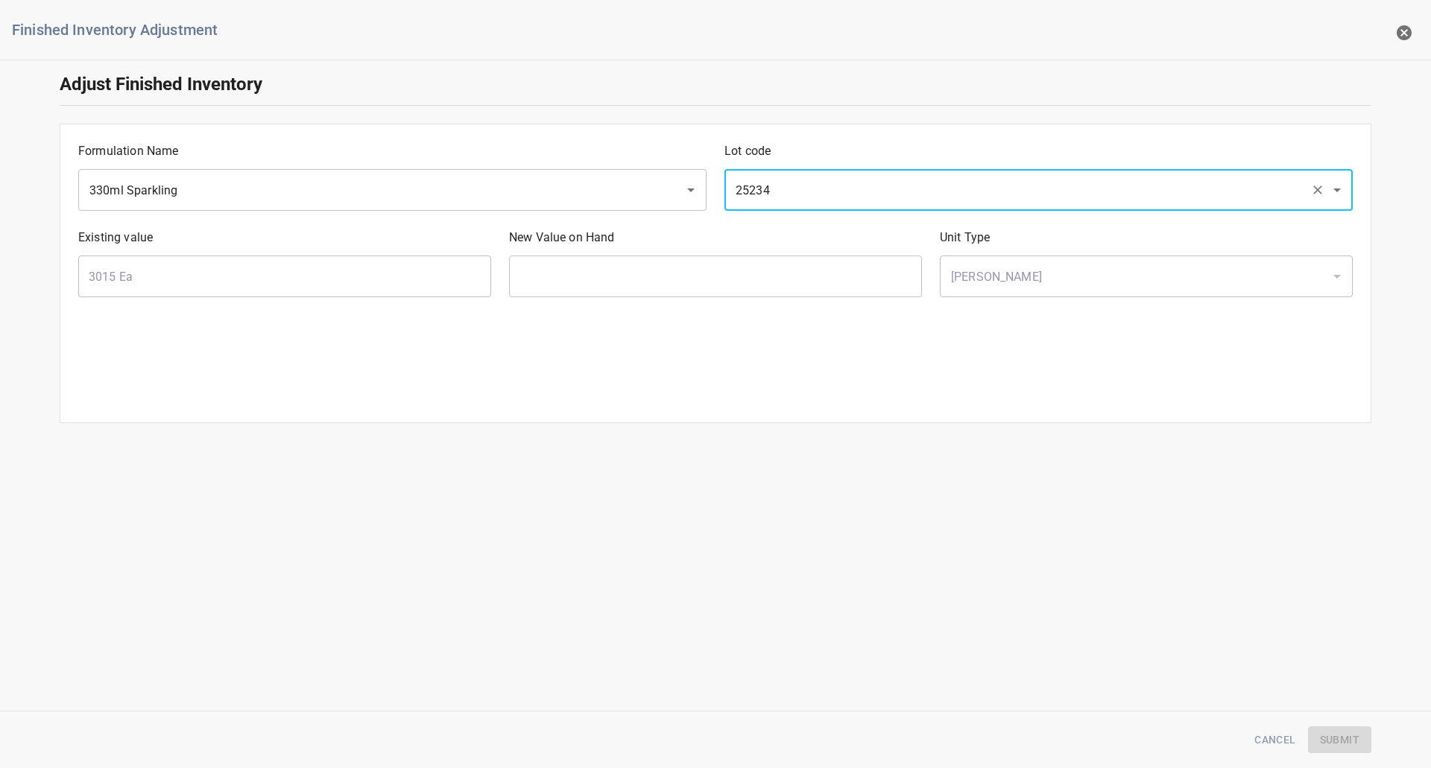
type input "25234"
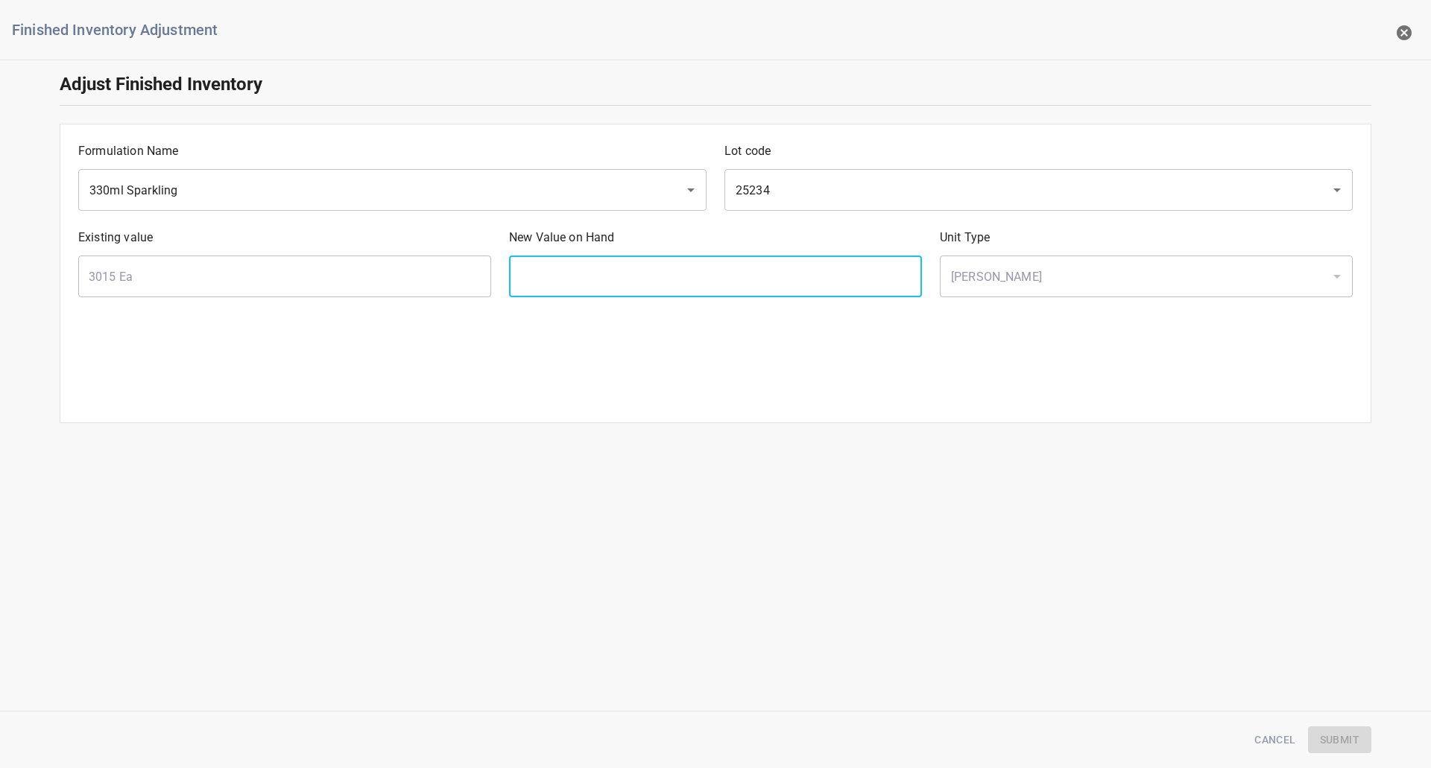
click at [642, 268] on input "text" at bounding box center [715, 277] width 413 height 42
type input "3024"
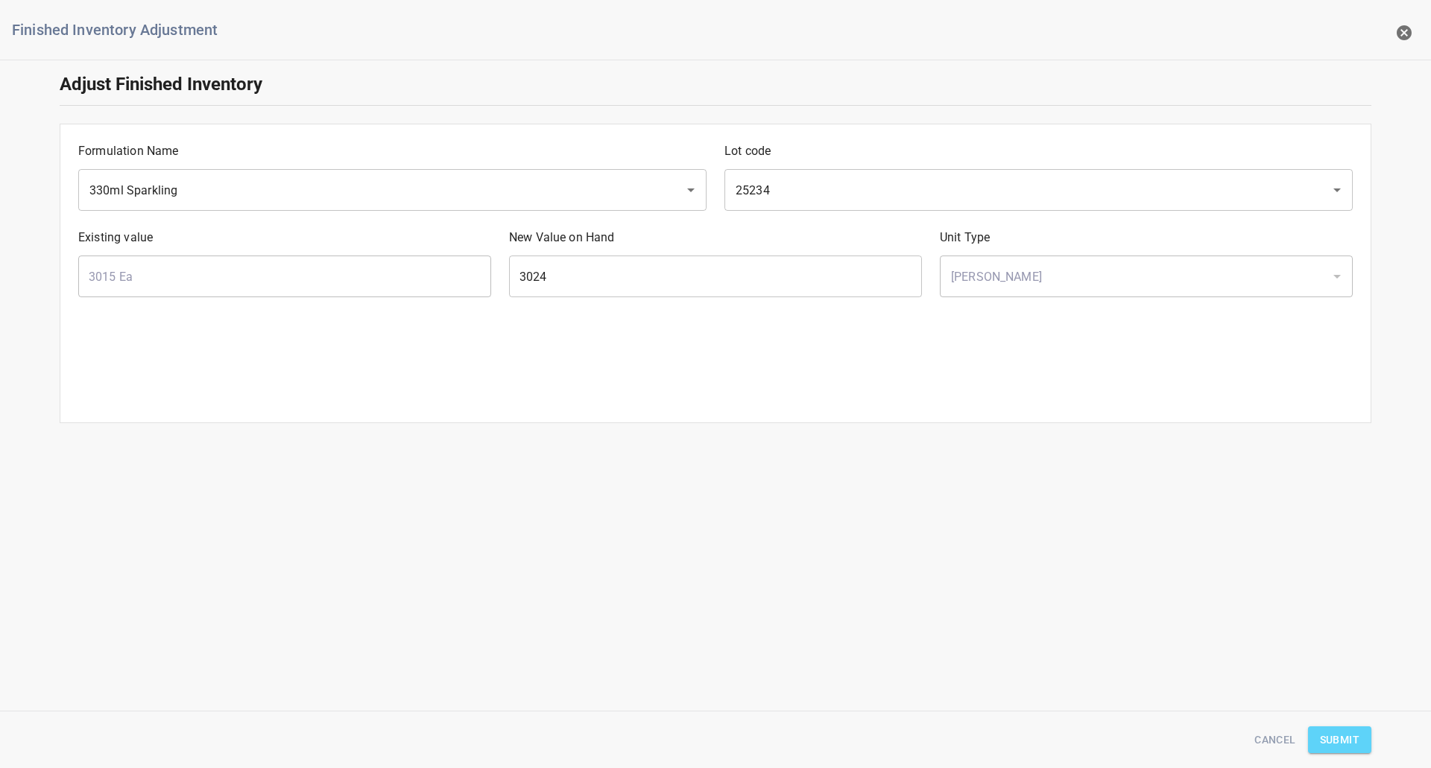
click at [1347, 744] on span "Submit" at bounding box center [1339, 740] width 39 height 19
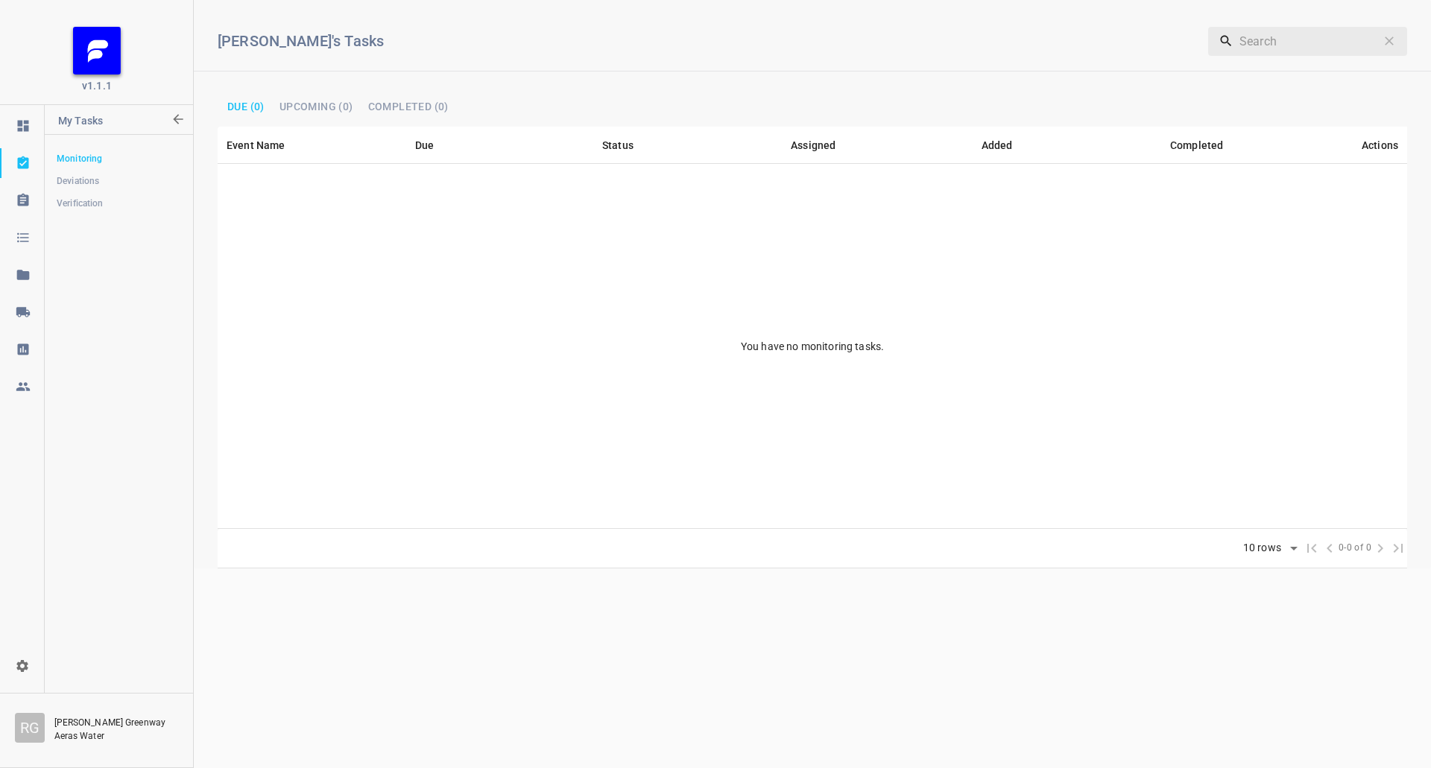
click at [34, 309] on div at bounding box center [23, 312] width 45 height 15
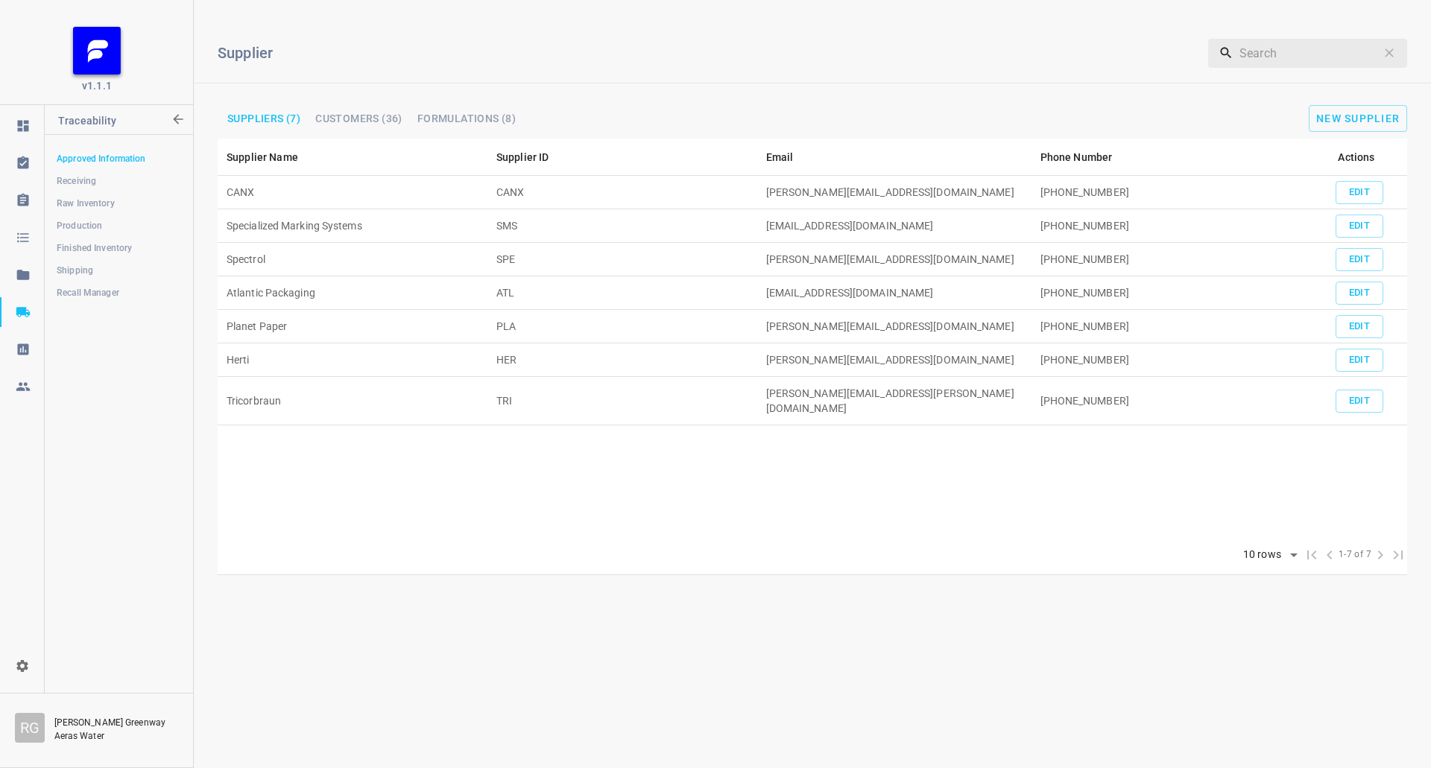
click at [127, 176] on span "Receiving" at bounding box center [119, 181] width 124 height 15
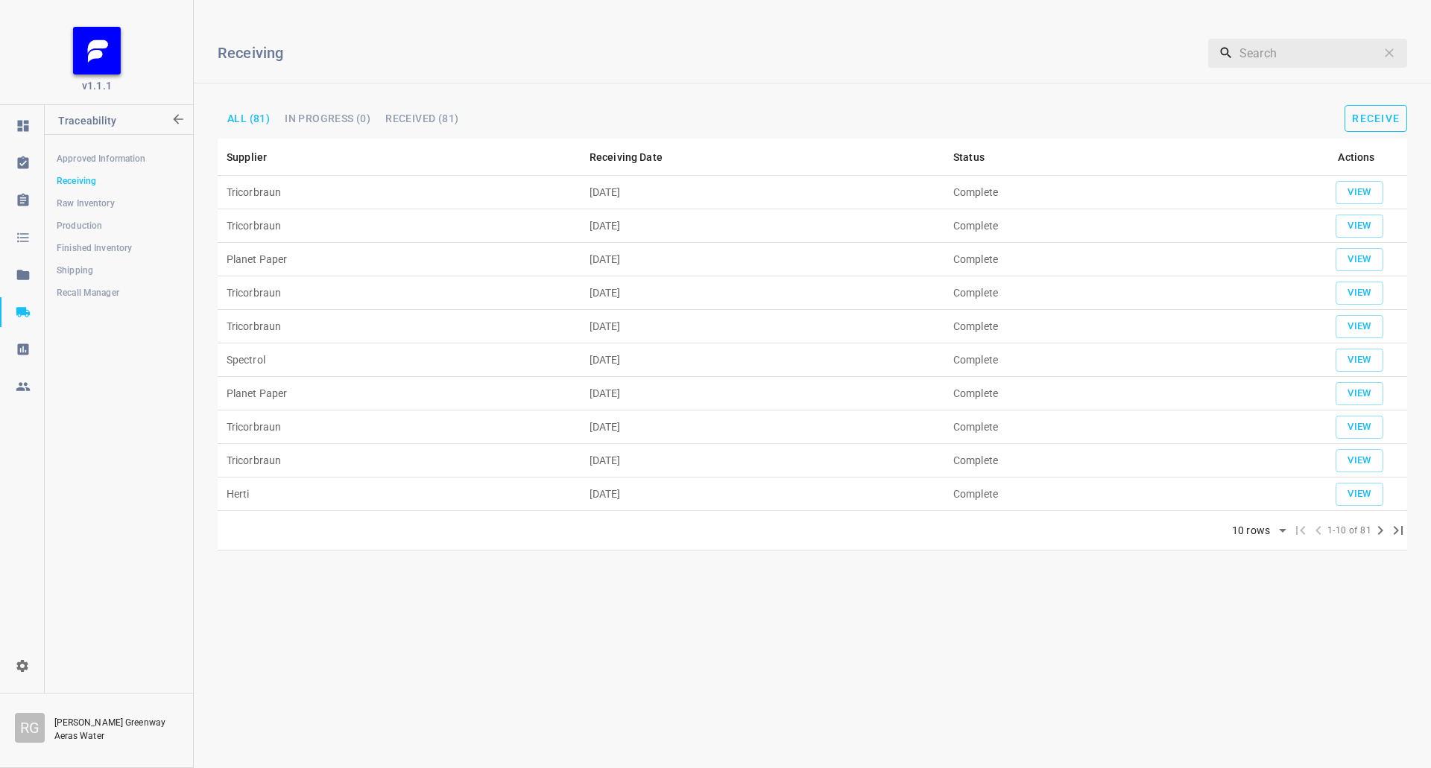
drag, startPoint x: 1340, startPoint y: 116, endPoint x: 1387, endPoint y: 111, distance: 47.2
click at [1345, 116] on span "Receive" at bounding box center [1372, 118] width 69 height 12
click at [1388, 110] on button "Receive" at bounding box center [1375, 118] width 63 height 27
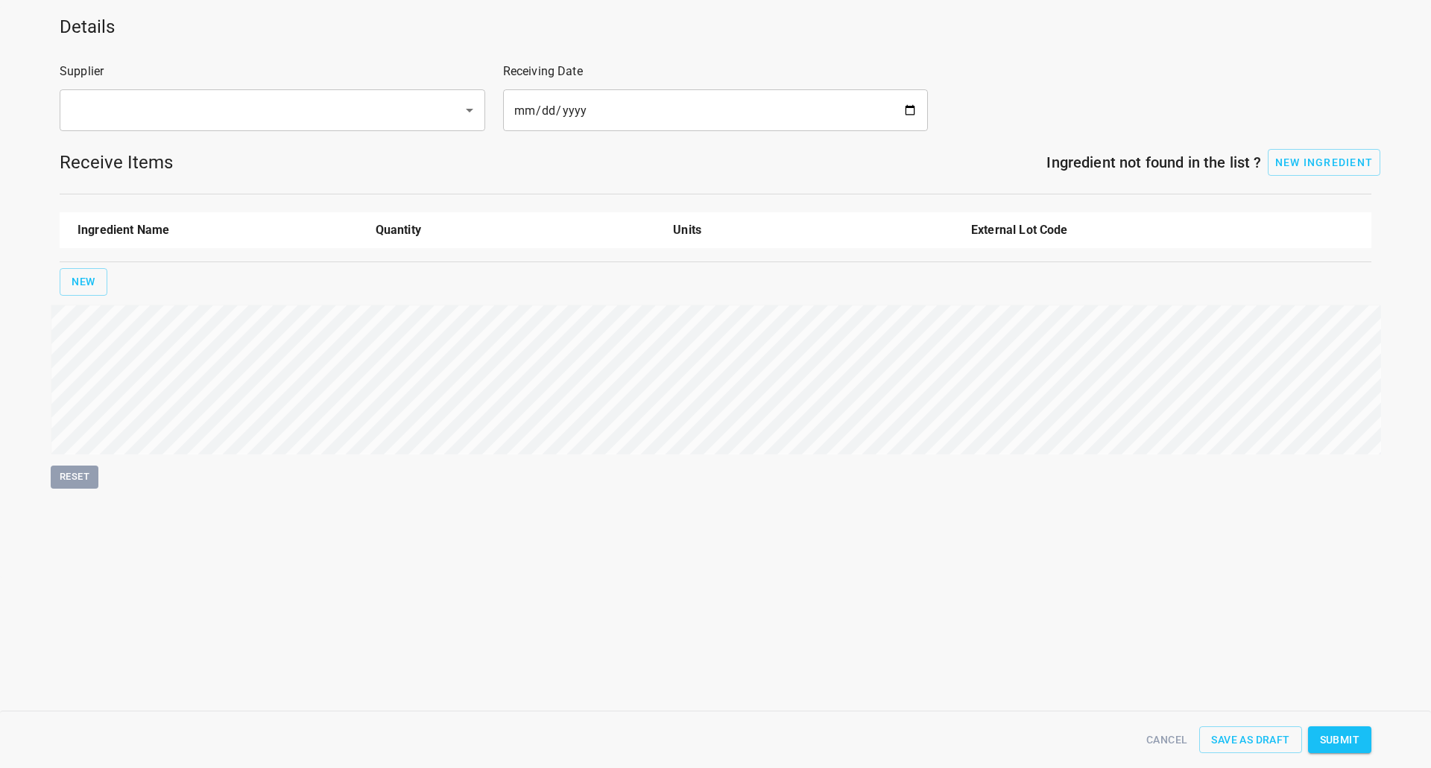
click at [218, 130] on div "​" at bounding box center [273, 110] width 426 height 42
click at [233, 104] on input "text" at bounding box center [251, 110] width 370 height 28
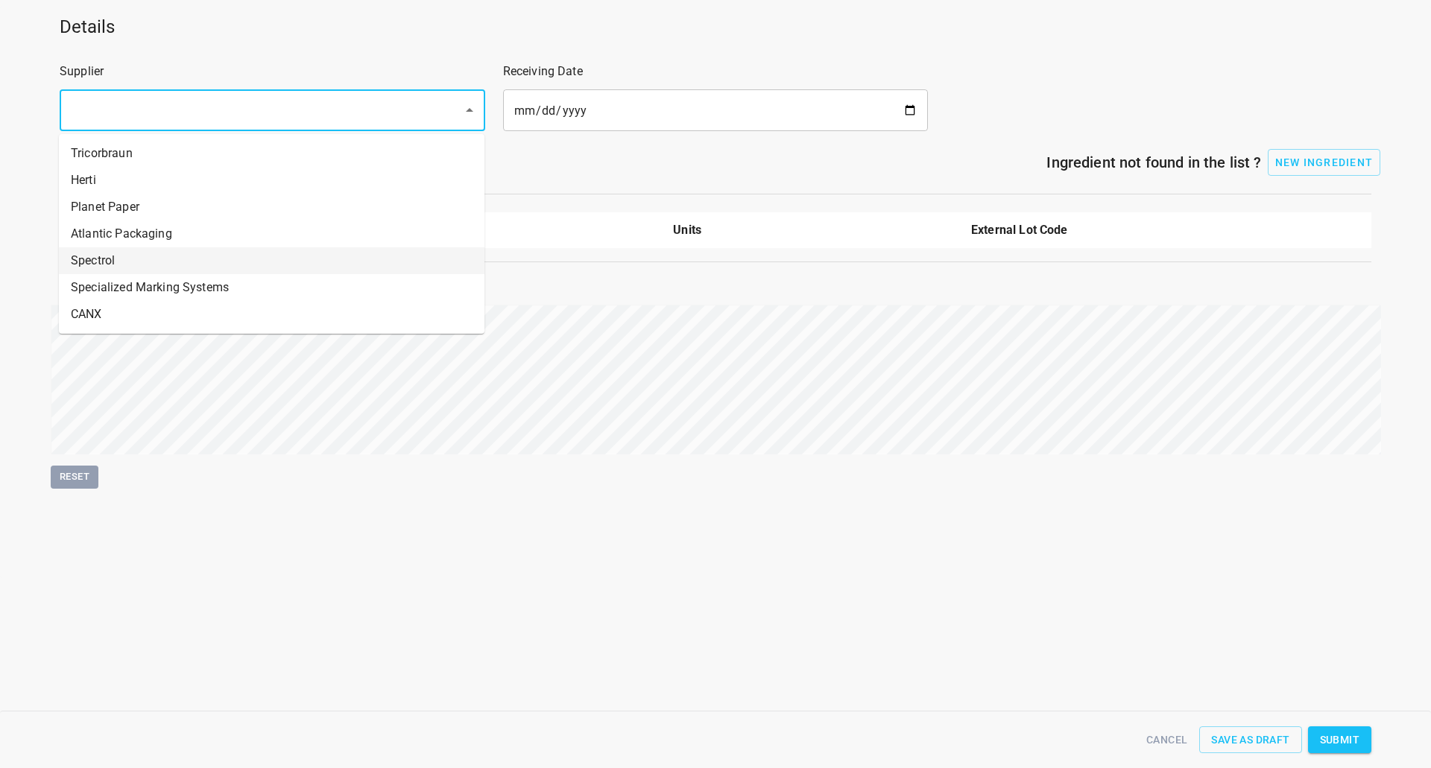
click at [199, 251] on li "Spectrol" at bounding box center [272, 260] width 426 height 27
type input "Spectrol"
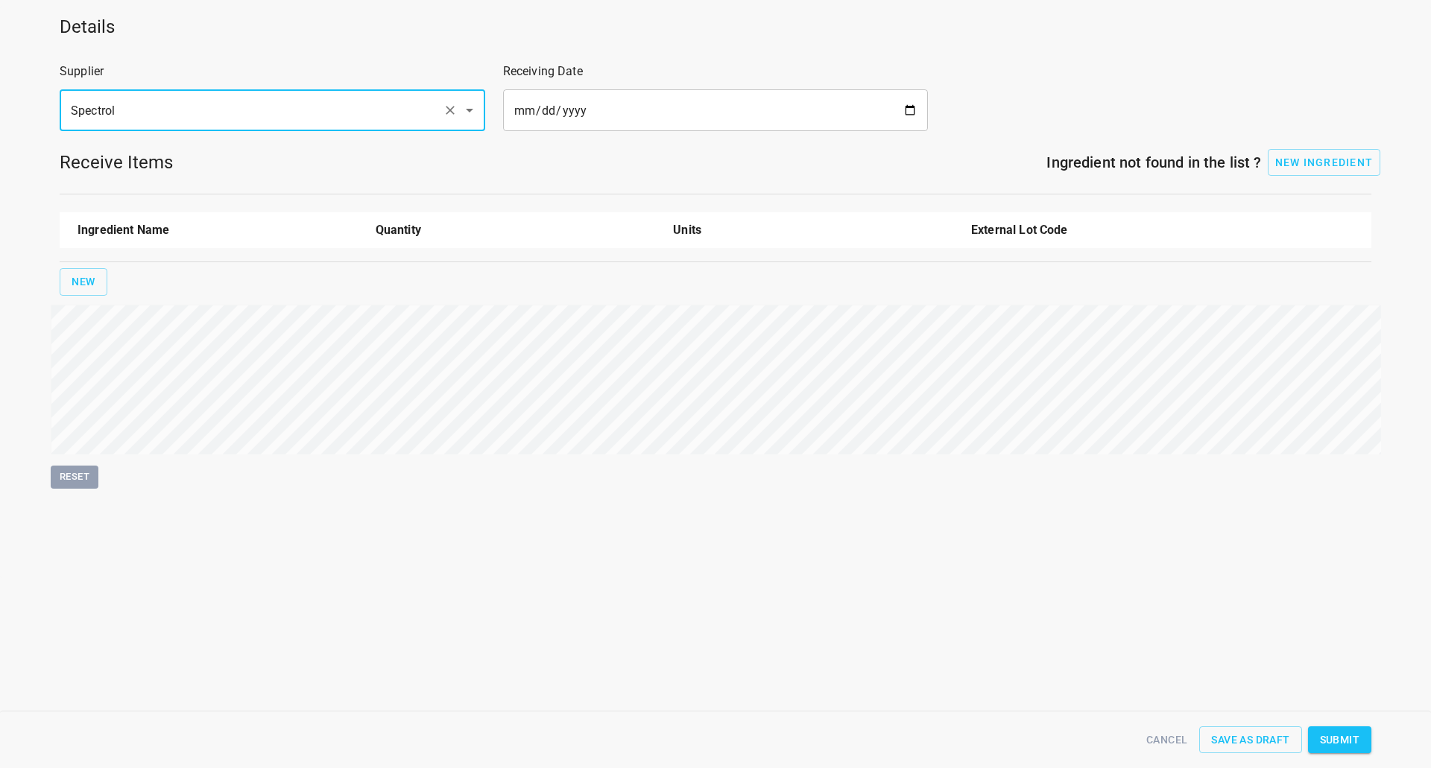
click at [912, 110] on input "date" at bounding box center [716, 110] width 426 height 42
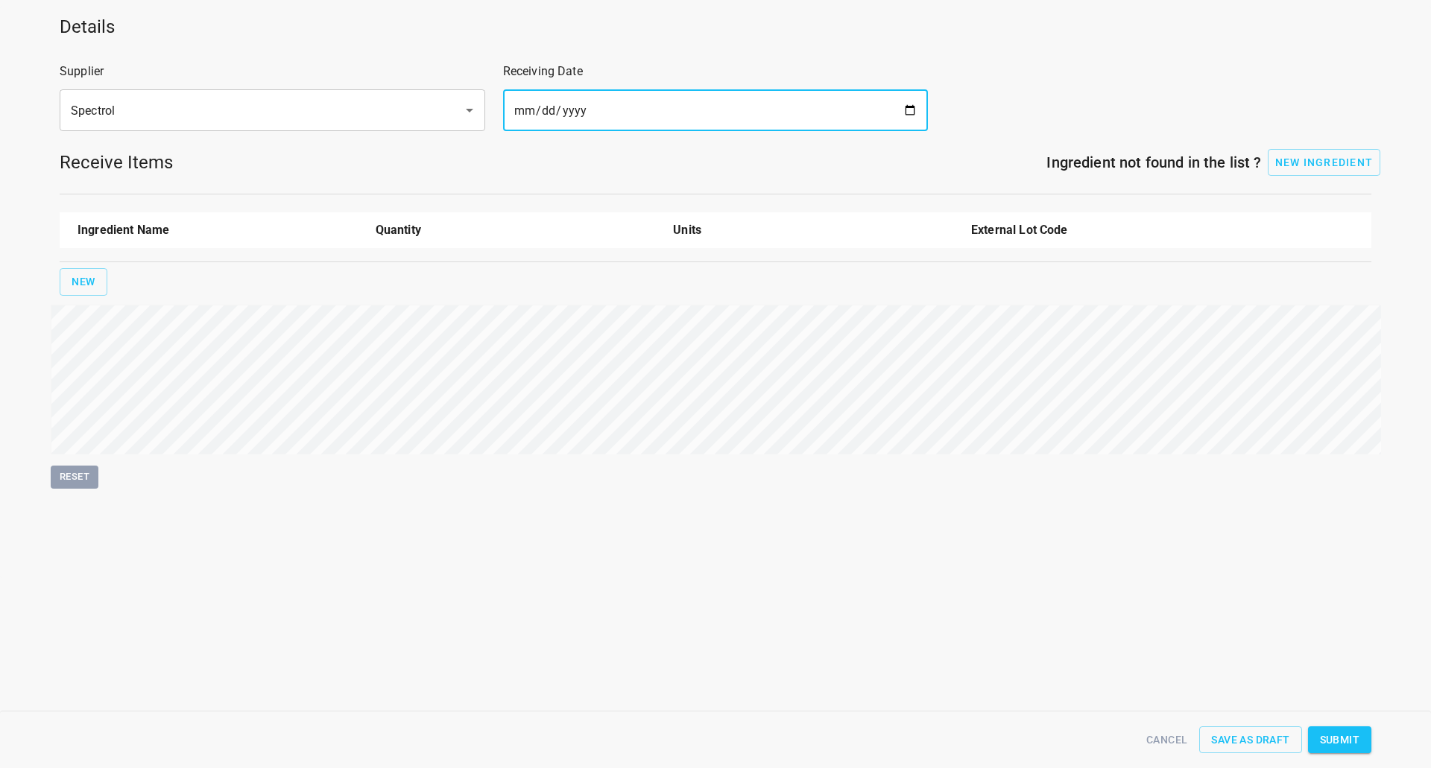
type input "[DATE]"
click at [79, 284] on span "New" at bounding box center [84, 282] width 24 height 19
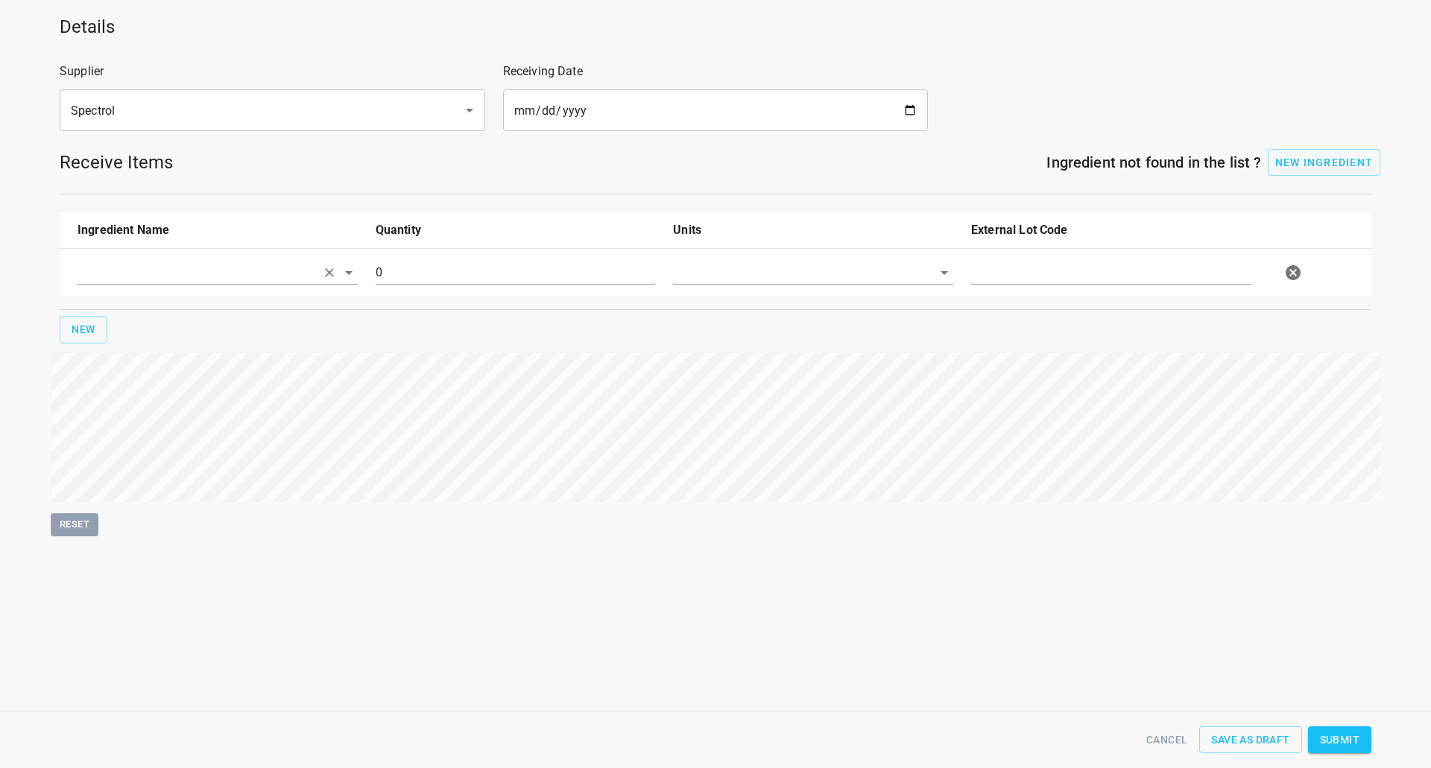
click at [138, 275] on input "text" at bounding box center [196, 272] width 238 height 23
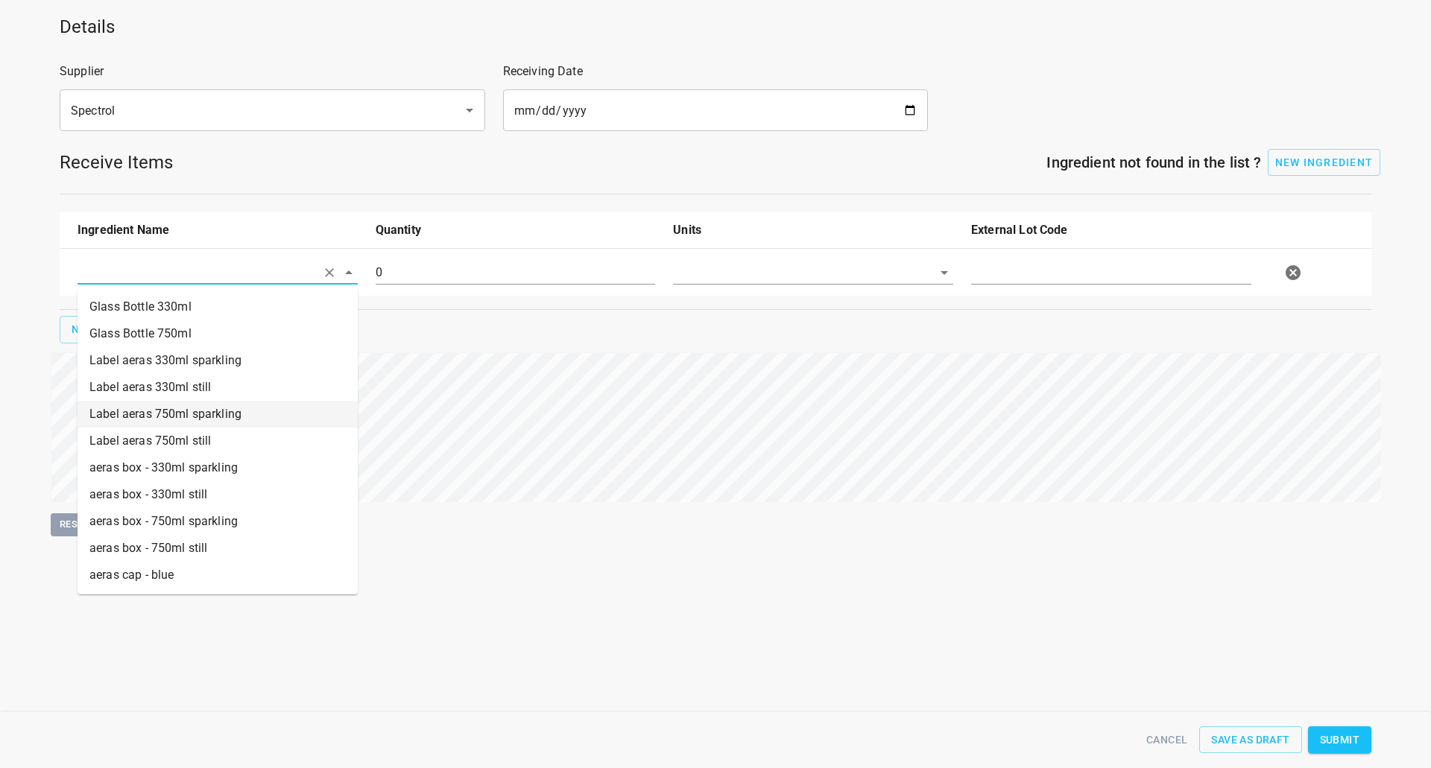
click at [173, 421] on li "Label aeras 750ml sparkling" at bounding box center [217, 414] width 280 height 27
type input "Label aeras 750ml sparkling"
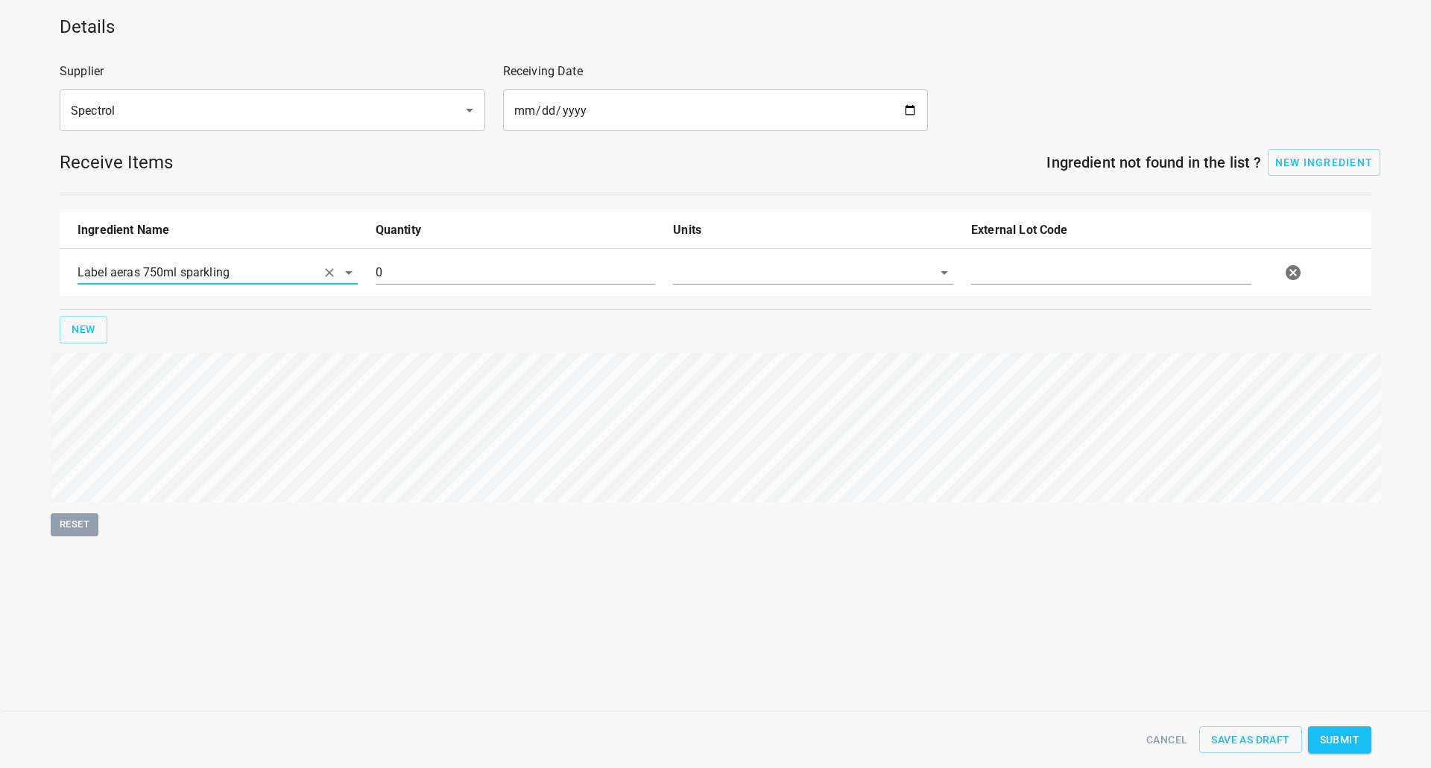
click at [797, 259] on div at bounding box center [813, 279] width 298 height 54
click at [791, 271] on input "text" at bounding box center [792, 272] width 238 height 23
click at [751, 313] on li "[PERSON_NAME]" at bounding box center [813, 307] width 280 height 27
type input "[PERSON_NAME]"
click at [497, 276] on input "0" at bounding box center [516, 273] width 280 height 24
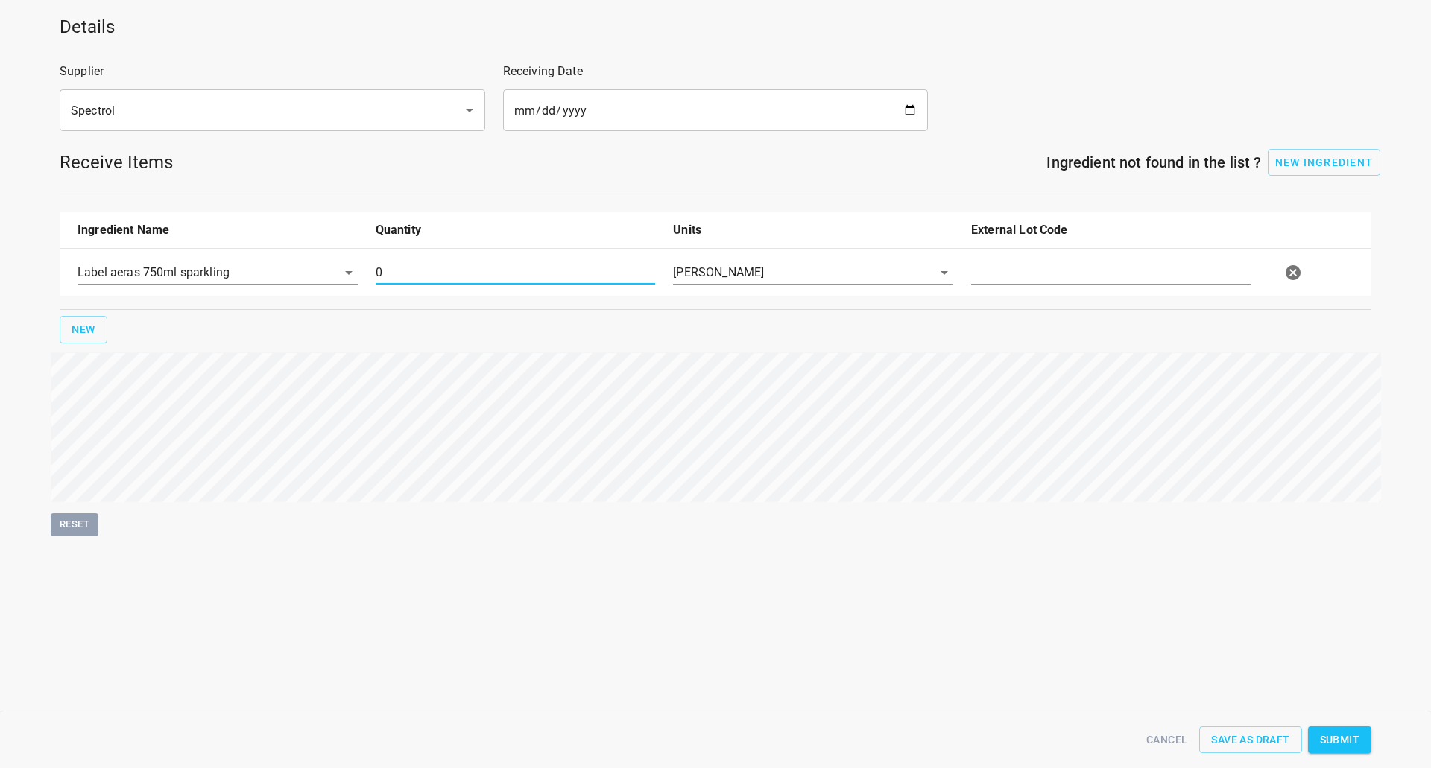
click at [497, 276] on input "0" at bounding box center [516, 273] width 280 height 24
type input "75400"
click at [1048, 263] on input "text" at bounding box center [1111, 273] width 280 height 24
type input "103814"
click at [1341, 733] on span "Submit" at bounding box center [1339, 740] width 39 height 19
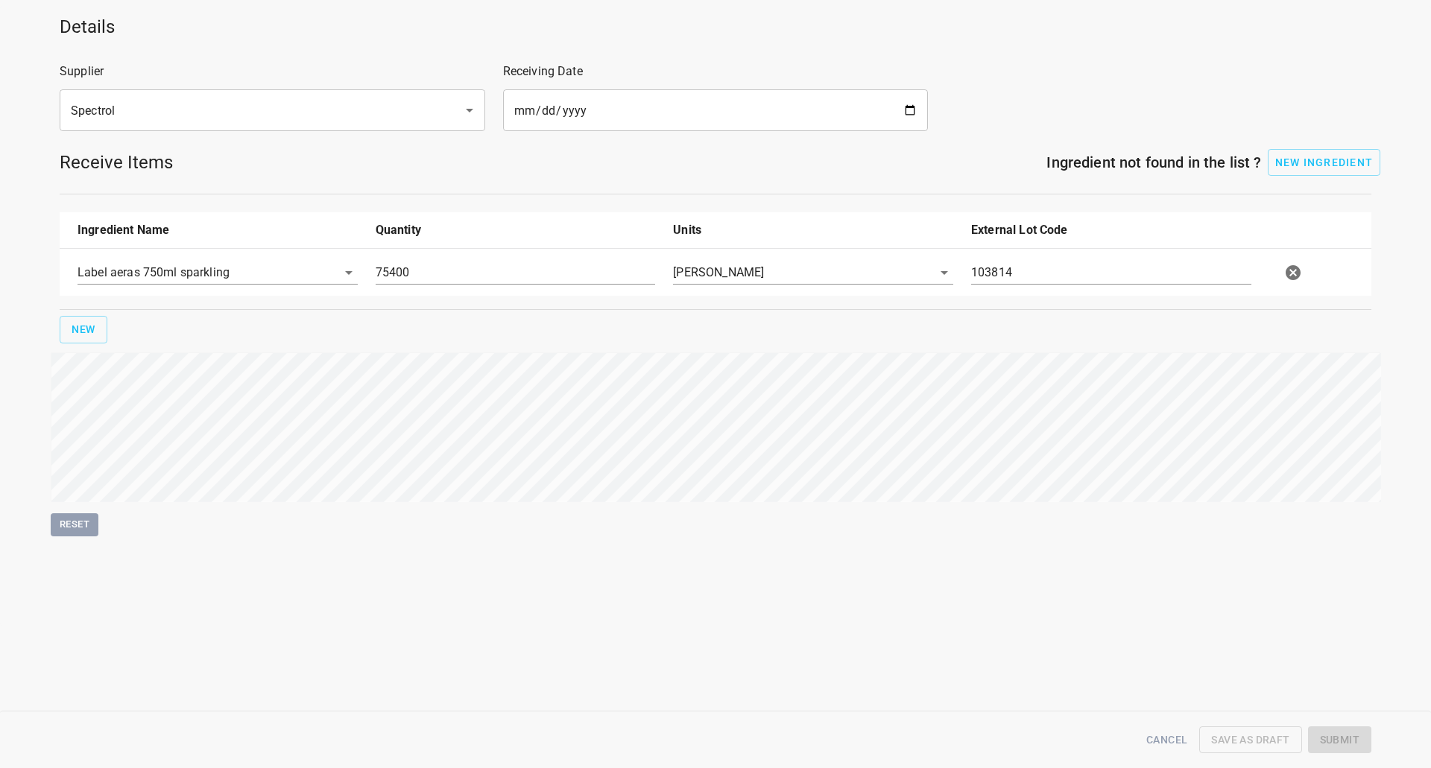
type input "75400.000000000000000"
